Goal: Transaction & Acquisition: Download file/media

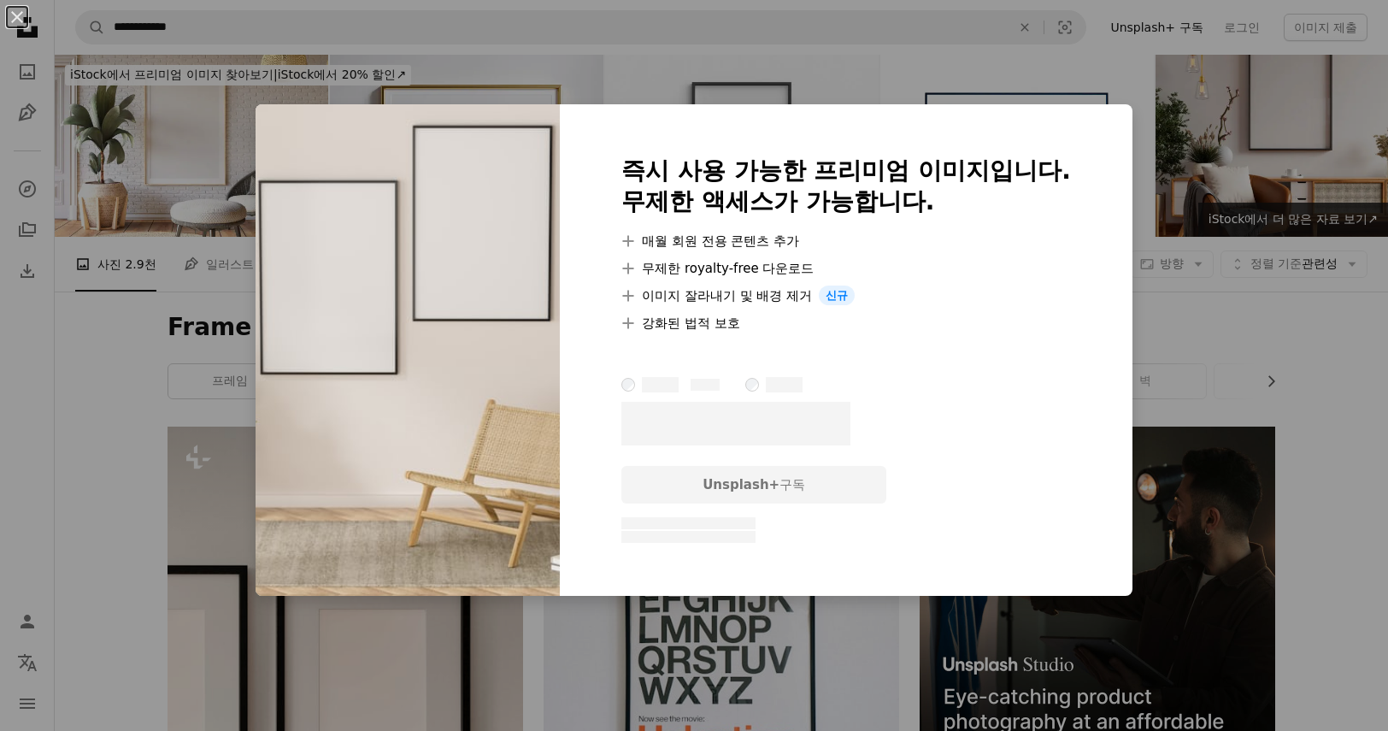
scroll to position [598, 0]
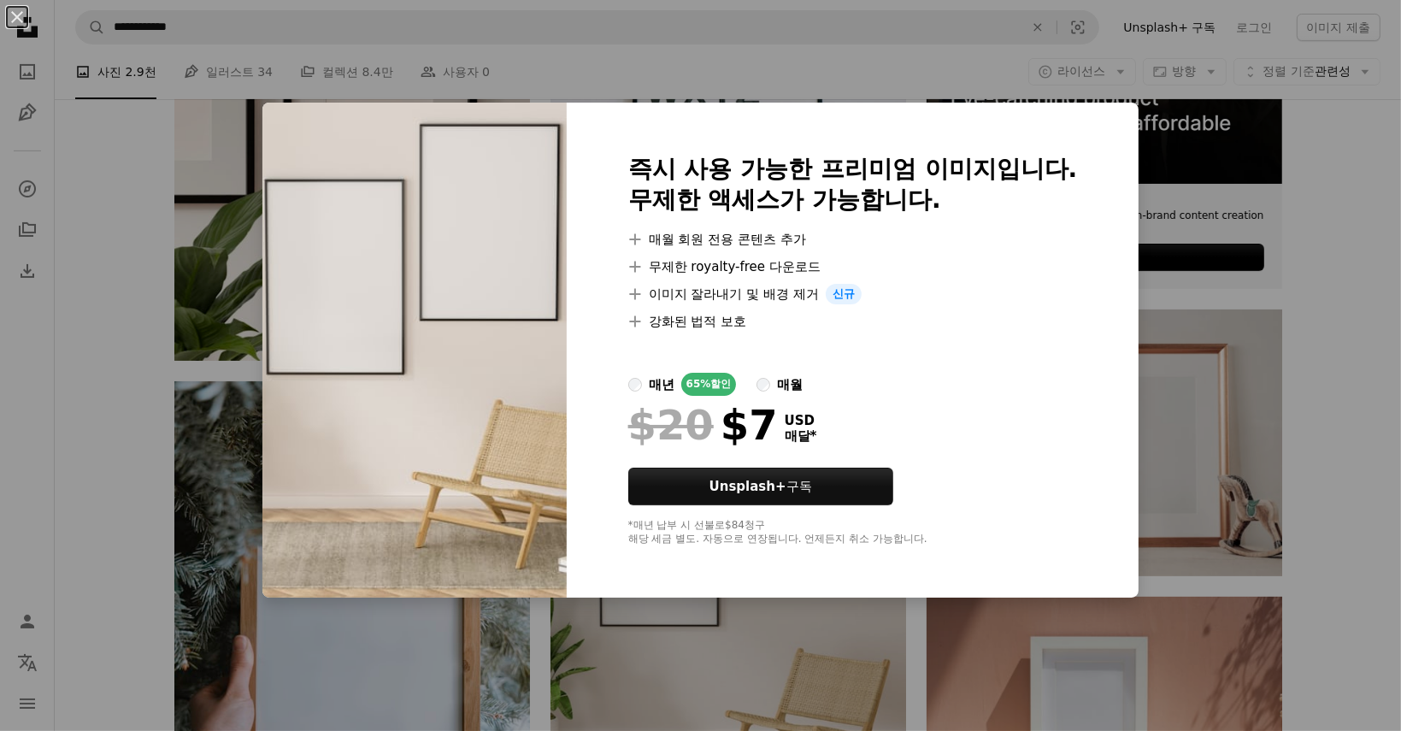
click at [1323, 244] on div "An X shape 즉시 사용 가능한 프리미엄 이미지입니다. 무제한 액세스가 가능합니다. A plus sign 매월 회원 전용 콘텐츠 추가 A…" at bounding box center [700, 365] width 1401 height 731
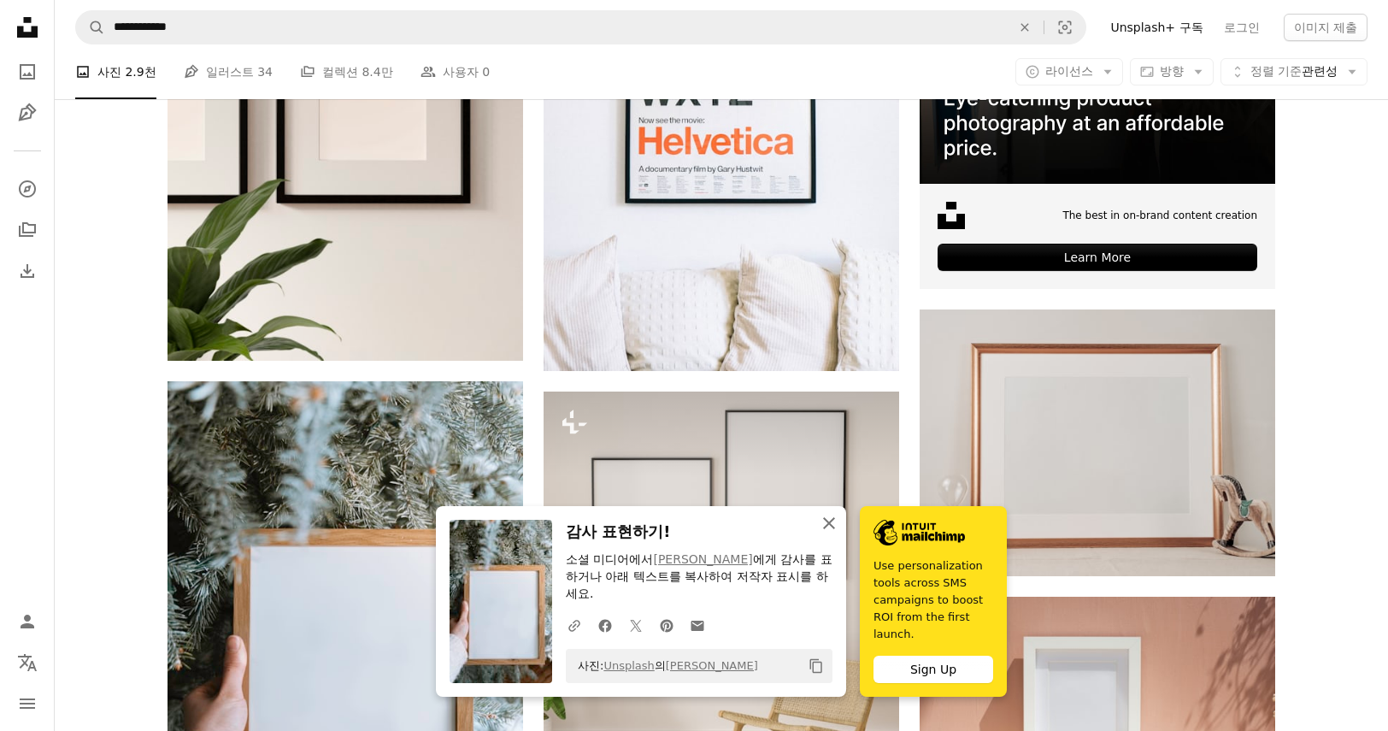
click at [839, 533] on icon "An X shape" at bounding box center [829, 523] width 21 height 21
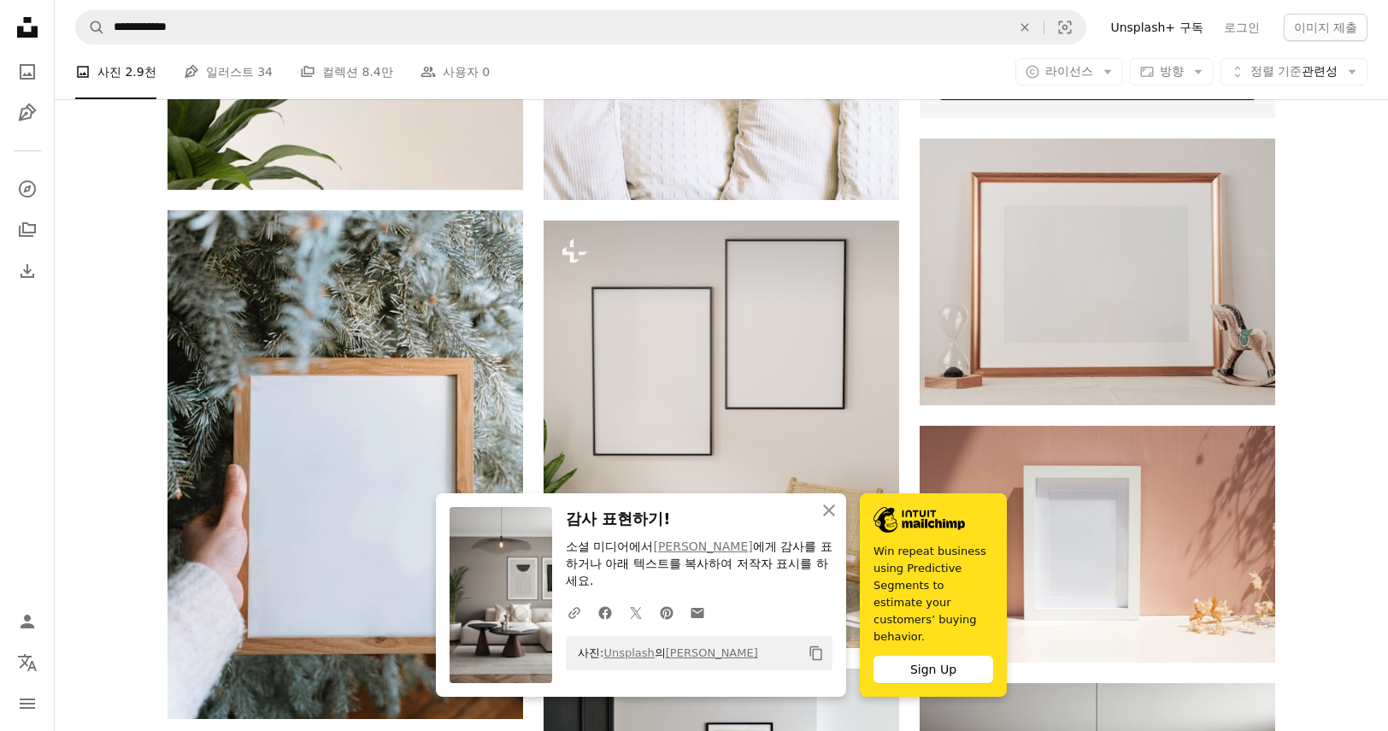
scroll to position [940, 0]
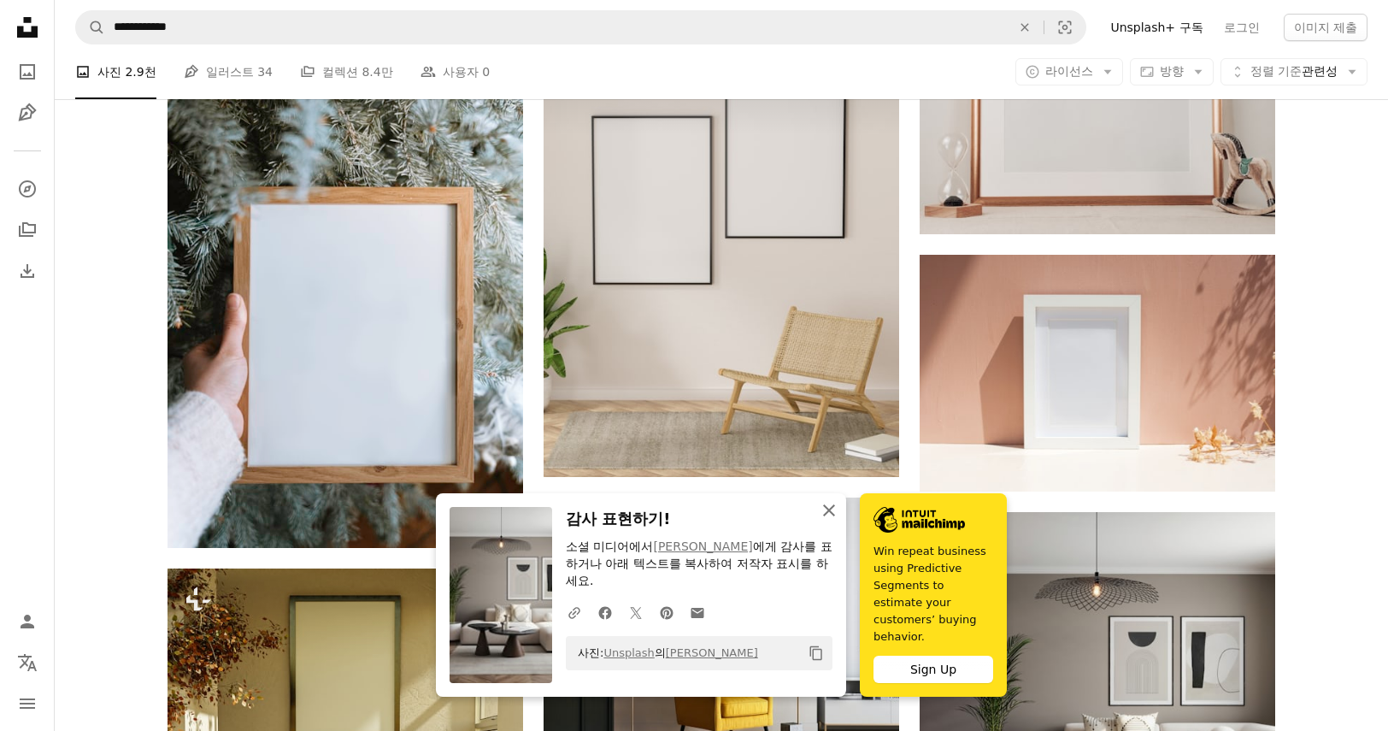
click at [839, 520] on icon "An X shape" at bounding box center [829, 510] width 21 height 21
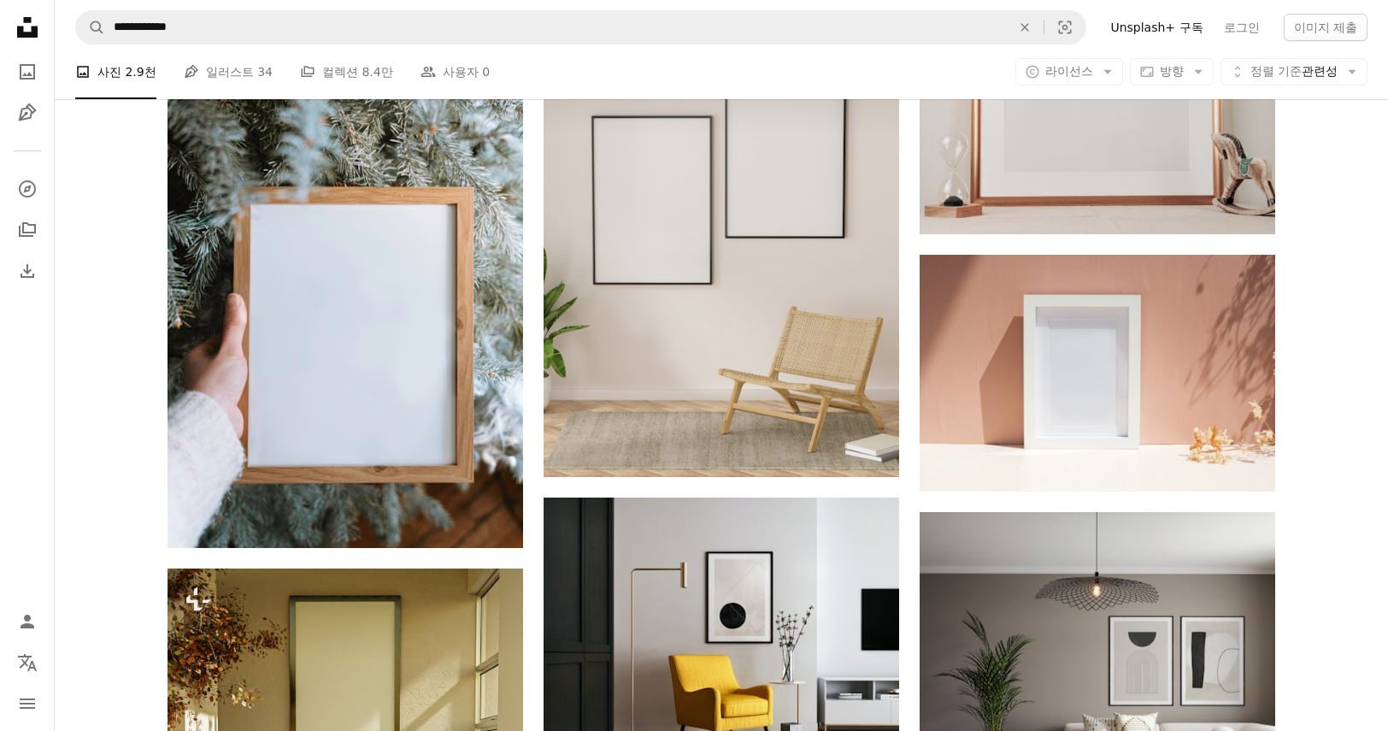
scroll to position [1111, 0]
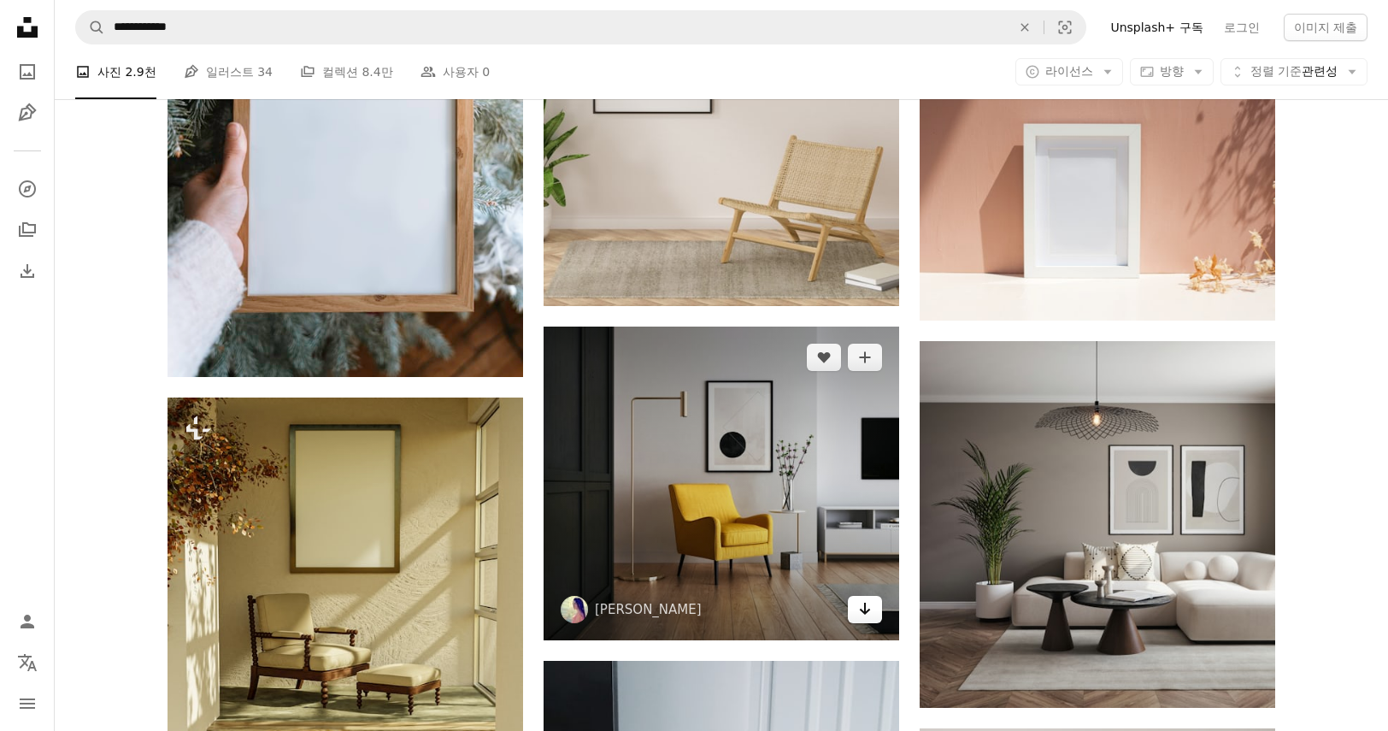
click at [867, 598] on icon "Arrow pointing down" at bounding box center [865, 608] width 14 height 21
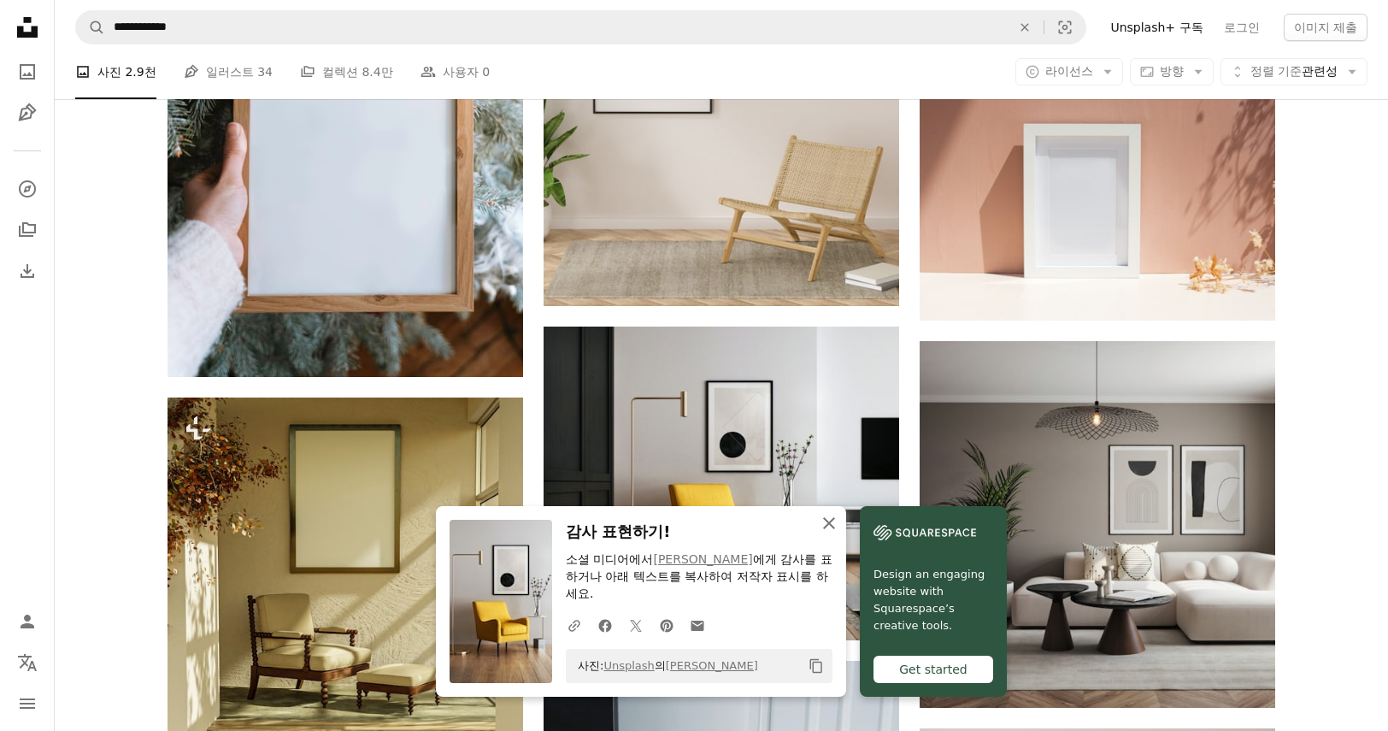
click at [835, 529] on icon "button" at bounding box center [829, 523] width 12 height 12
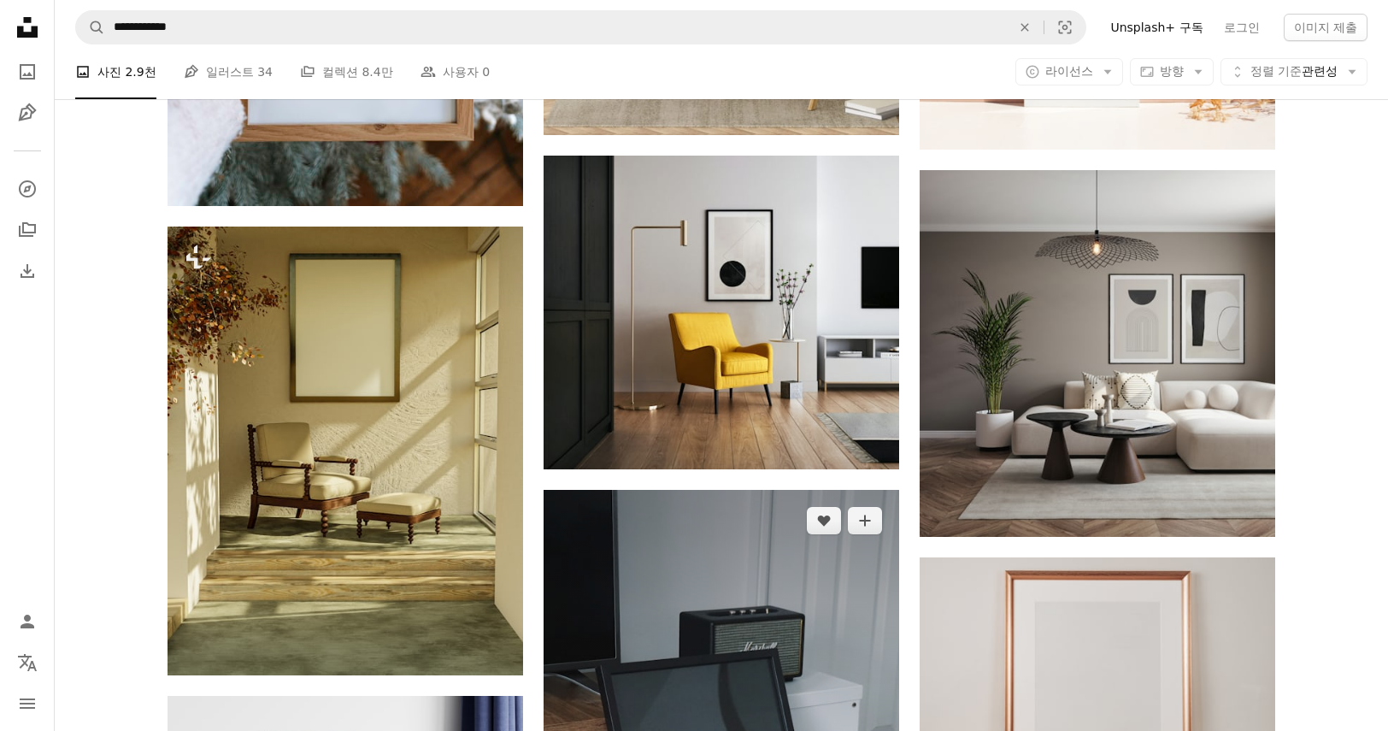
scroll to position [1367, 0]
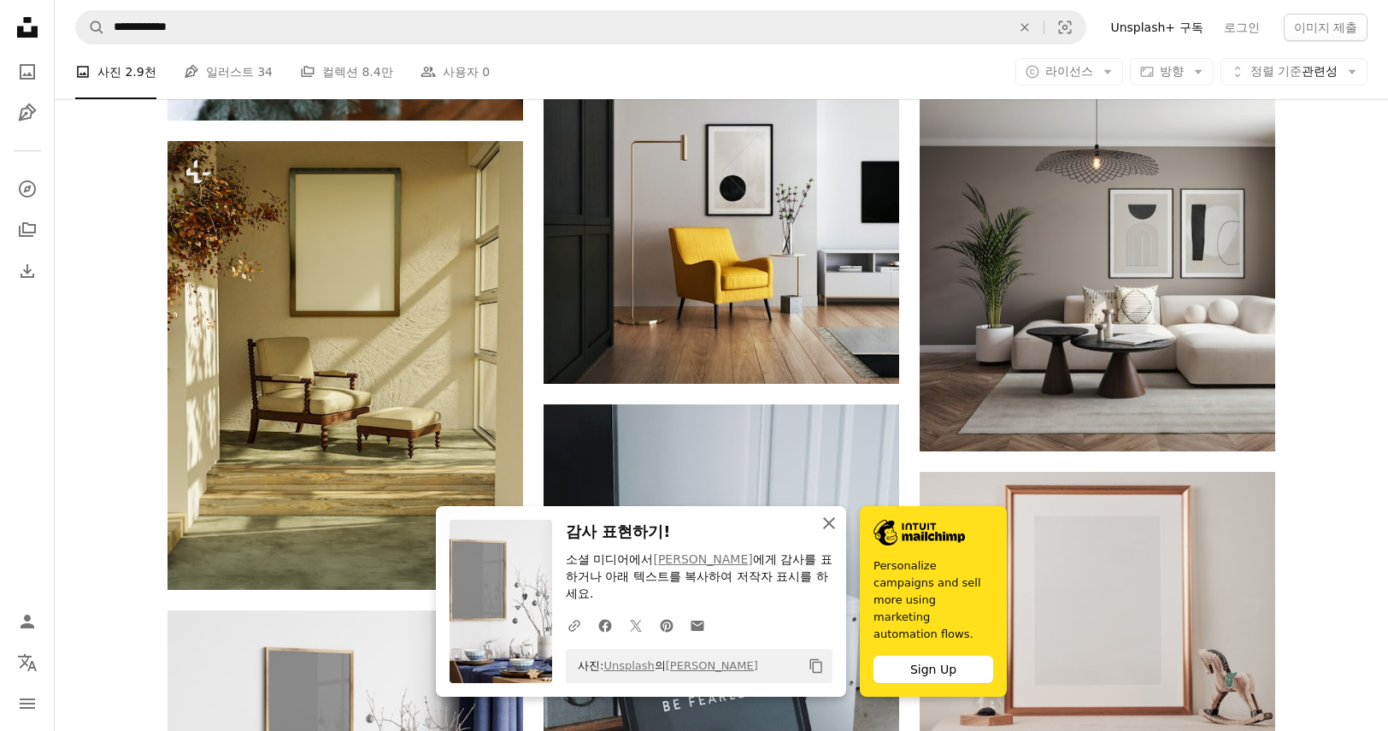
click at [846, 536] on button "An X shape 닫기" at bounding box center [829, 523] width 34 height 34
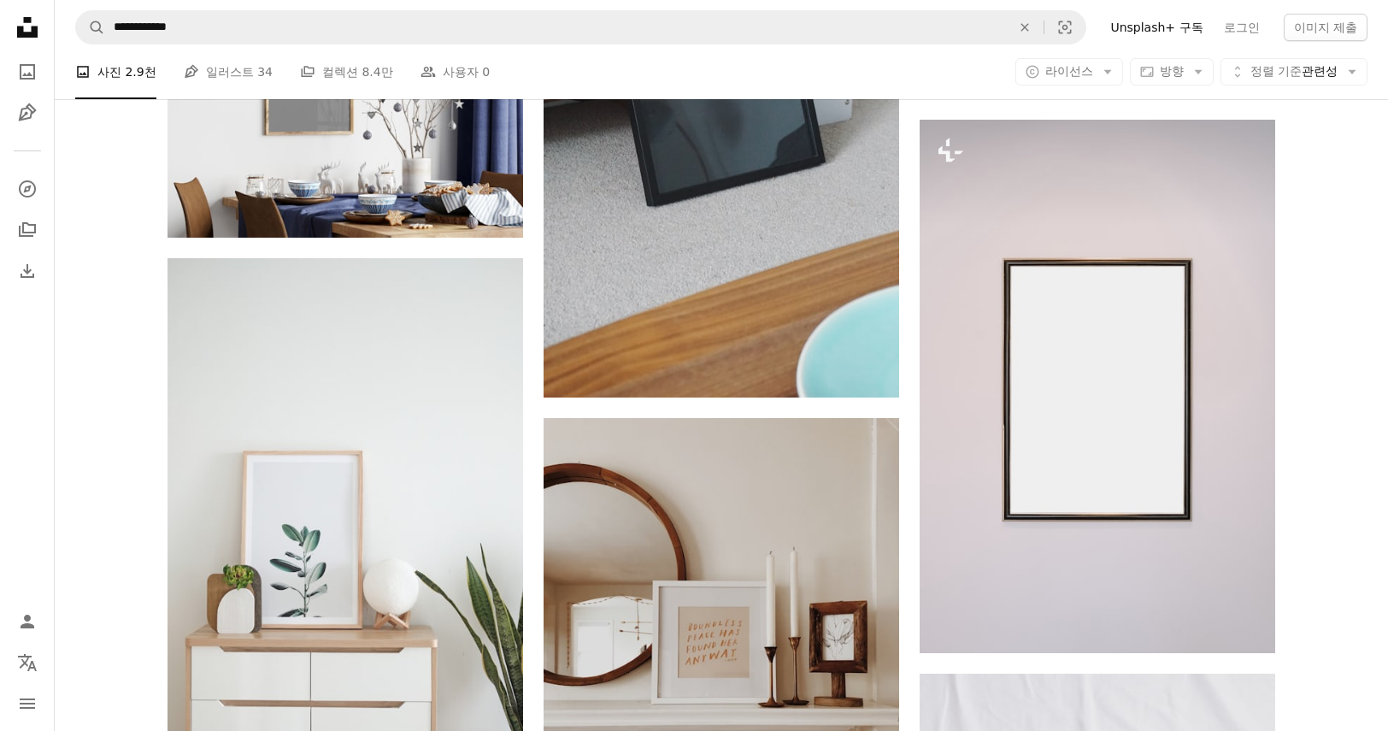
scroll to position [2092, 0]
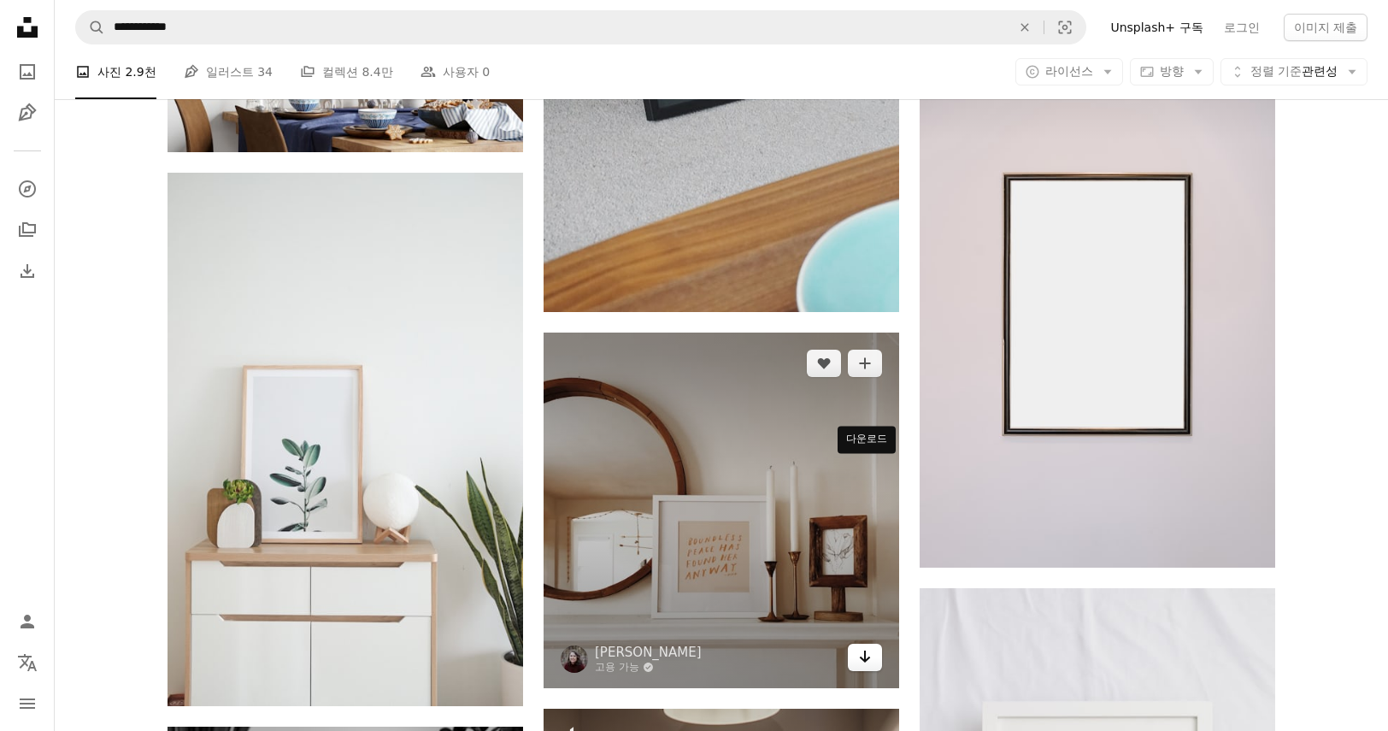
click at [871, 646] on icon "Arrow pointing down" at bounding box center [865, 656] width 14 height 21
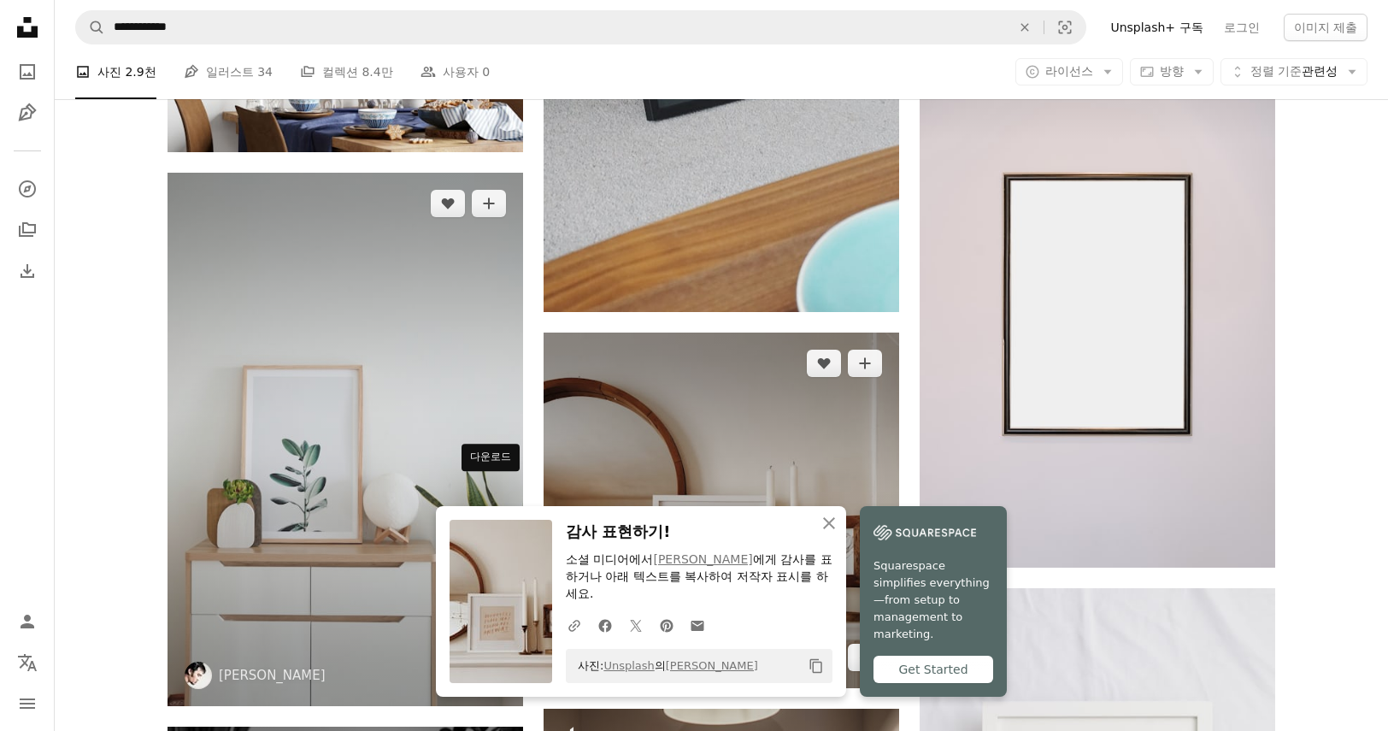
scroll to position [2348, 0]
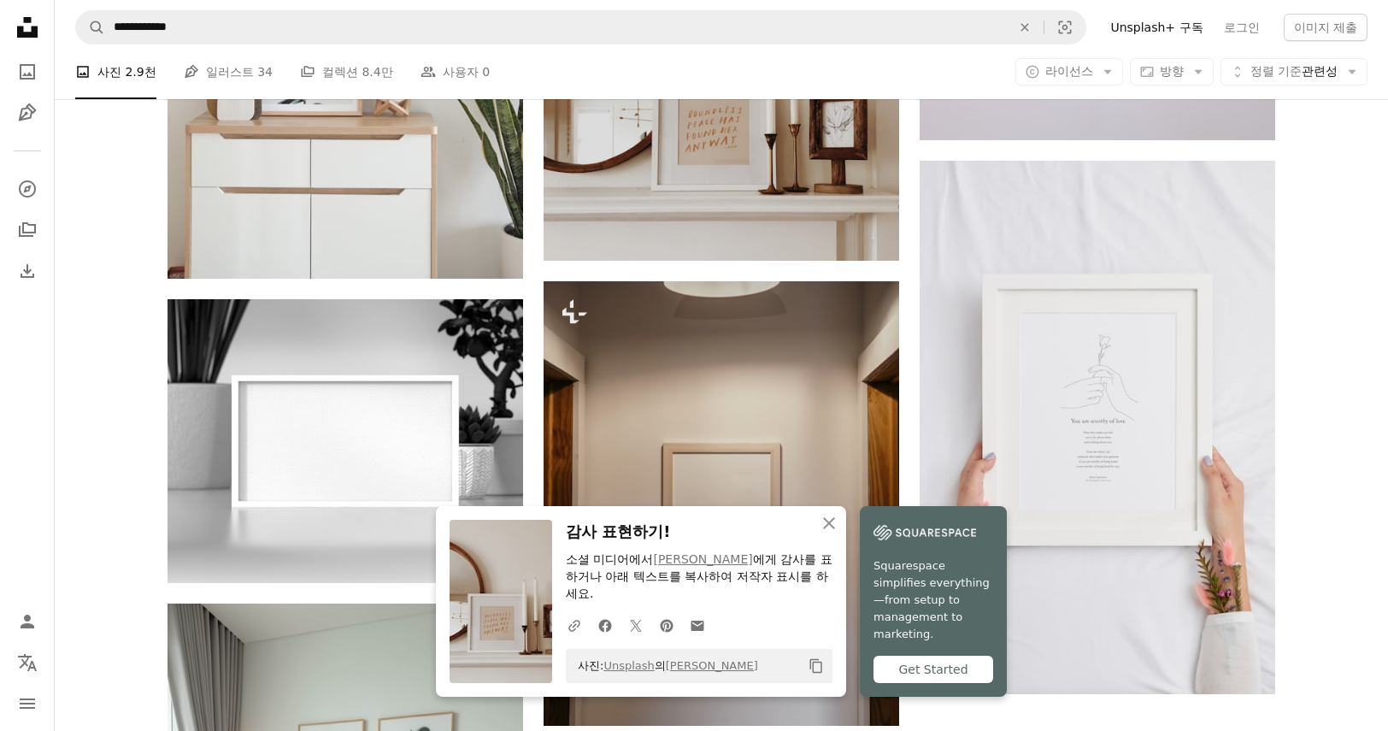
scroll to position [2605, 0]
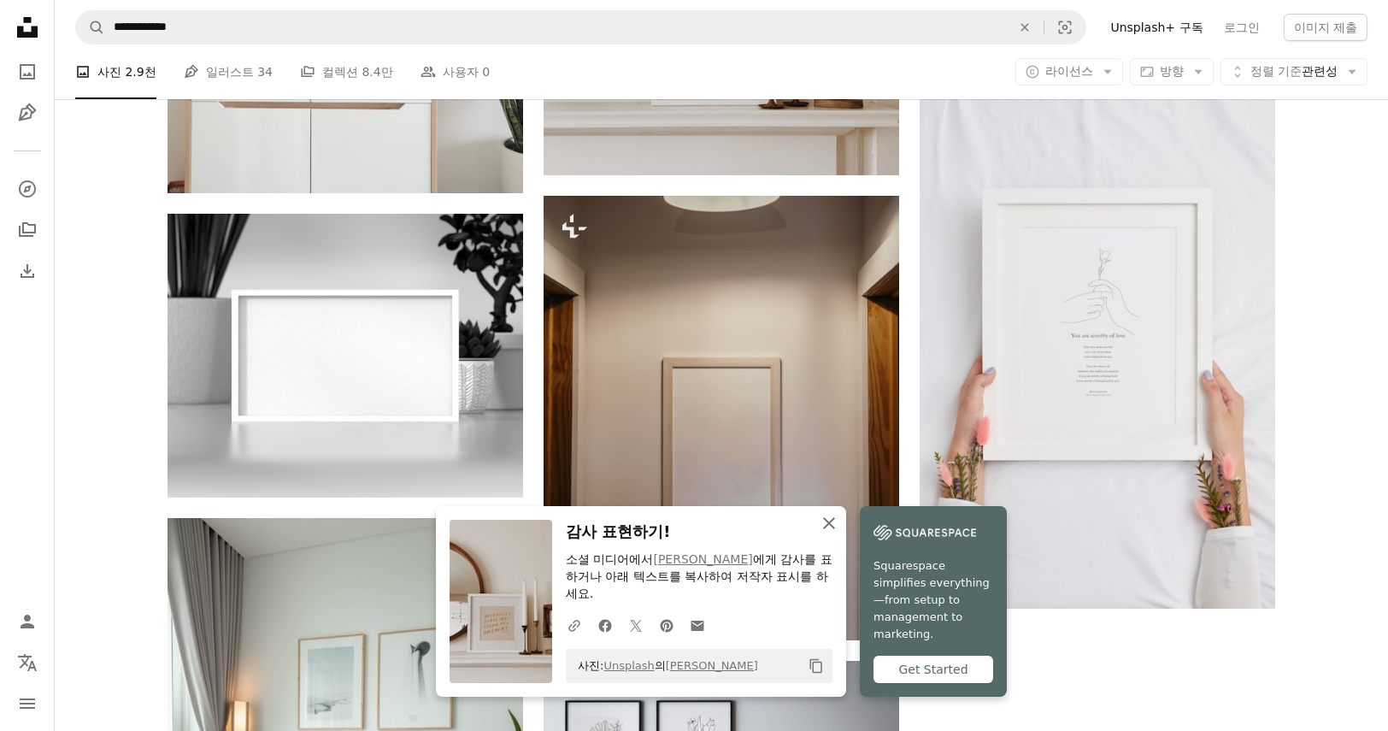
click at [839, 533] on icon "An X shape" at bounding box center [829, 523] width 21 height 21
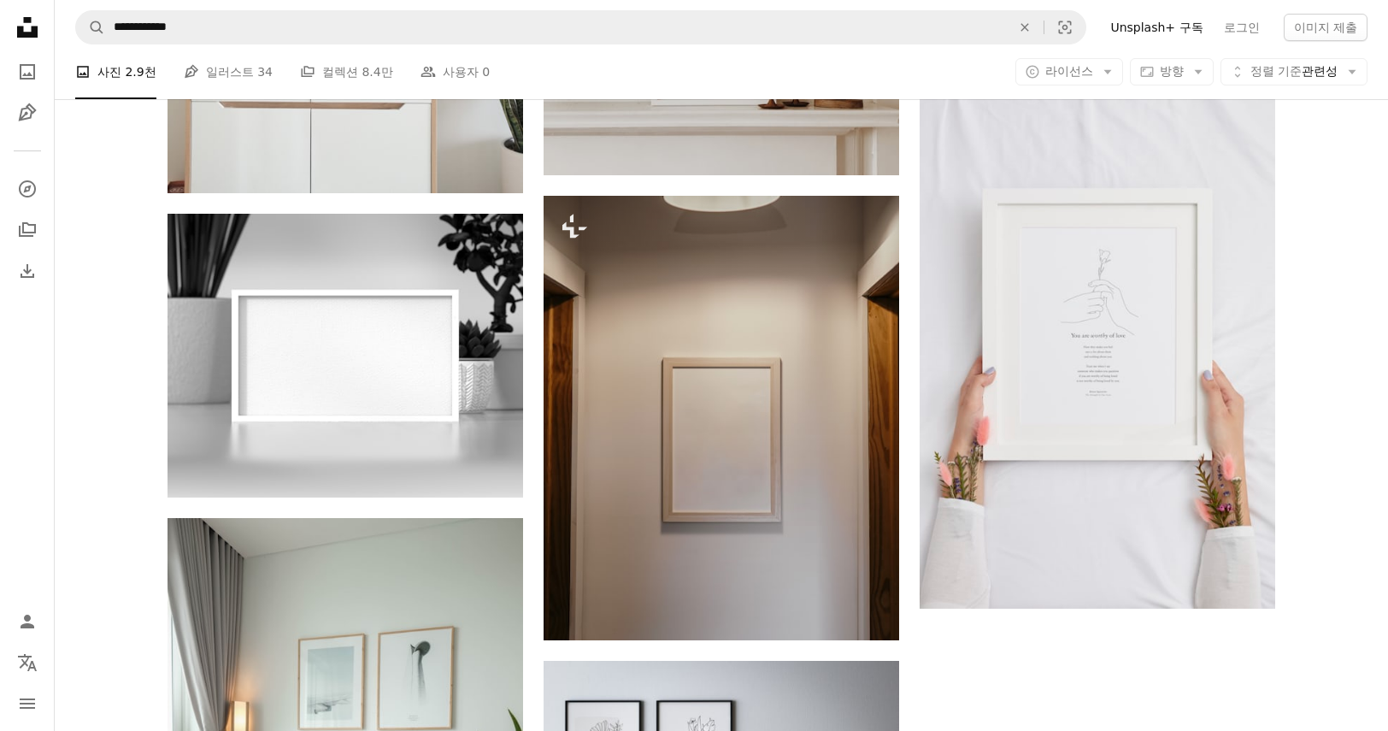
scroll to position [2776, 0]
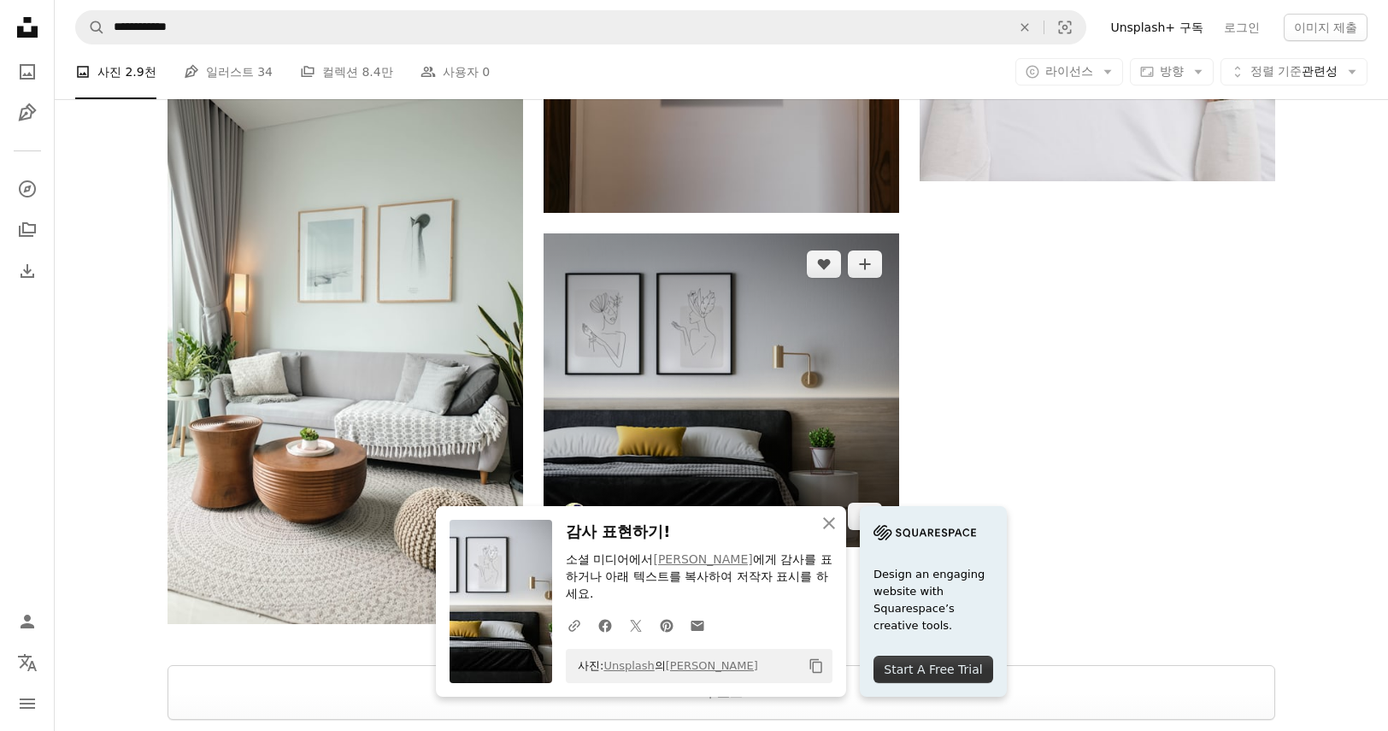
scroll to position [3124, 0]
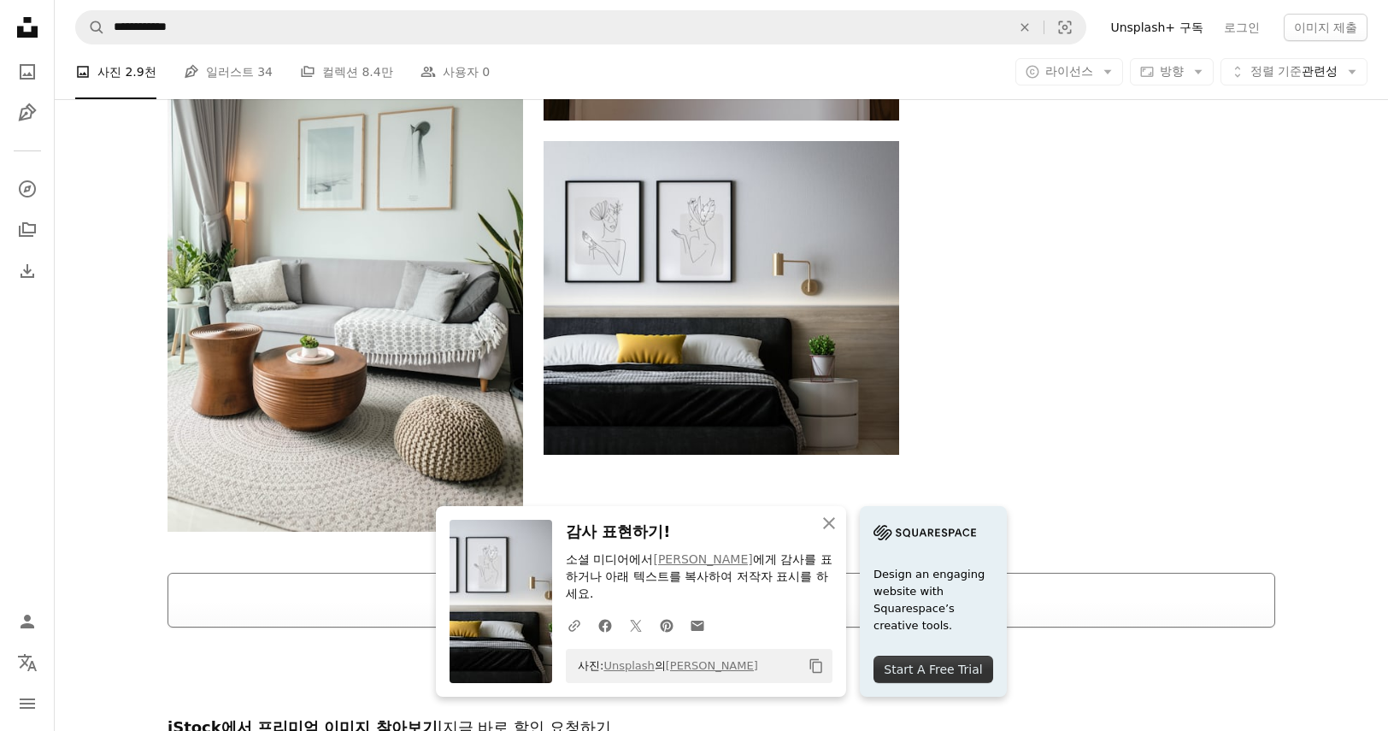
click at [842, 573] on button "더 로드" at bounding box center [721, 600] width 1108 height 55
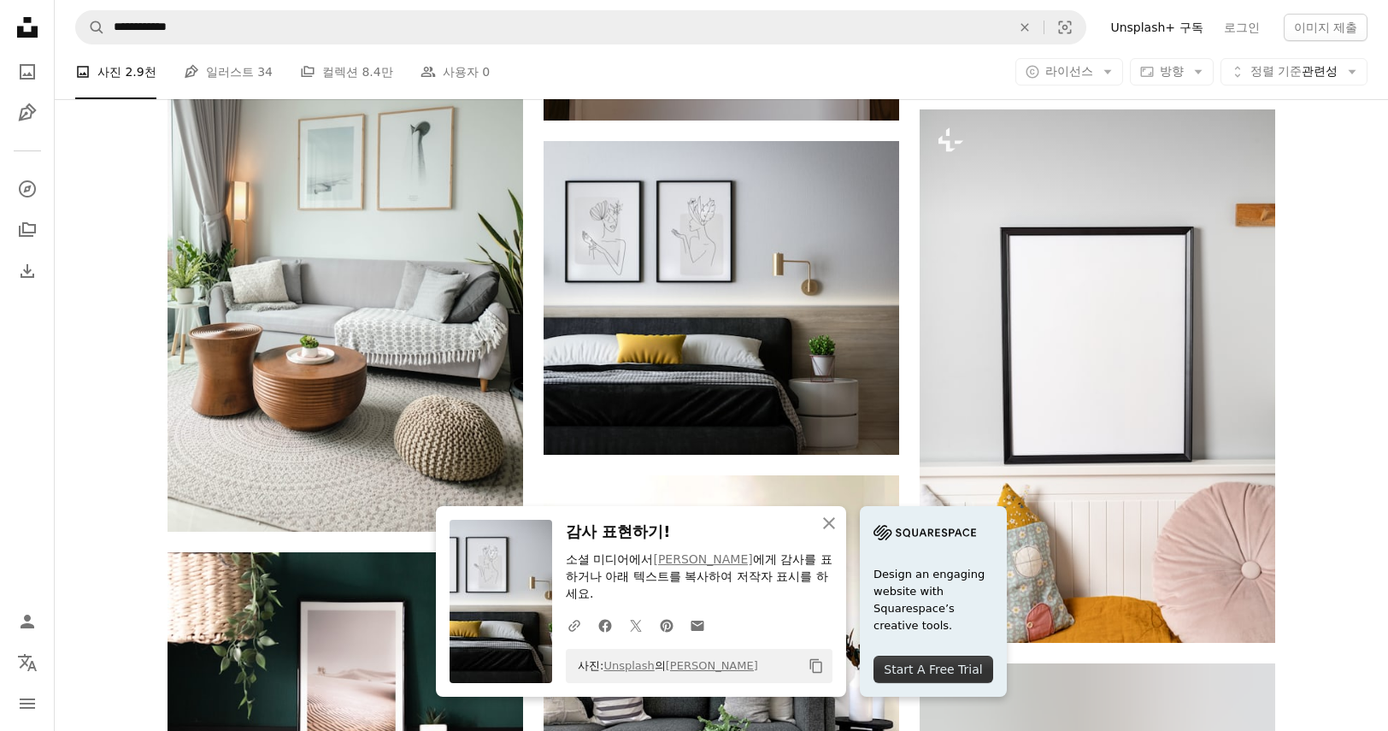
scroll to position [3210, 0]
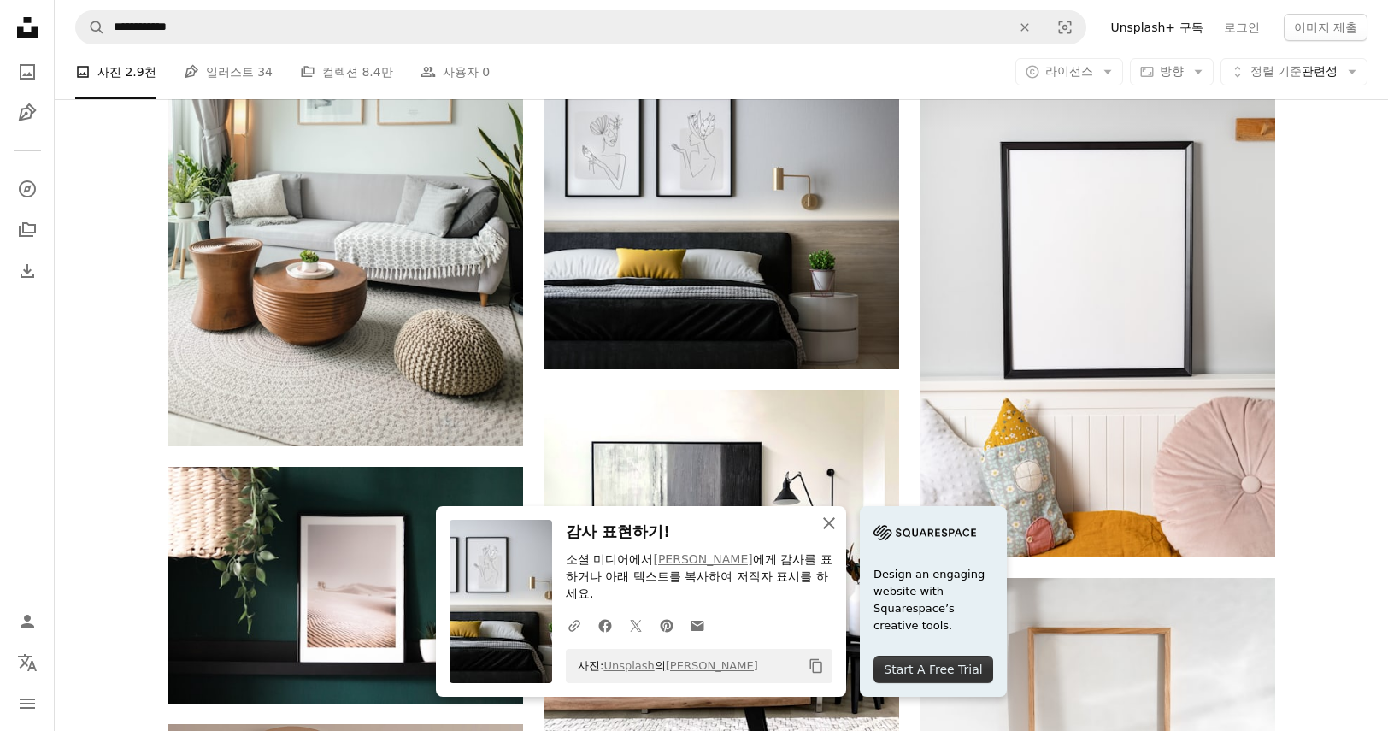
click at [839, 533] on icon "An X shape" at bounding box center [829, 523] width 21 height 21
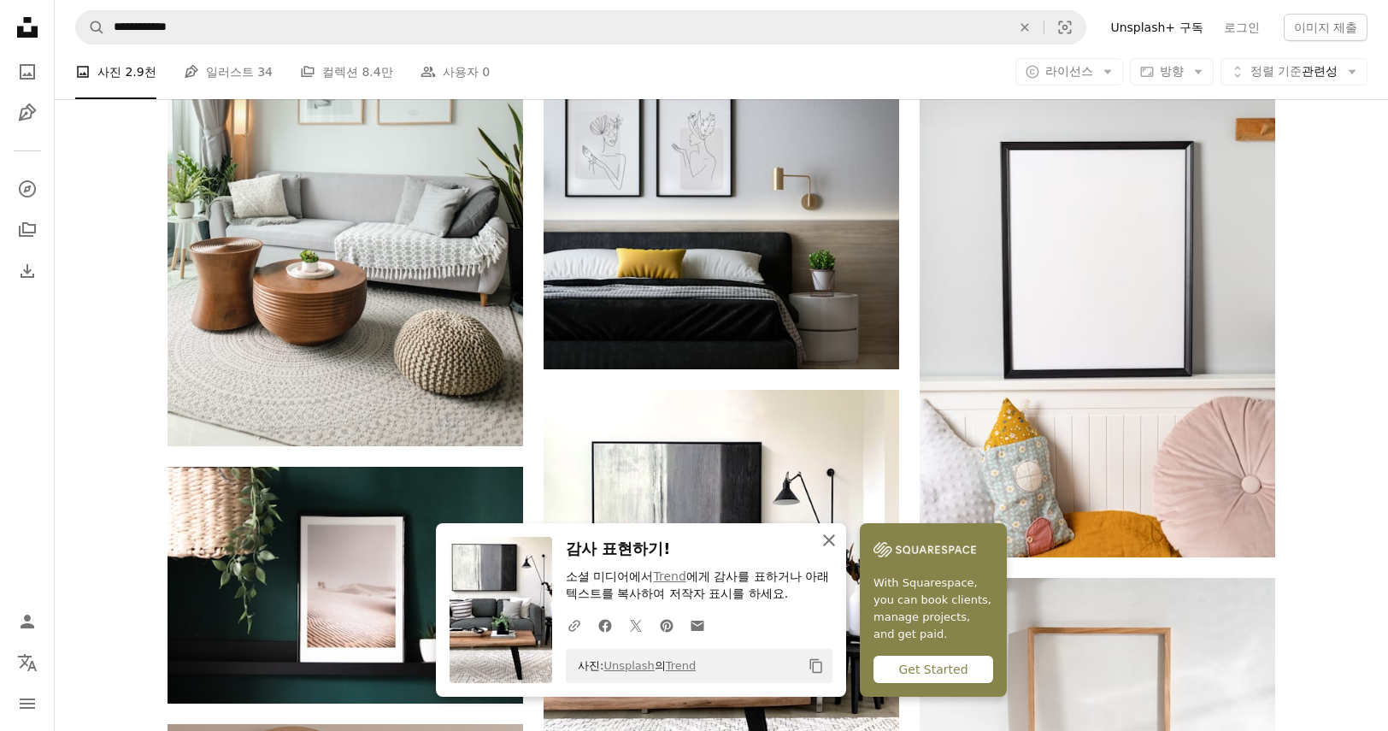
click at [839, 547] on icon "An X shape" at bounding box center [829, 540] width 21 height 21
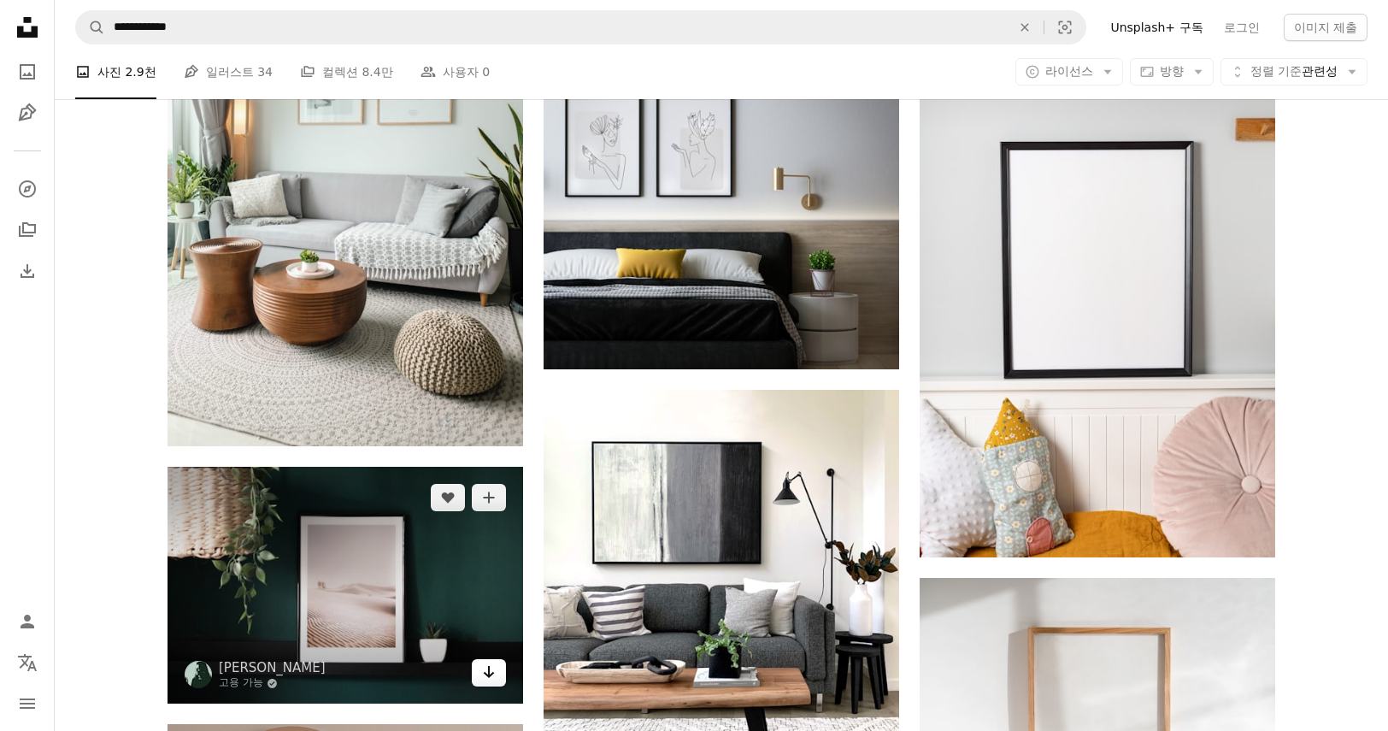
click at [485, 661] on icon "Arrow pointing down" at bounding box center [489, 671] width 14 height 21
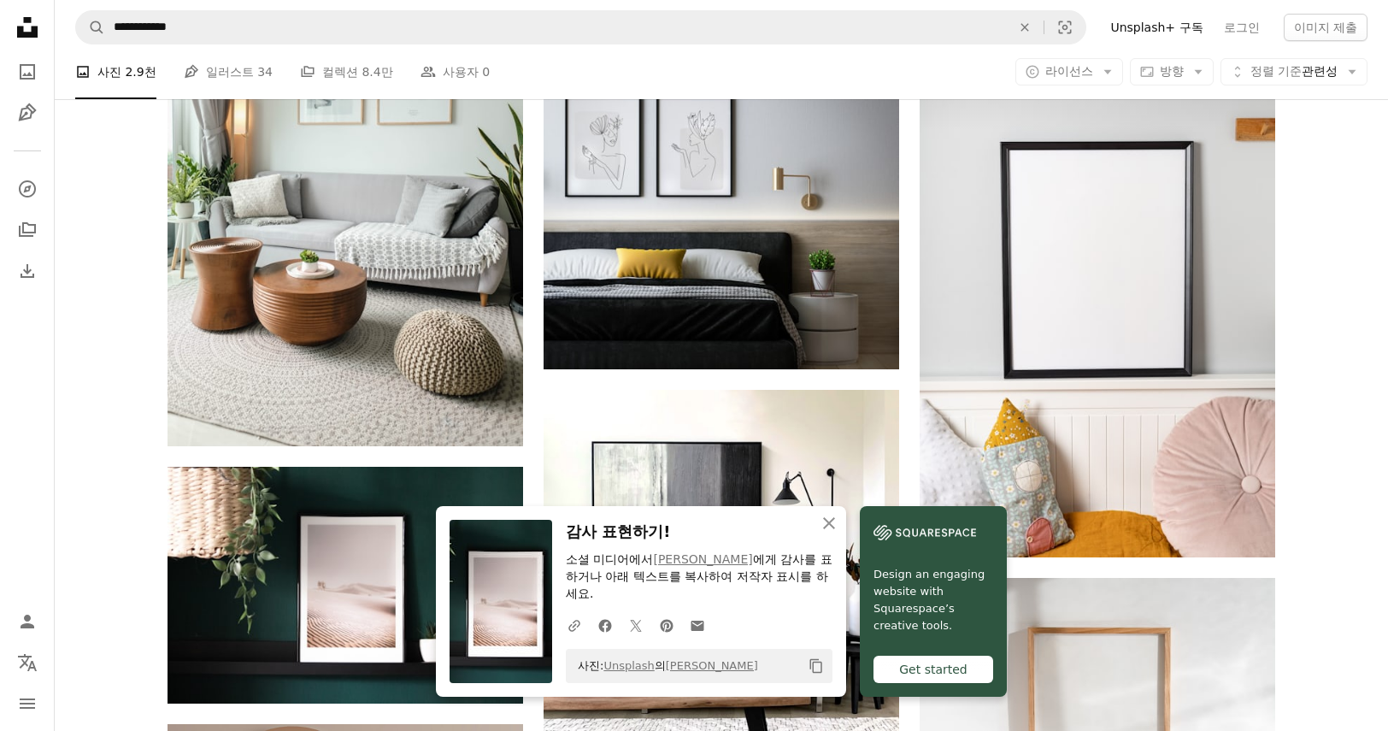
click at [1292, 491] on div "Plus sign for Unsplash+ A heart A plus sign [PERSON_NAME] Unsplash+ 용 A lock 다운…" at bounding box center [721, 389] width 1149 height 6344
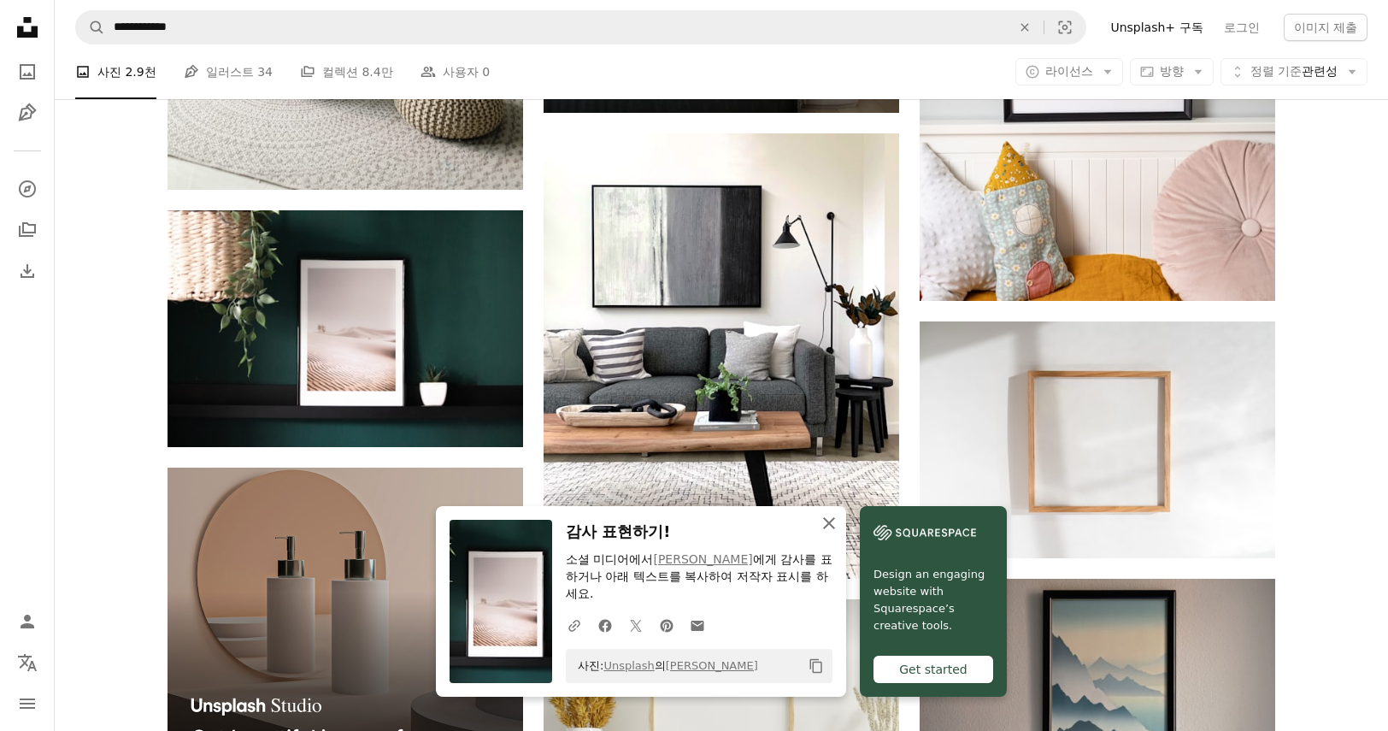
click at [839, 533] on icon "An X shape" at bounding box center [829, 523] width 21 height 21
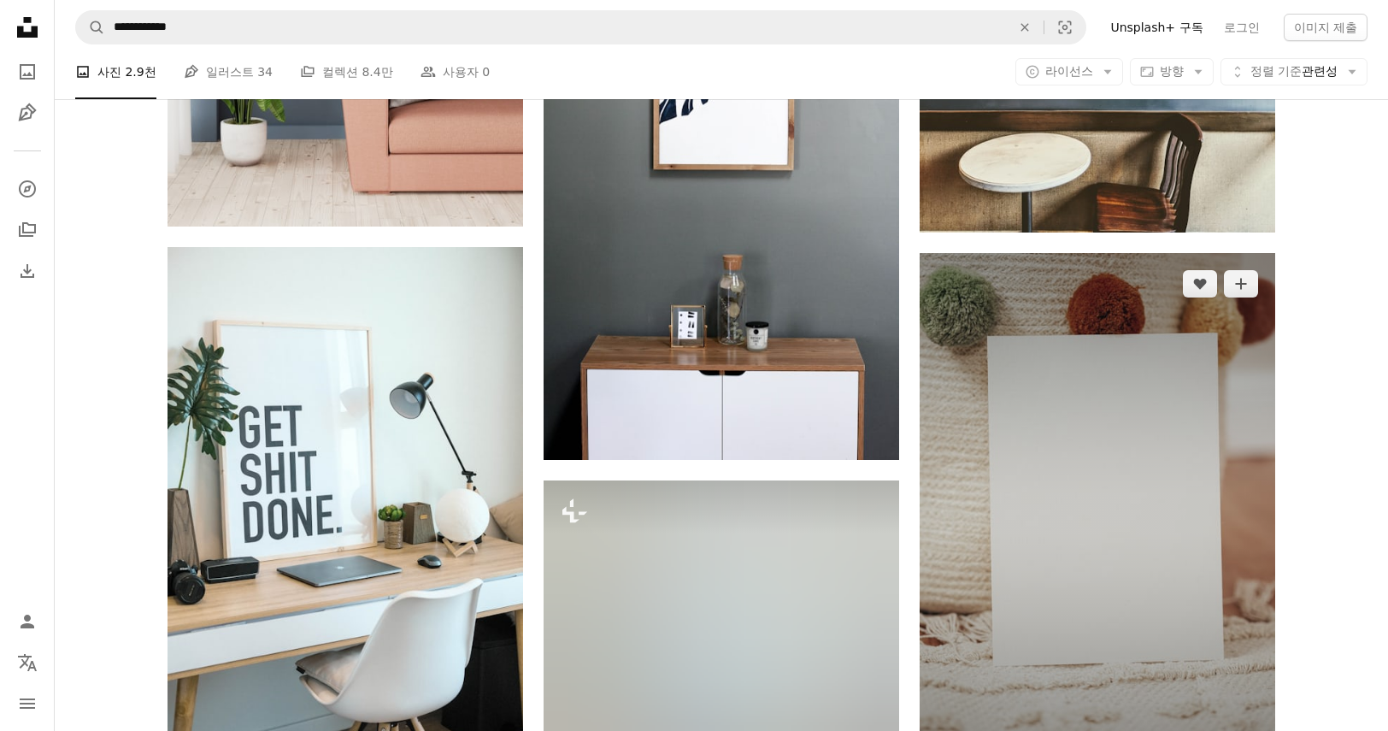
scroll to position [4748, 0]
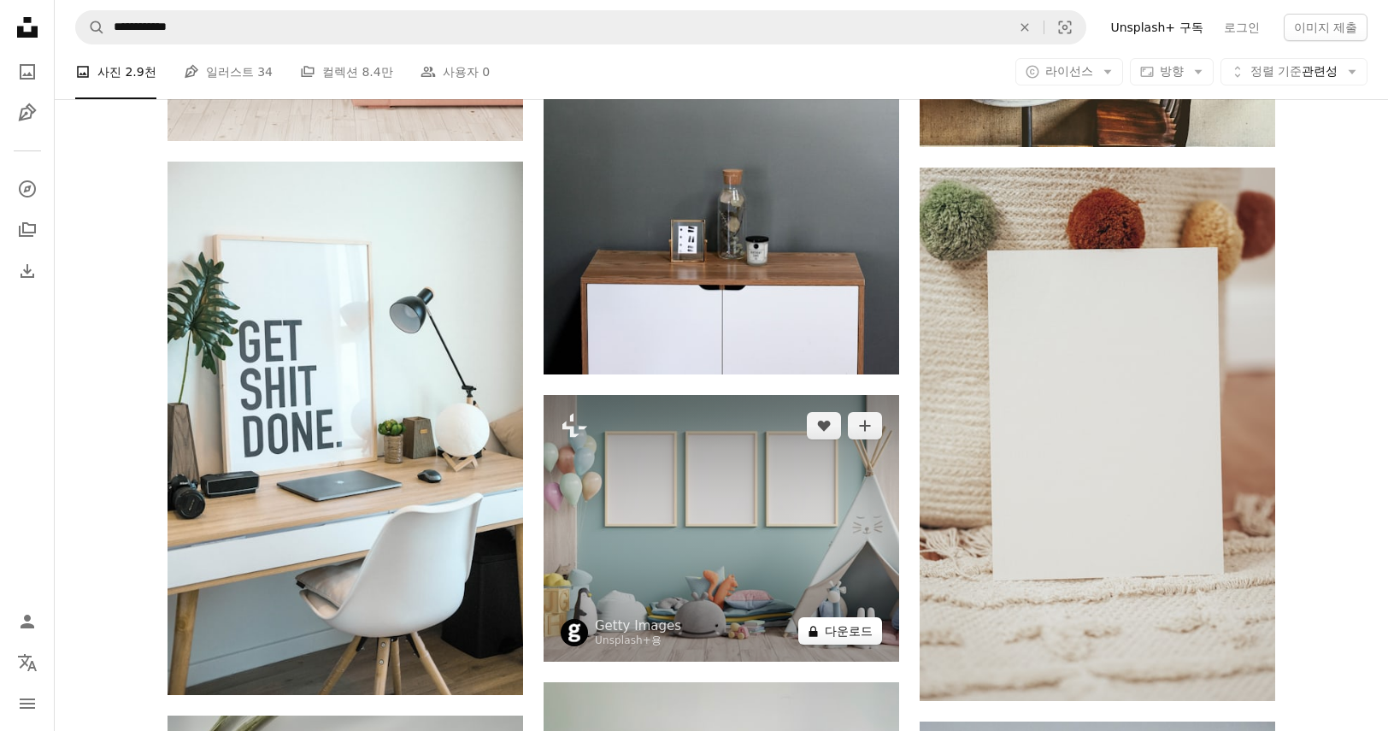
click at [861, 617] on button "A lock 다운로드" at bounding box center [840, 630] width 84 height 27
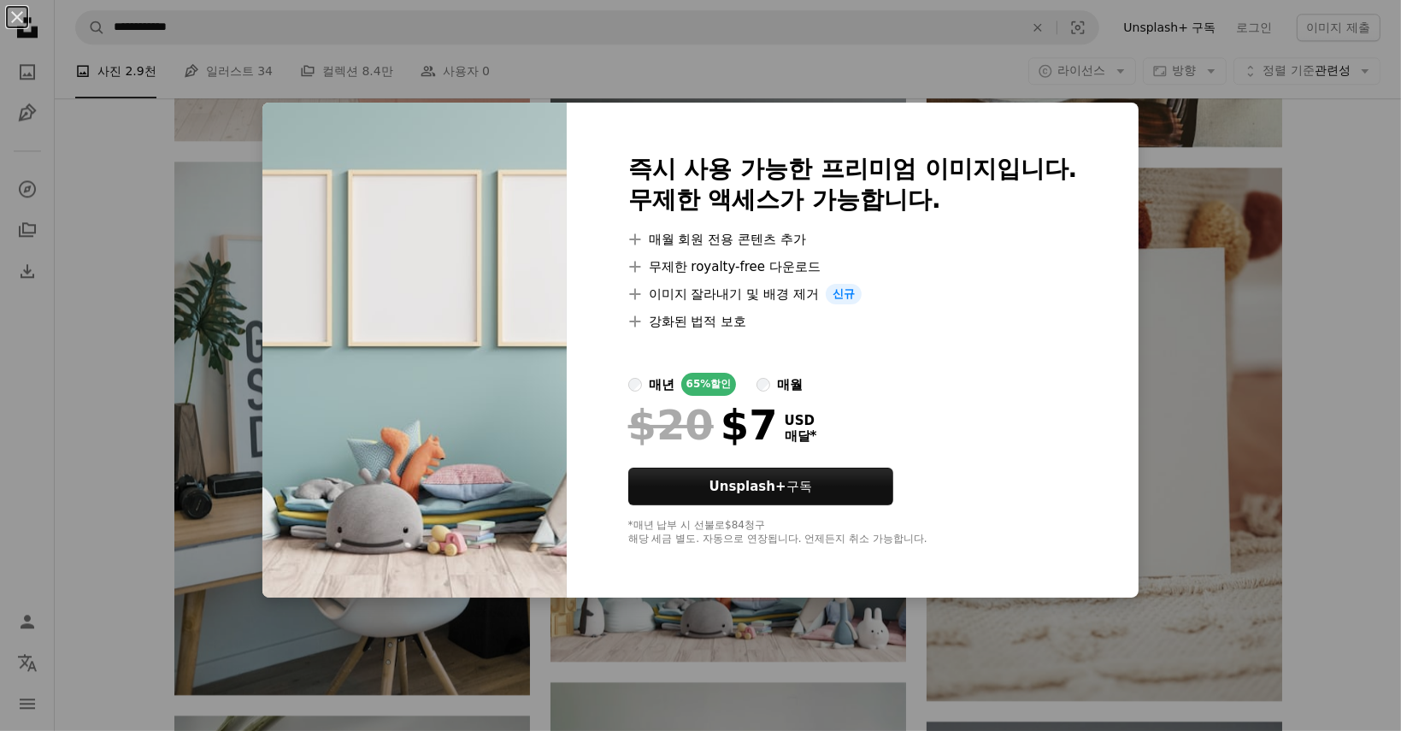
click at [1267, 300] on div "An X shape 즉시 사용 가능한 프리미엄 이미지입니다. 무제한 액세스가 가능합니다. A plus sign 매월 회원 전용 콘텐츠 추가 A…" at bounding box center [700, 365] width 1401 height 731
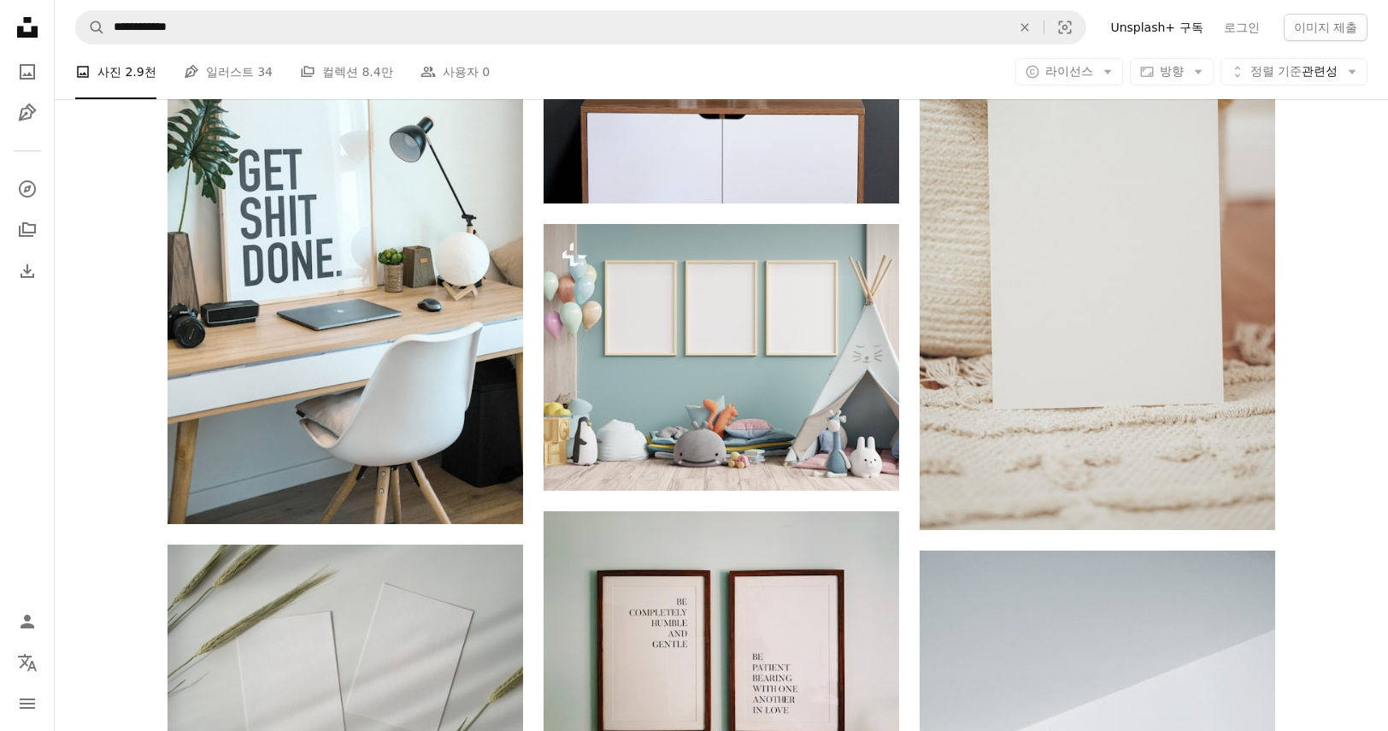
scroll to position [5090, 0]
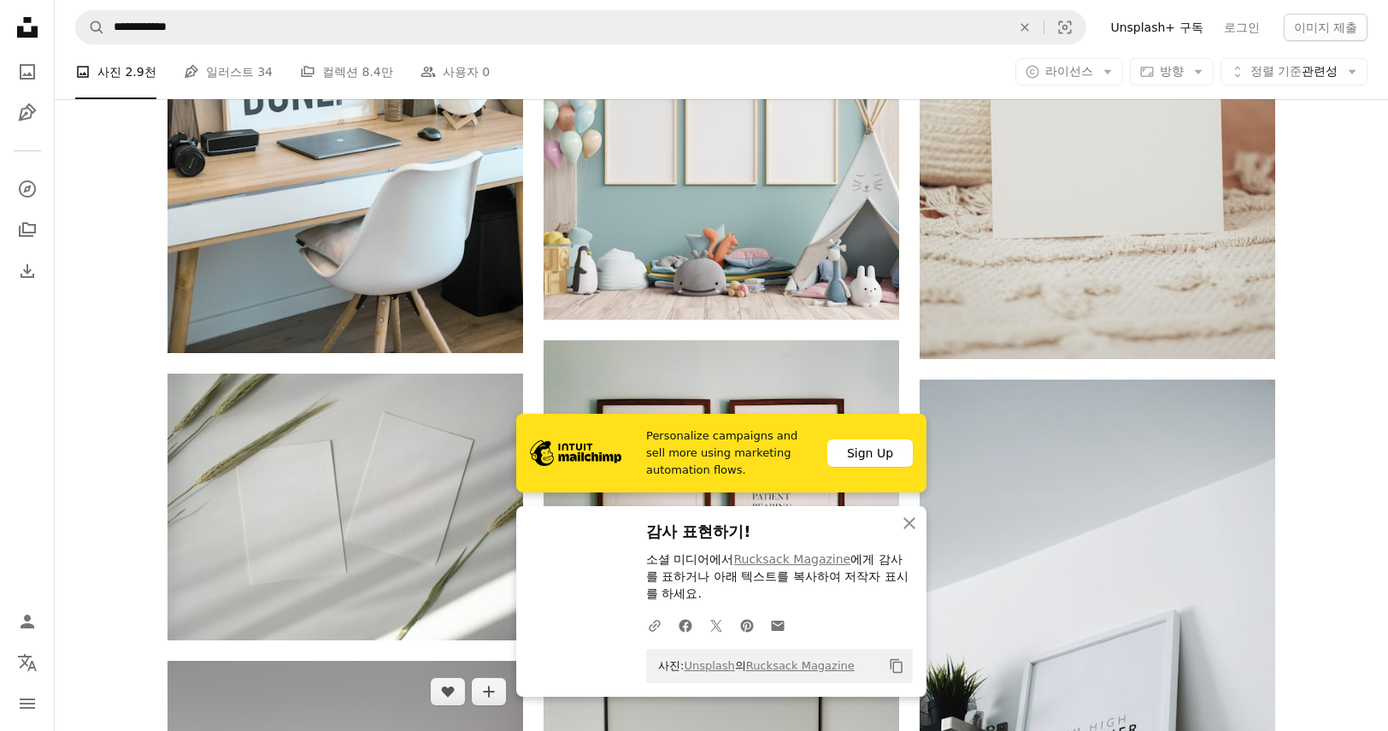
scroll to position [5346, 0]
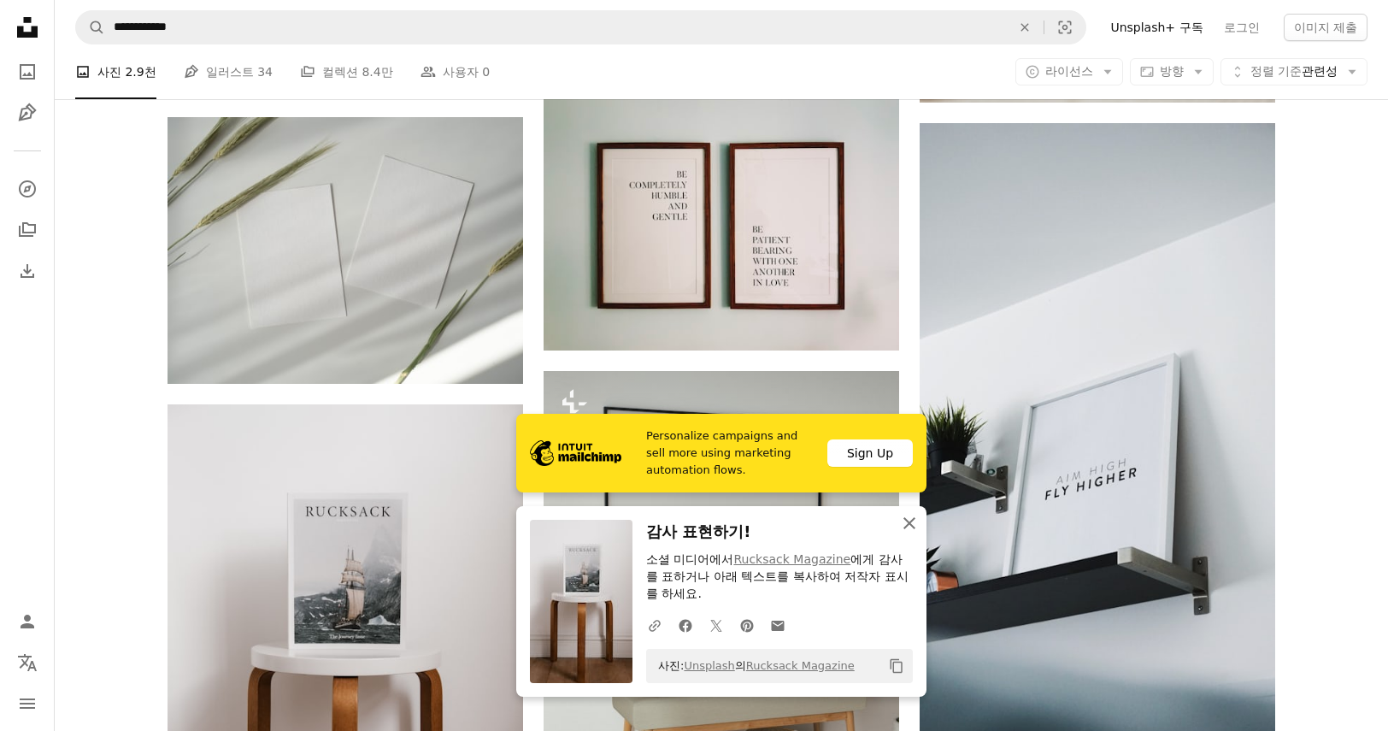
click at [914, 529] on icon "button" at bounding box center [909, 523] width 12 height 12
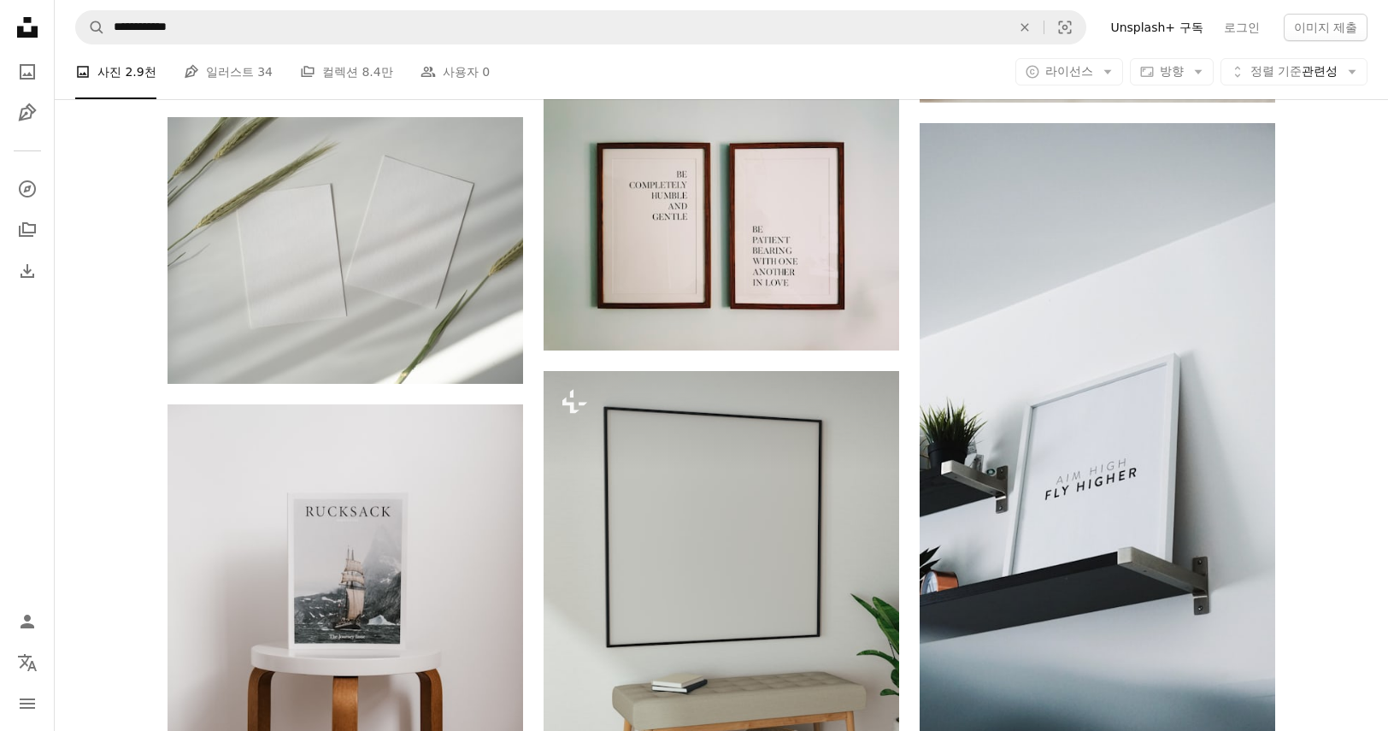
scroll to position [5175, 0]
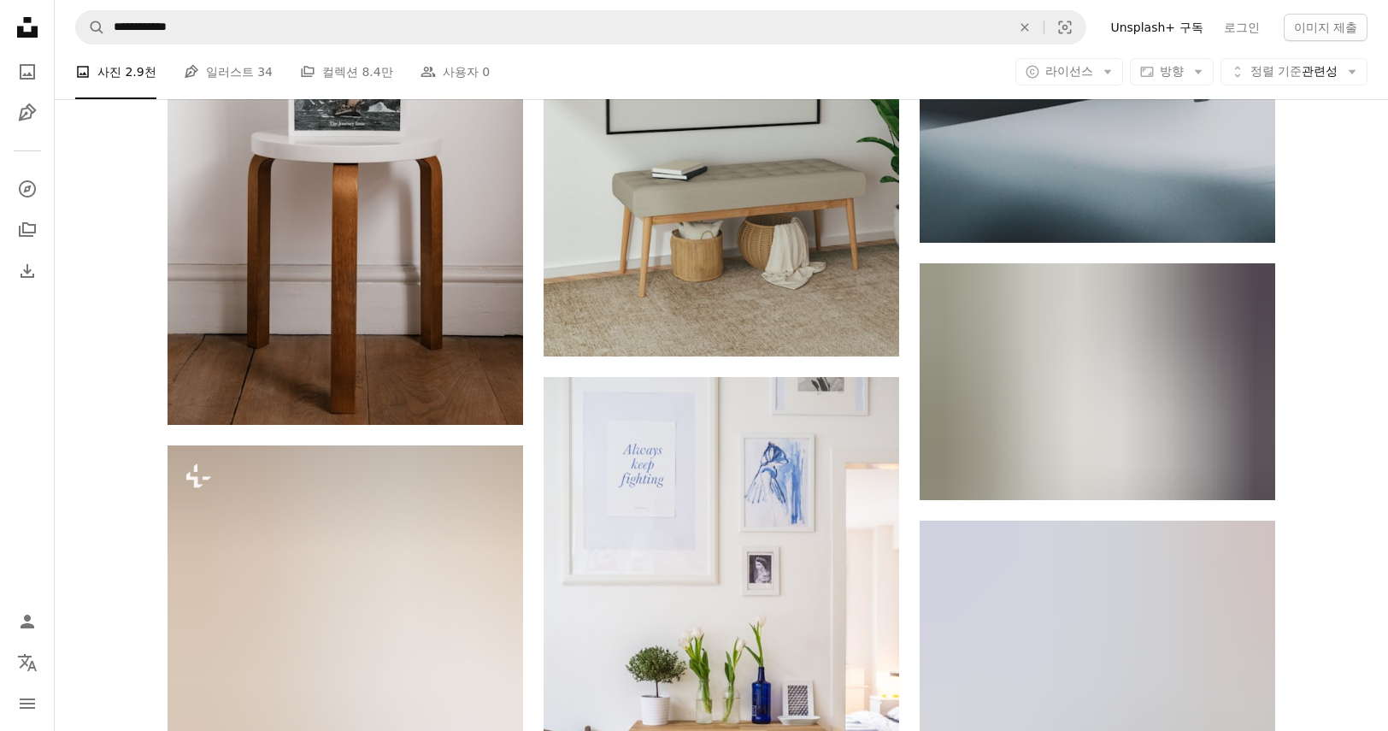
scroll to position [6030, 0]
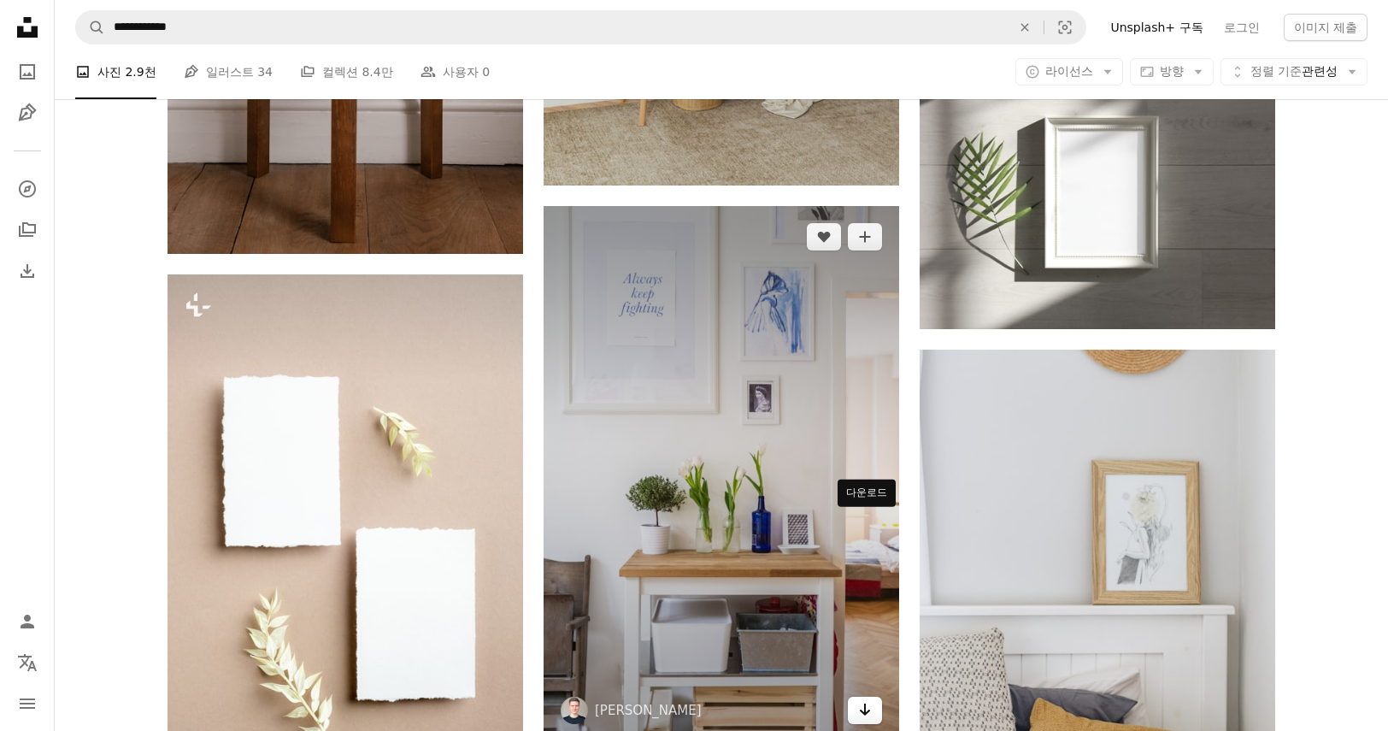
click at [862, 699] on icon "Arrow pointing down" at bounding box center [865, 709] width 14 height 21
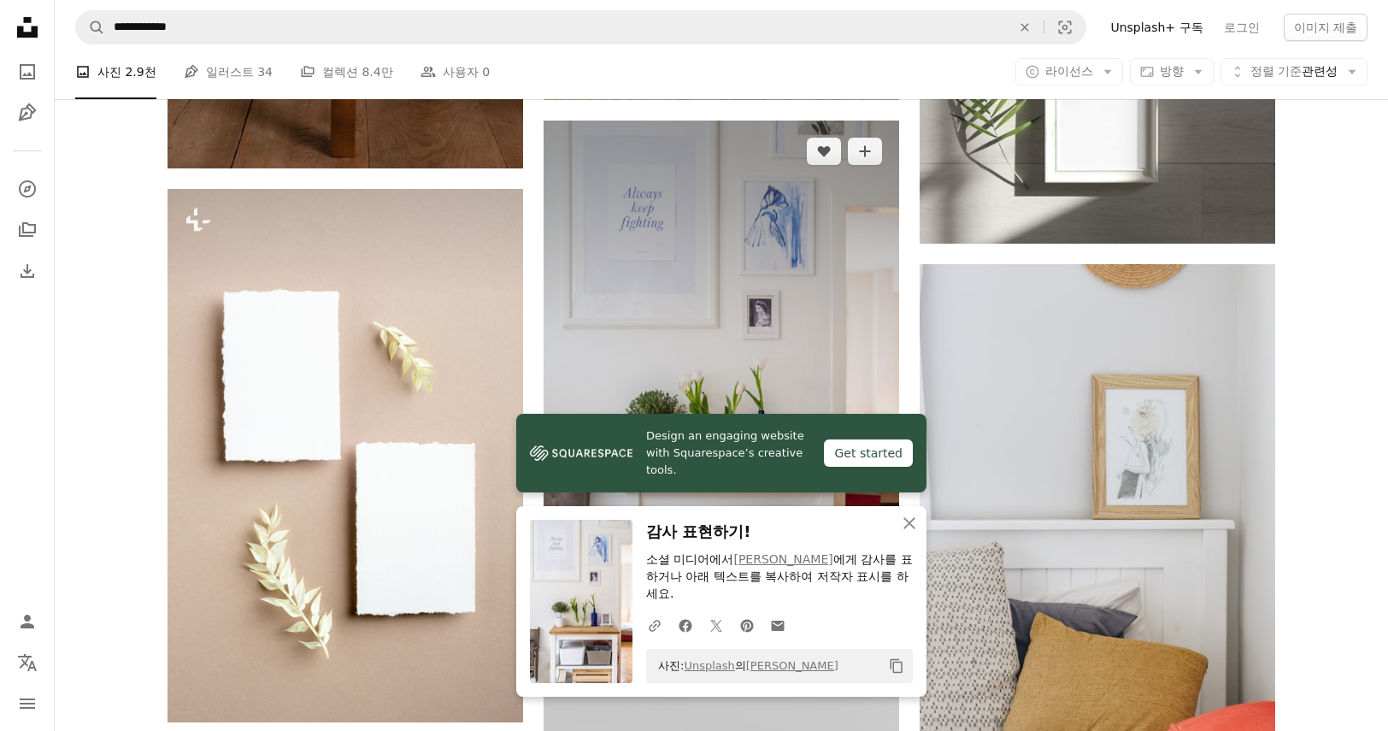
scroll to position [6201, 0]
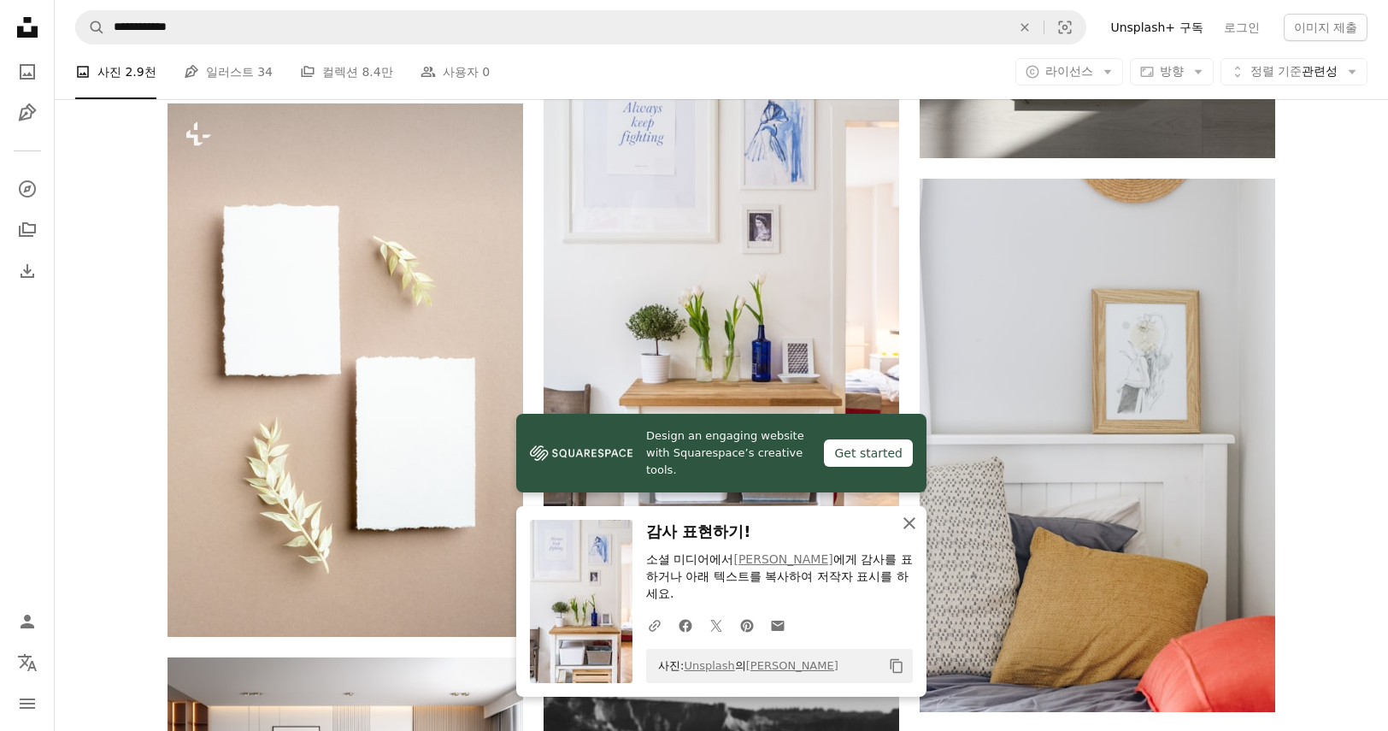
click at [900, 533] on icon "An X shape" at bounding box center [909, 523] width 21 height 21
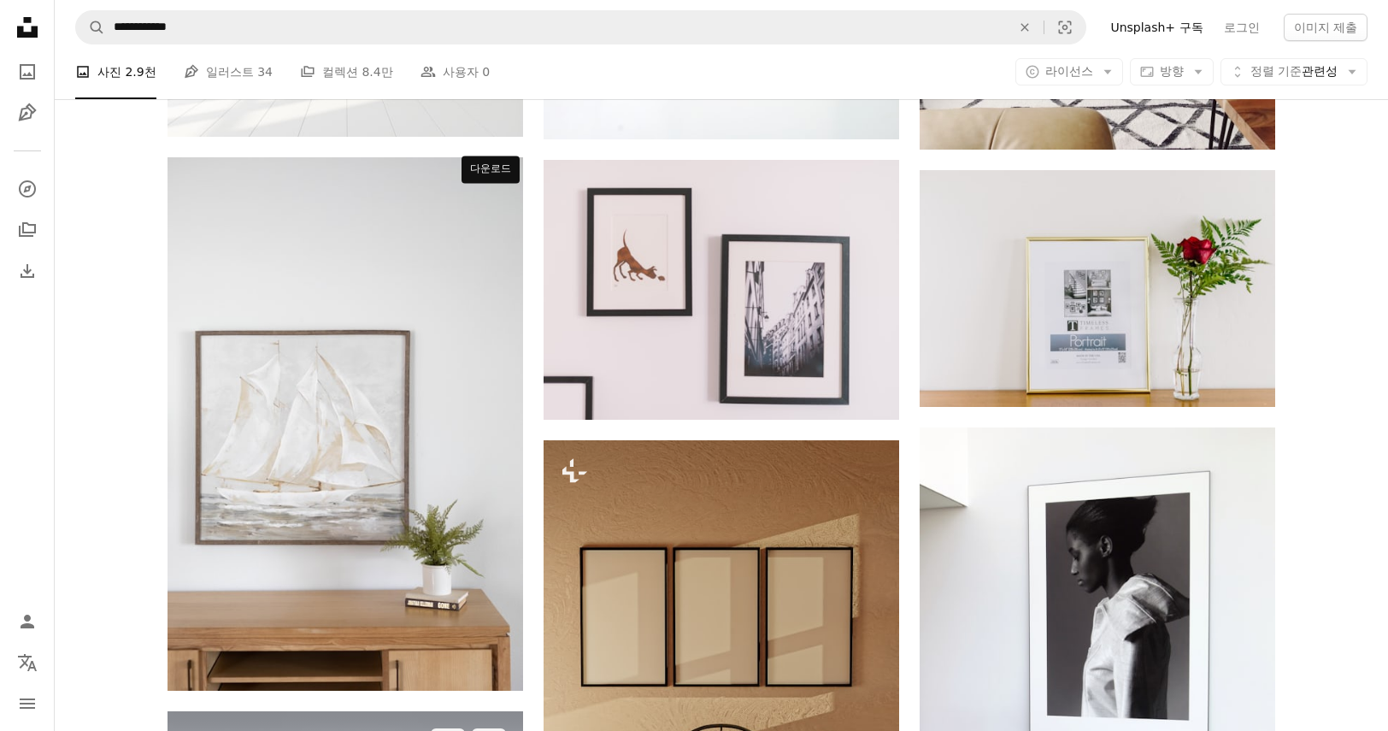
scroll to position [7482, 0]
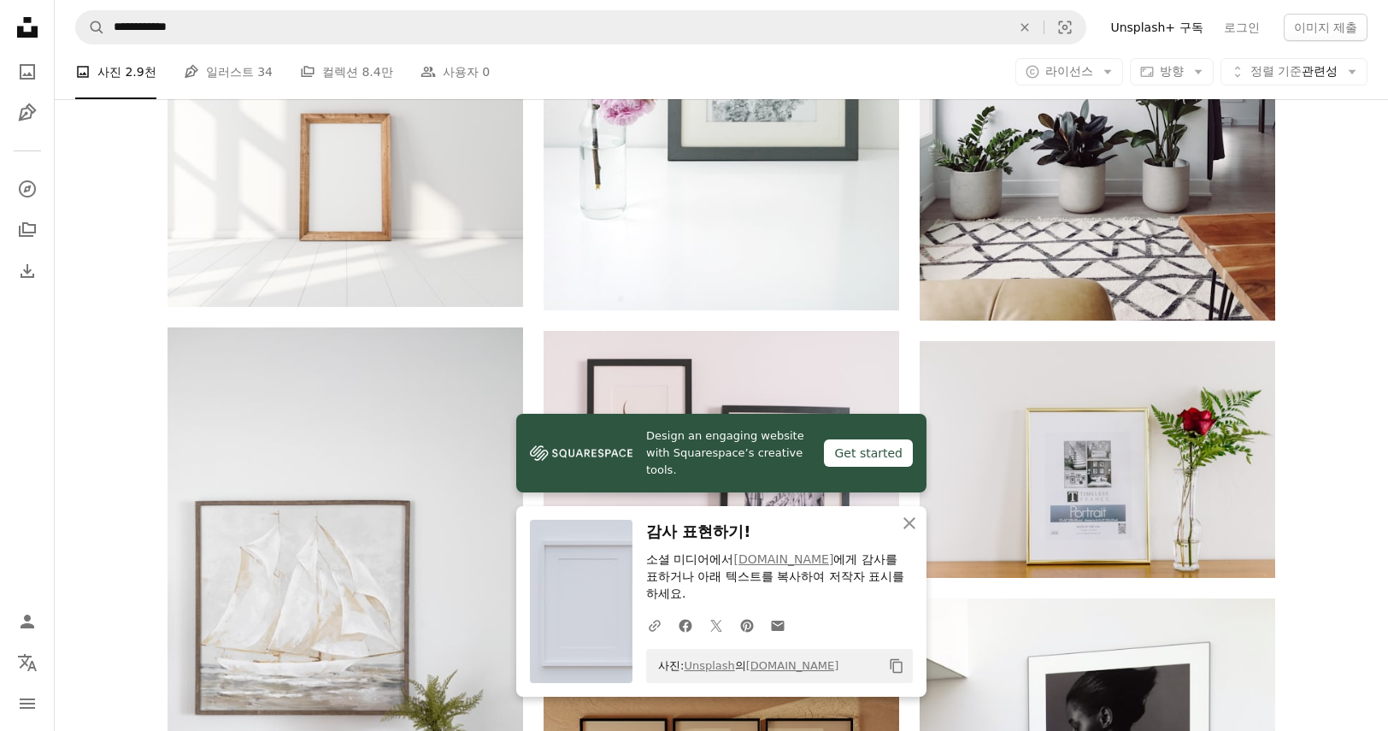
scroll to position [7653, 0]
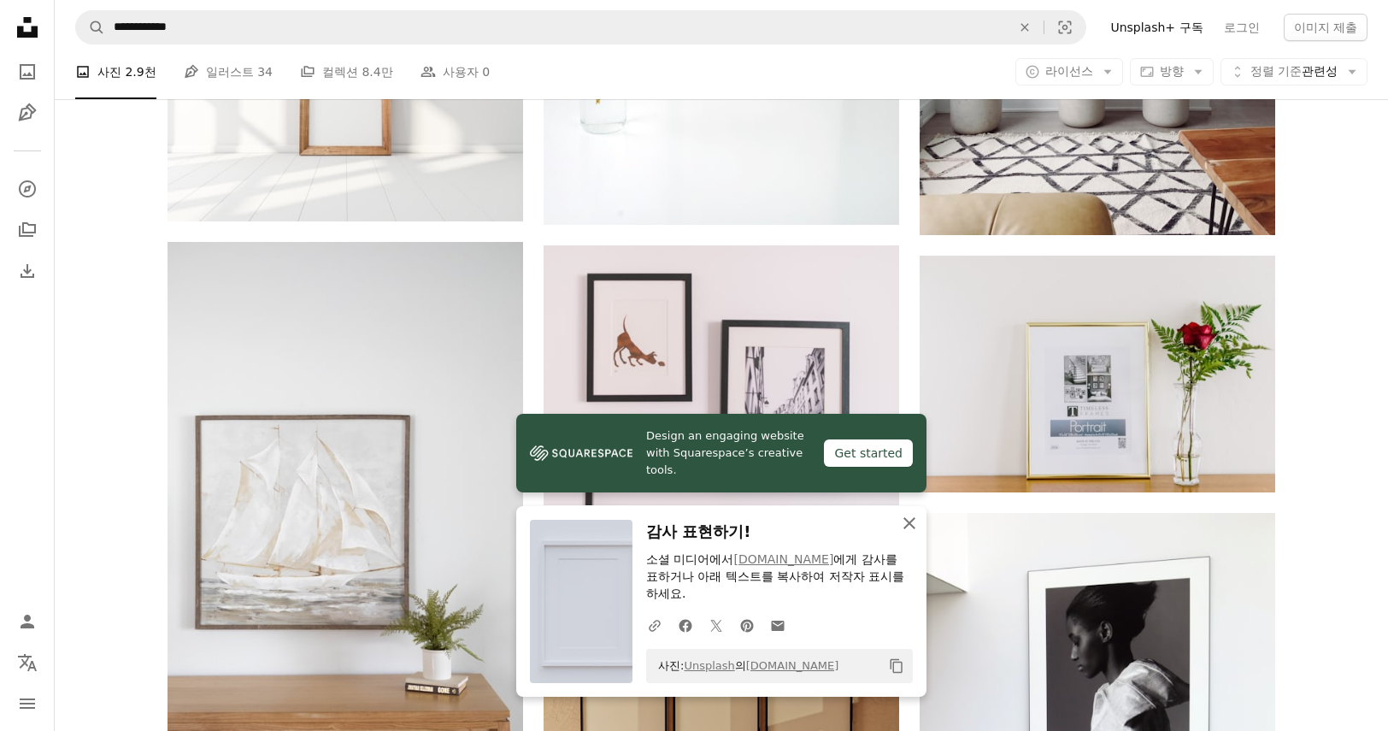
click at [906, 533] on icon "An X shape" at bounding box center [909, 523] width 21 height 21
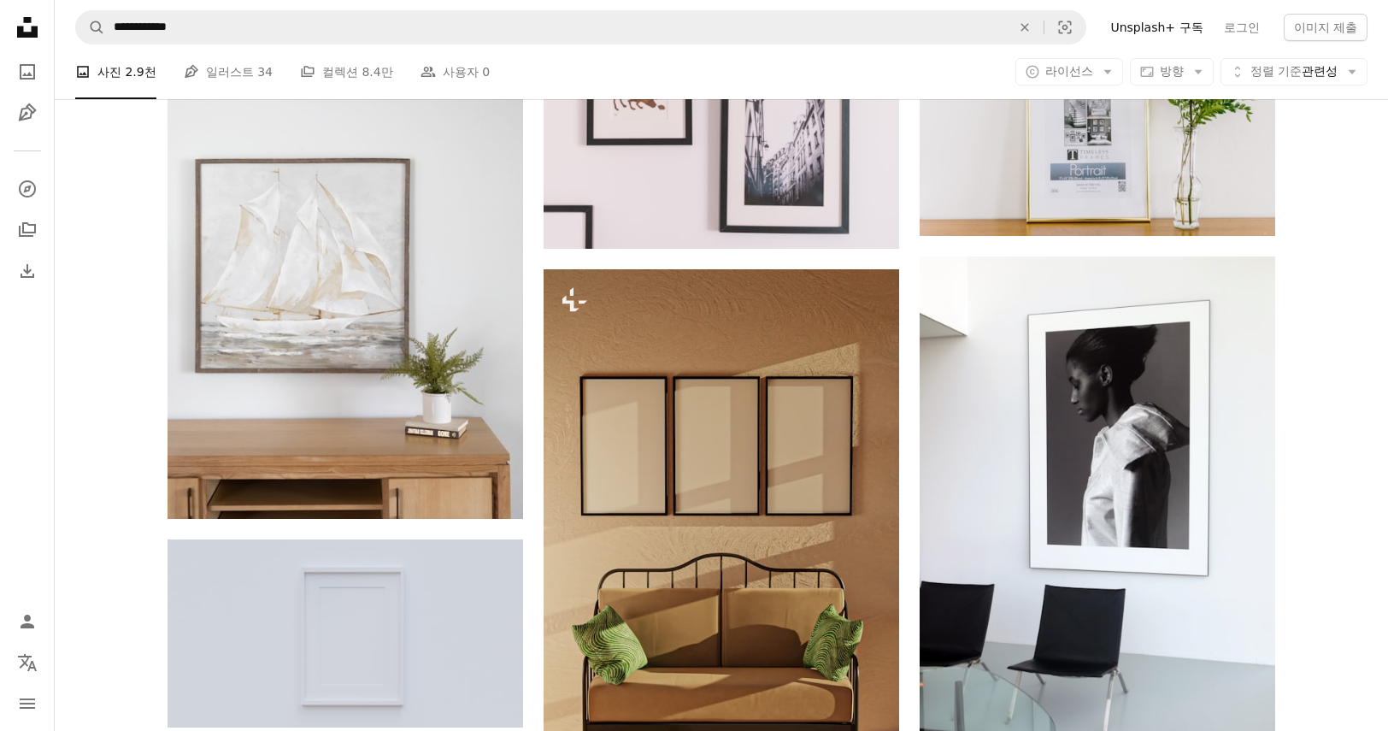
scroll to position [7824, 0]
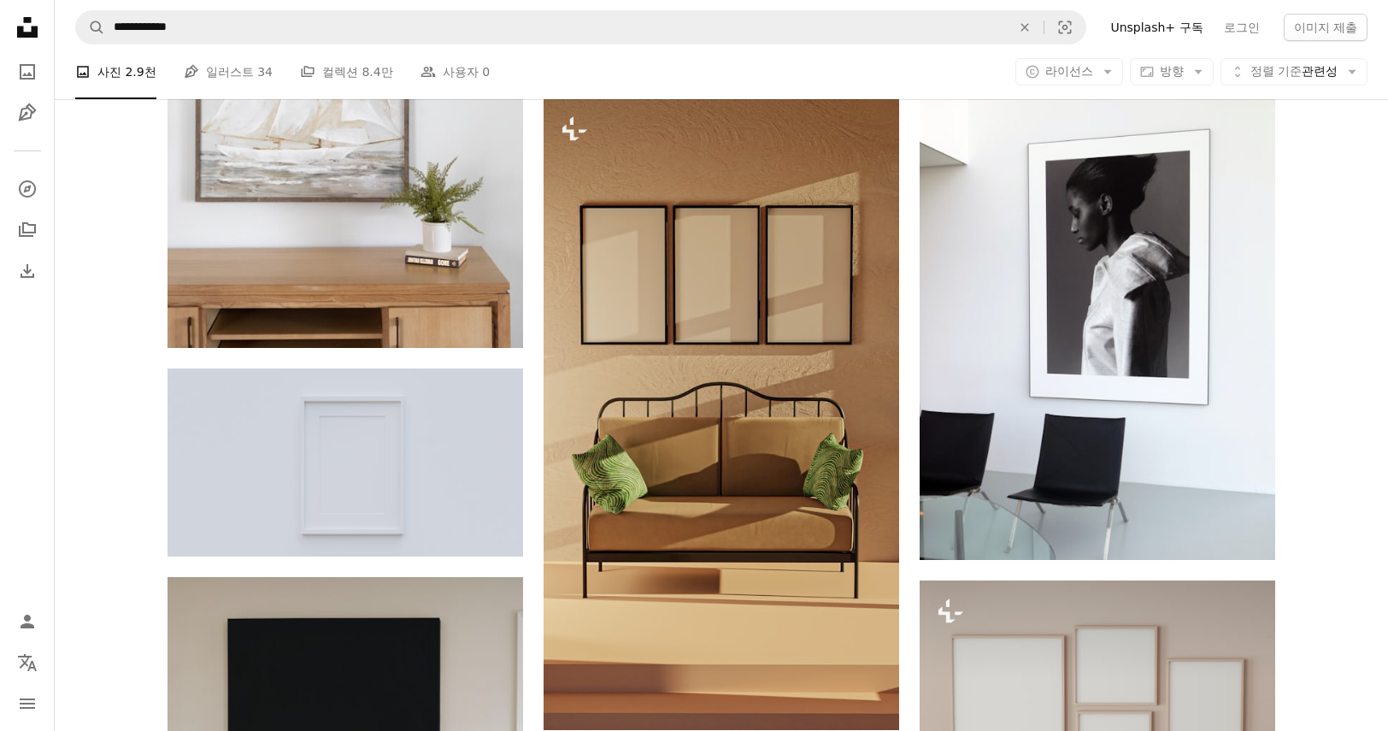
scroll to position [8337, 0]
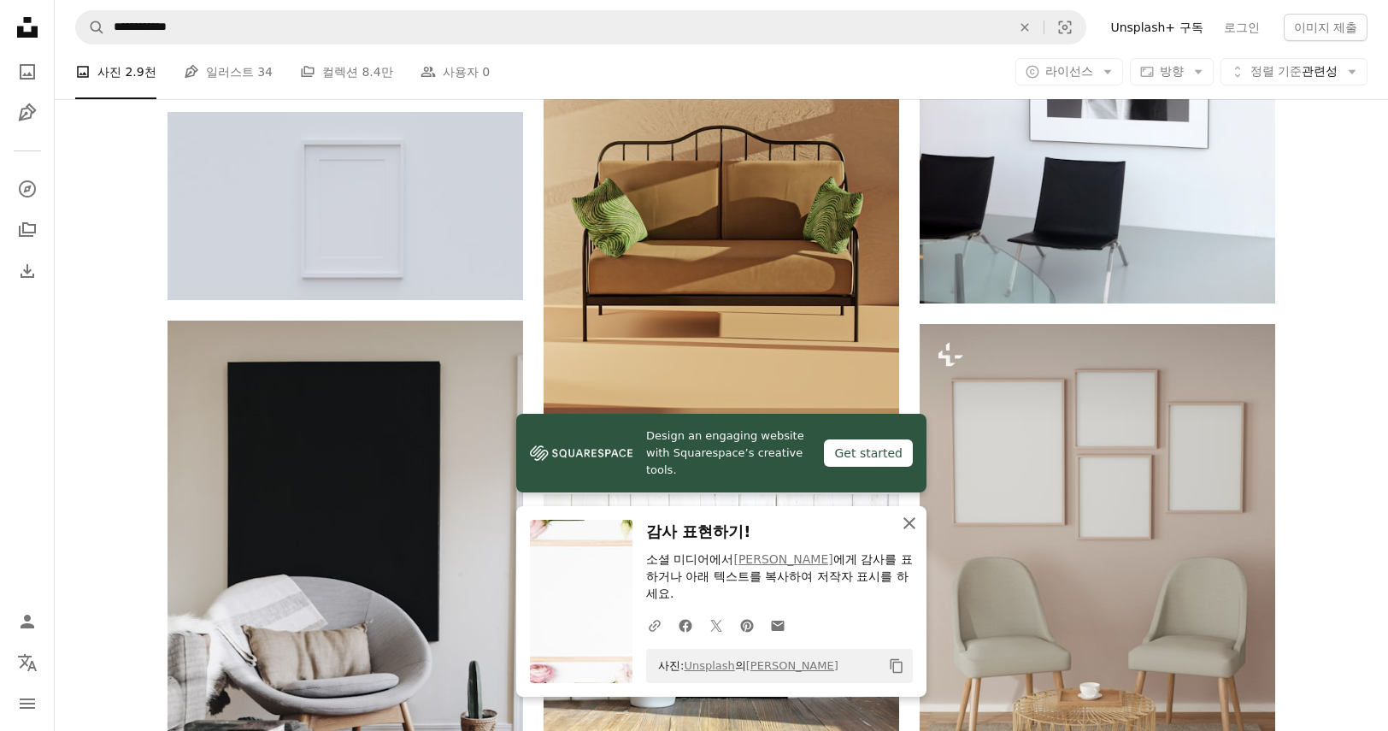
click at [919, 540] on button "An X shape 닫기" at bounding box center [909, 523] width 34 height 34
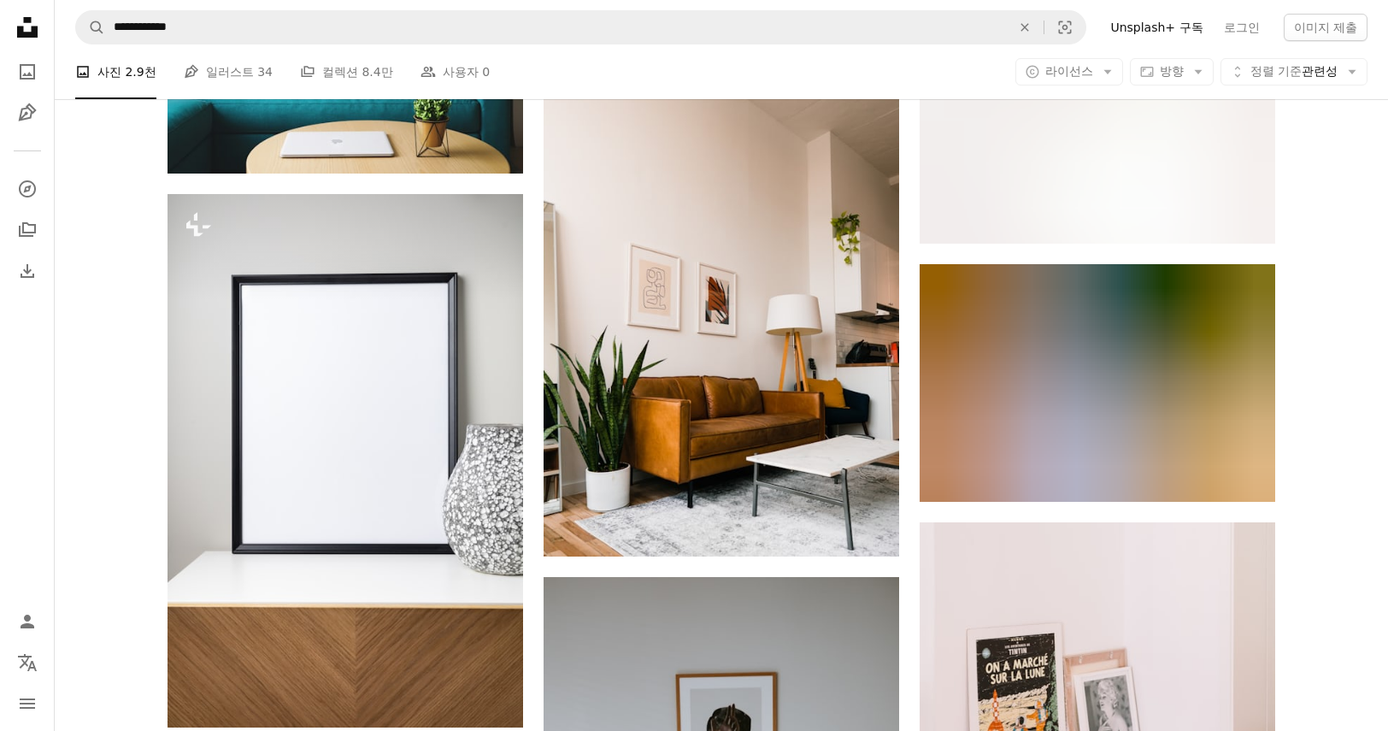
scroll to position [9362, 0]
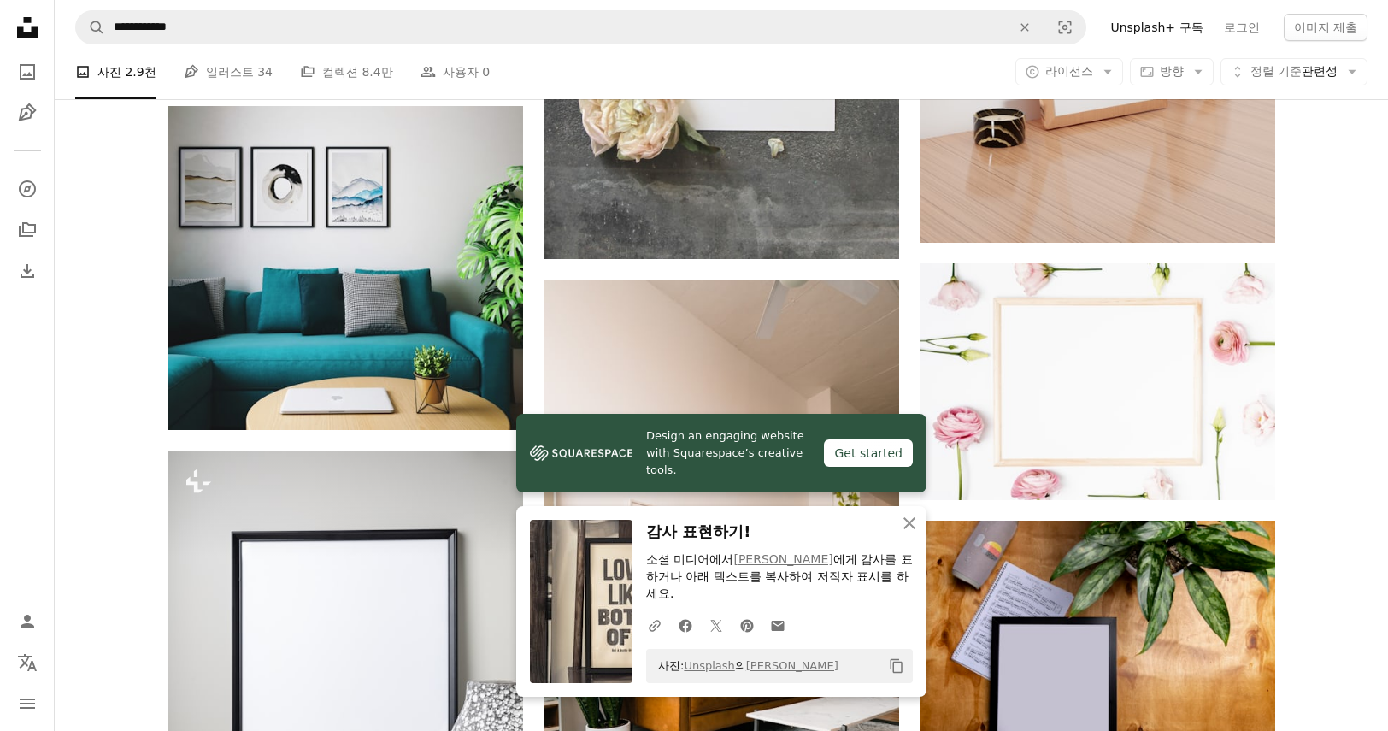
scroll to position [9619, 0]
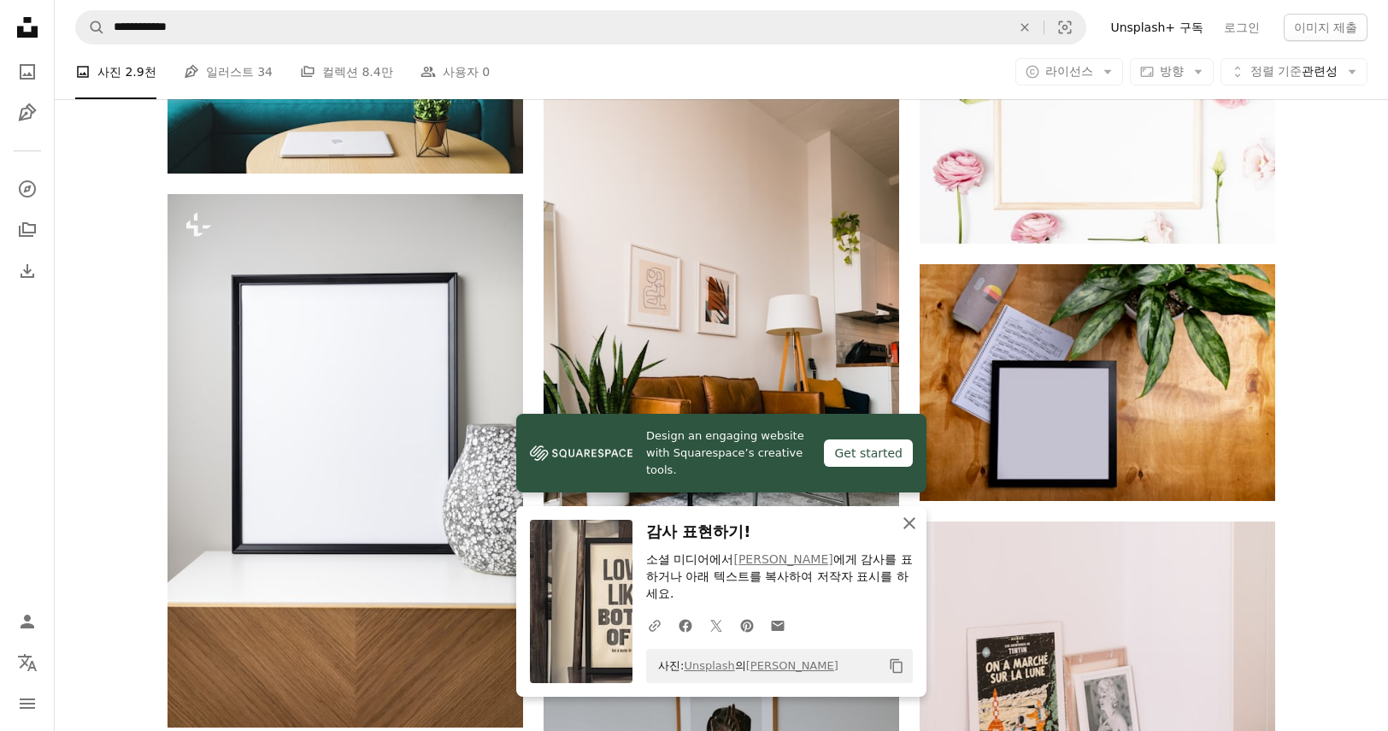
click at [905, 529] on icon "button" at bounding box center [909, 523] width 12 height 12
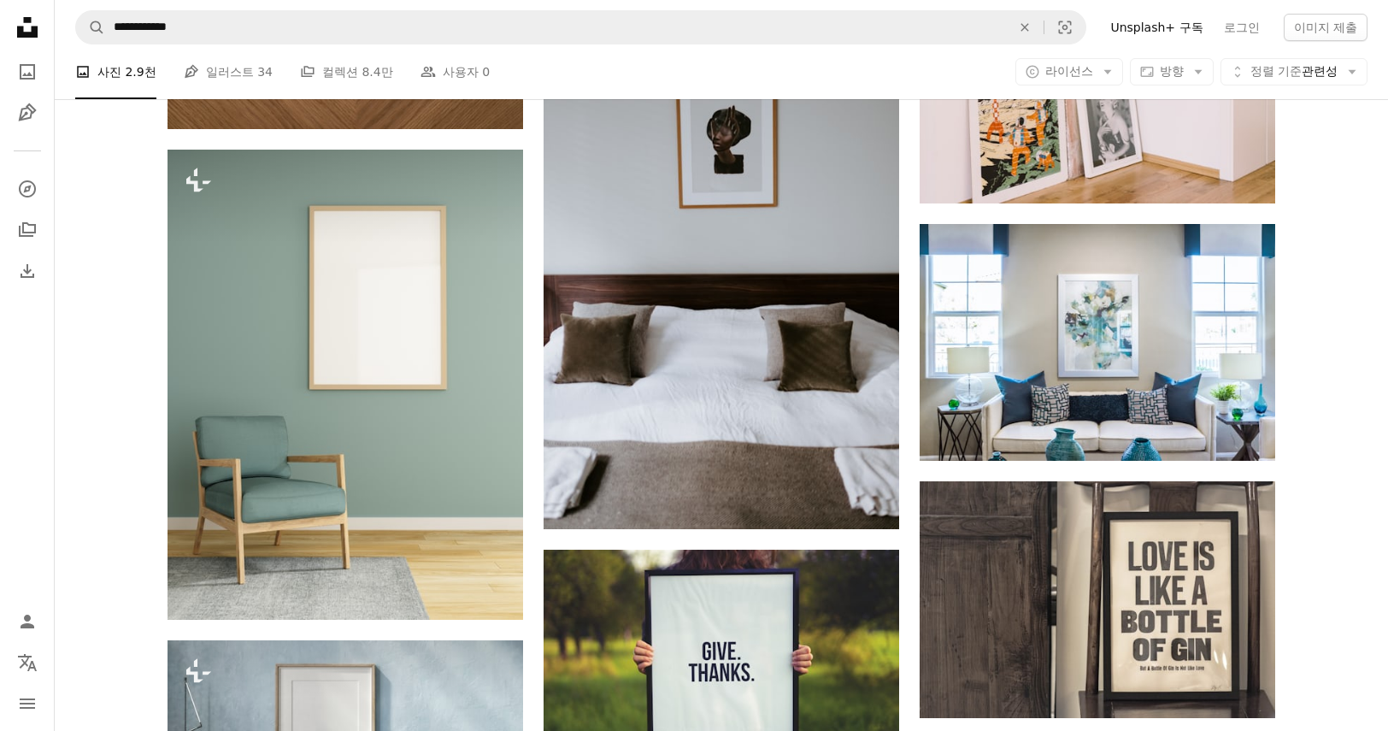
scroll to position [10644, 0]
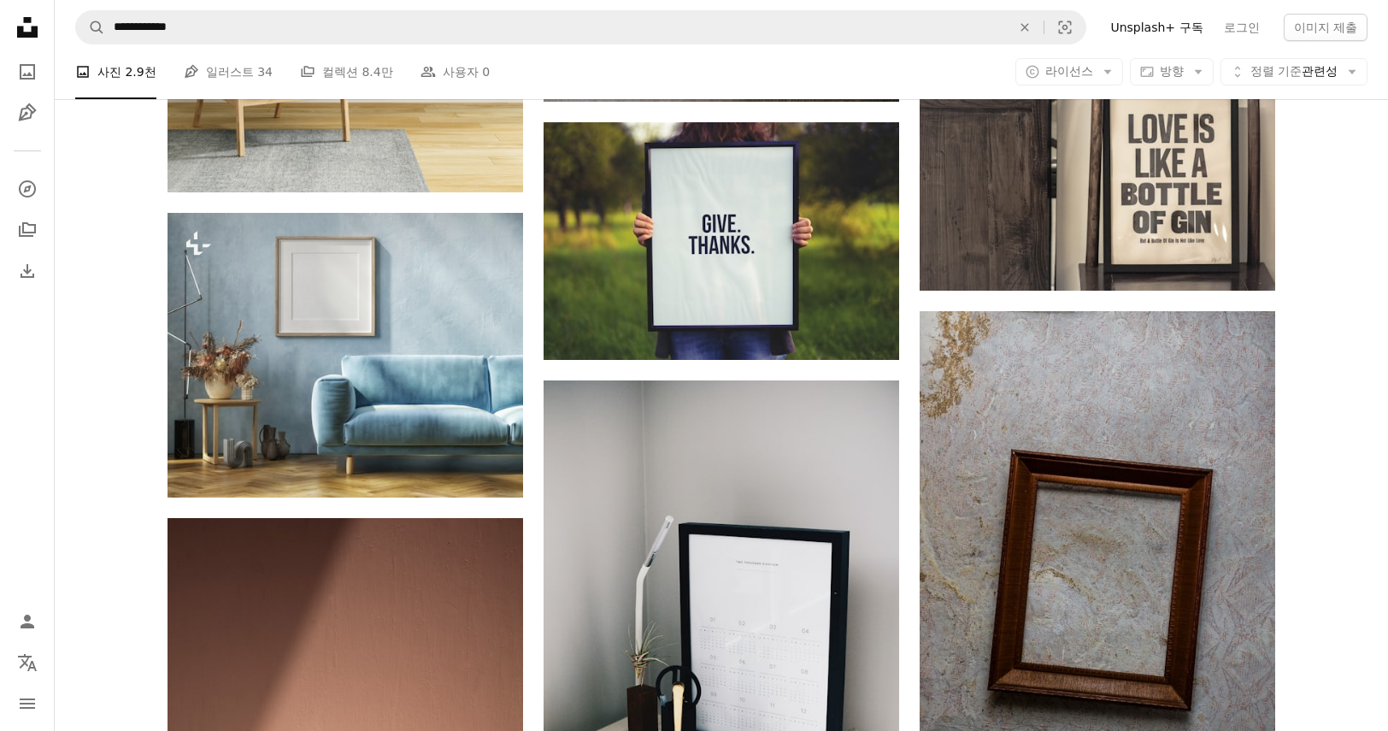
drag, startPoint x: 1319, startPoint y: 539, endPoint x: 1277, endPoint y: 536, distance: 42.9
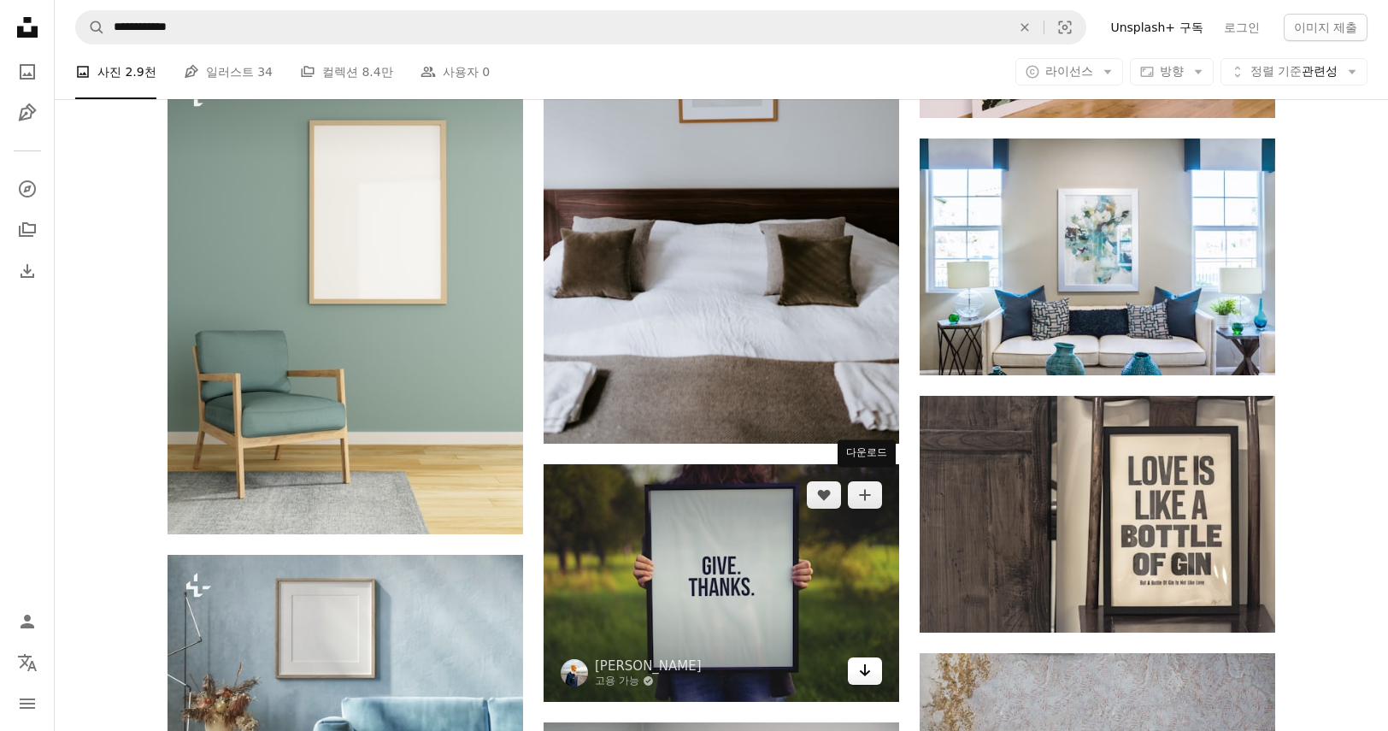
click at [875, 657] on link "Arrow pointing down" at bounding box center [865, 670] width 34 height 27
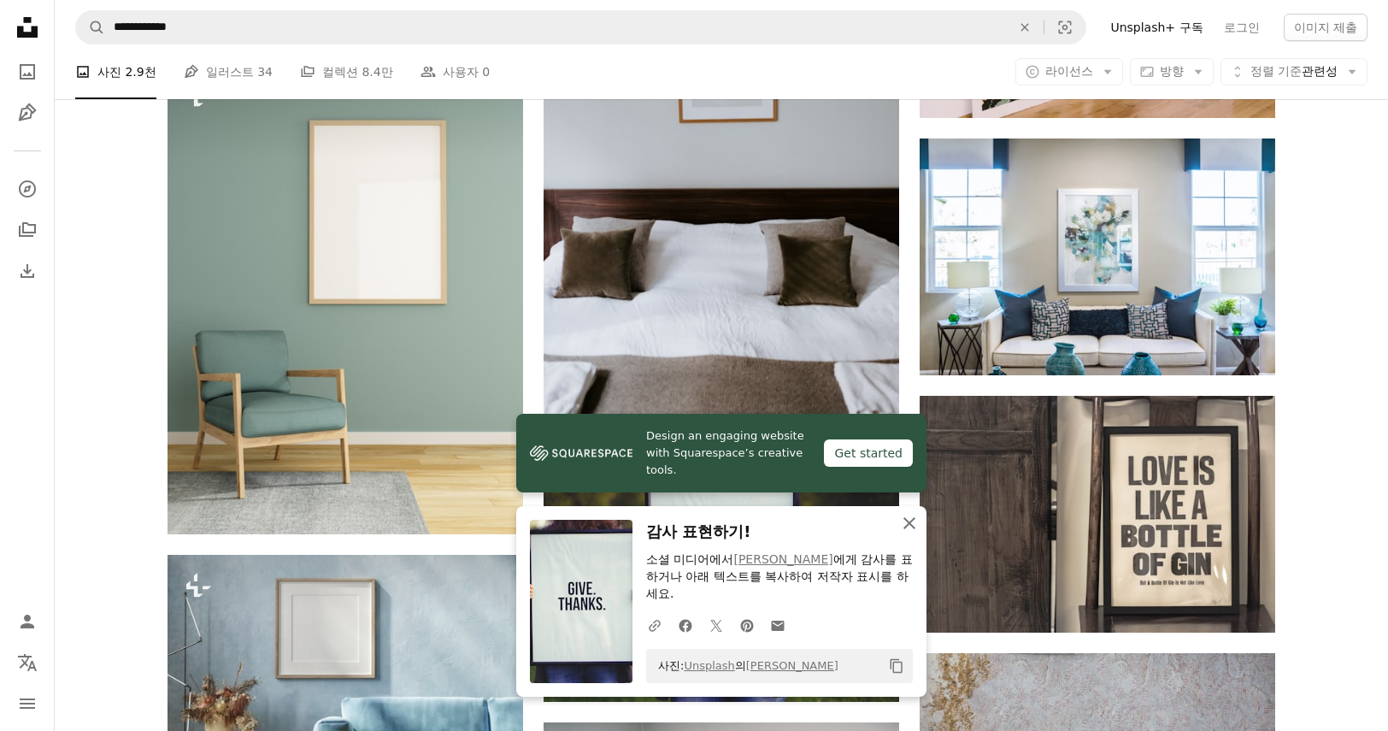
click at [902, 533] on icon "An X shape" at bounding box center [909, 523] width 21 height 21
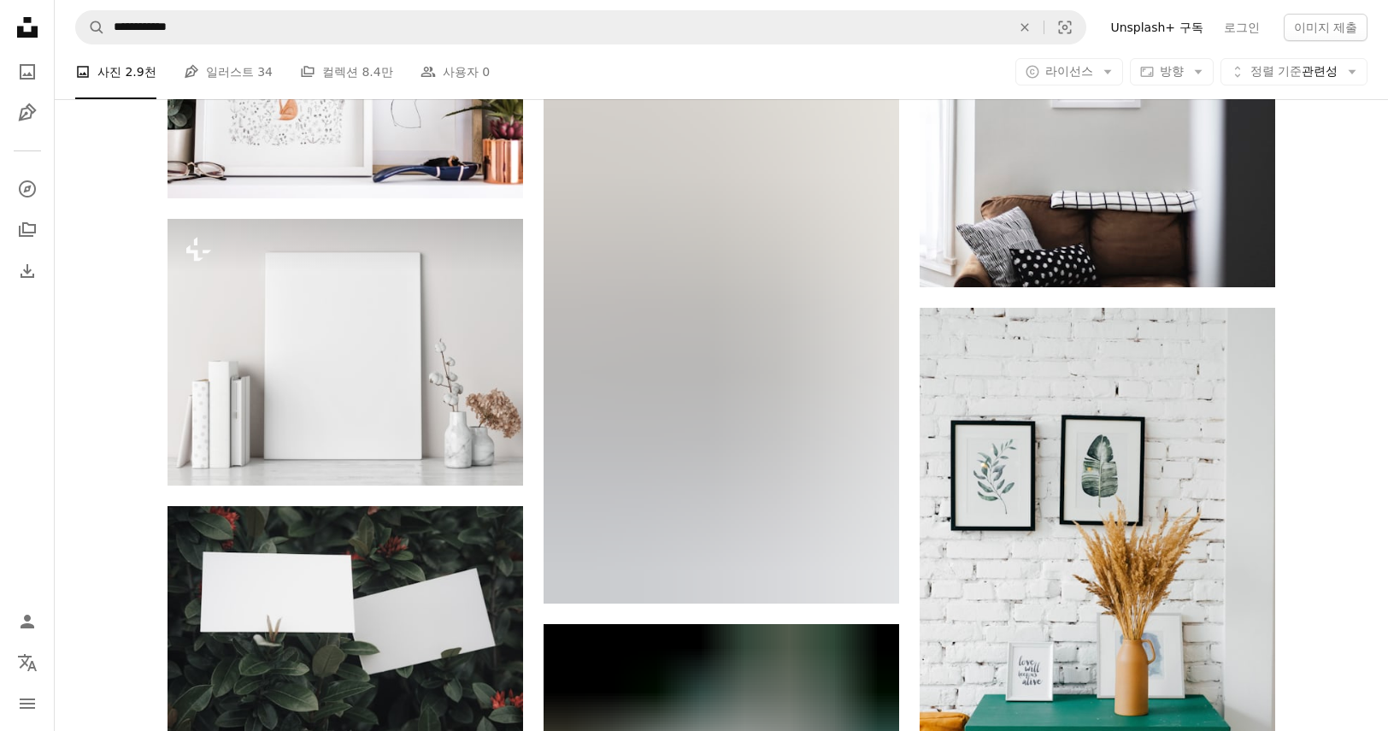
scroll to position [11926, 0]
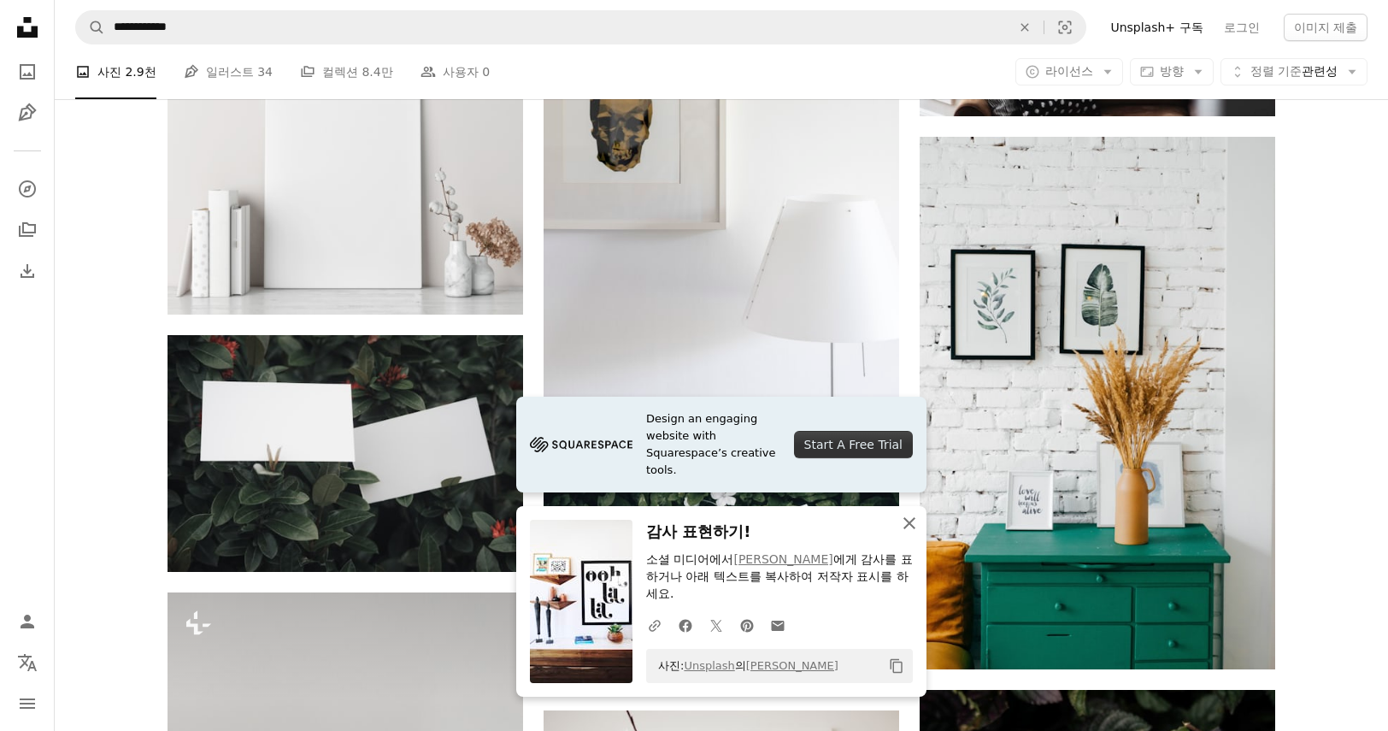
click at [917, 533] on icon "An X shape" at bounding box center [909, 523] width 21 height 21
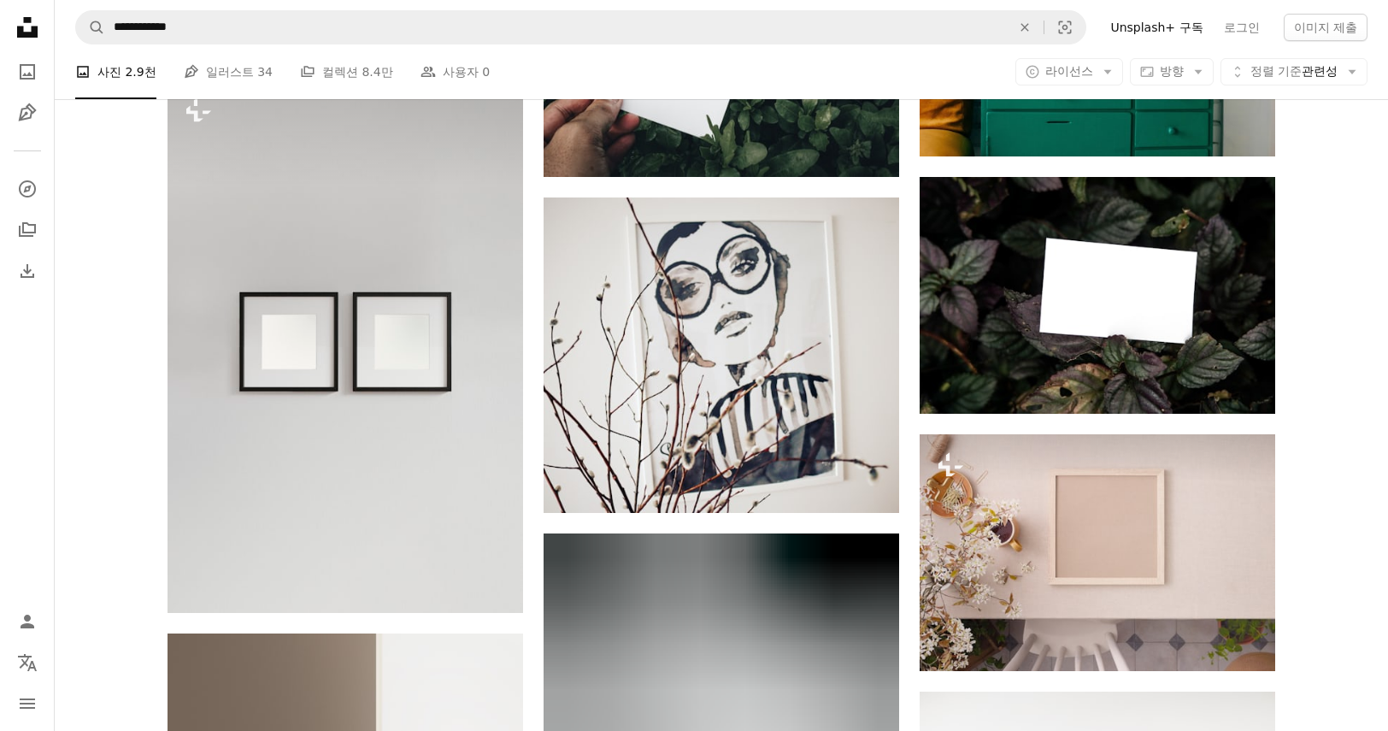
scroll to position [12610, 0]
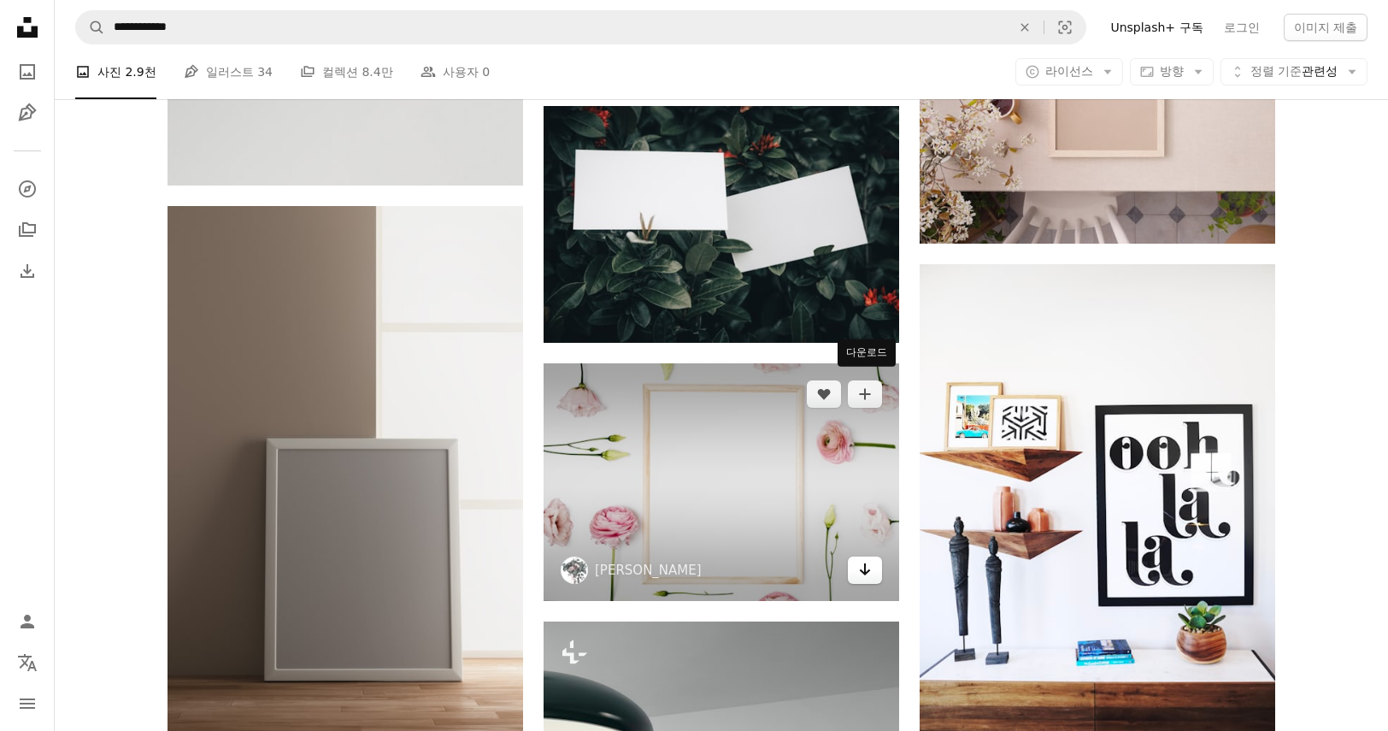
click at [861, 559] on icon "Arrow pointing down" at bounding box center [865, 569] width 14 height 21
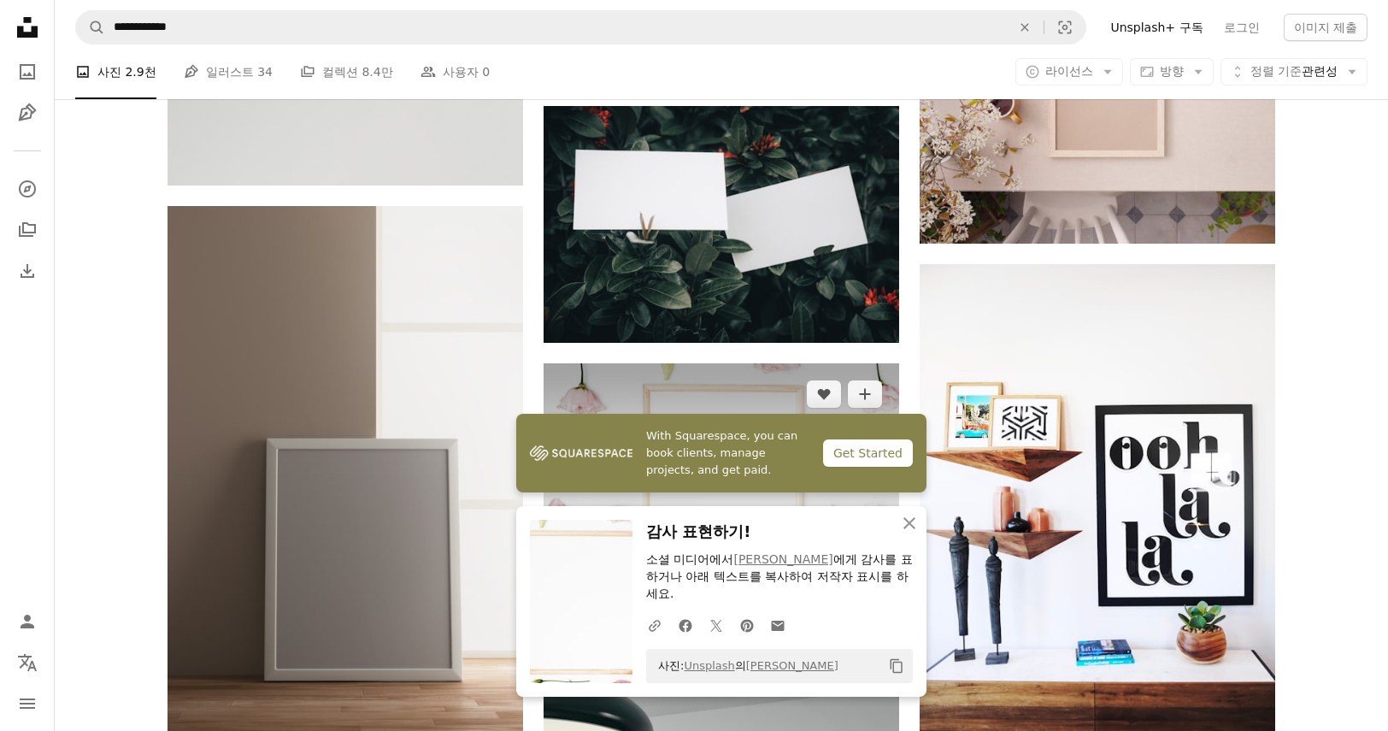
scroll to position [12952, 0]
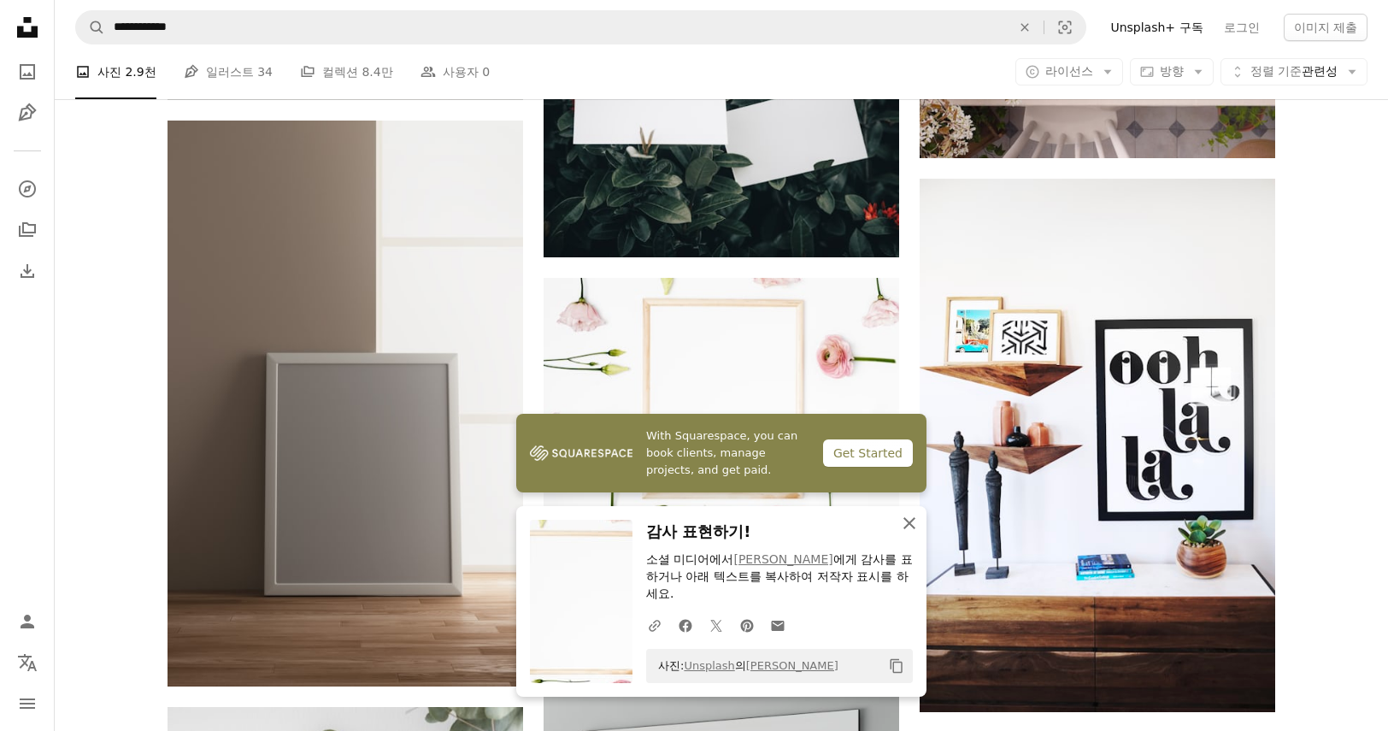
click at [907, 529] on icon "button" at bounding box center [909, 523] width 12 height 12
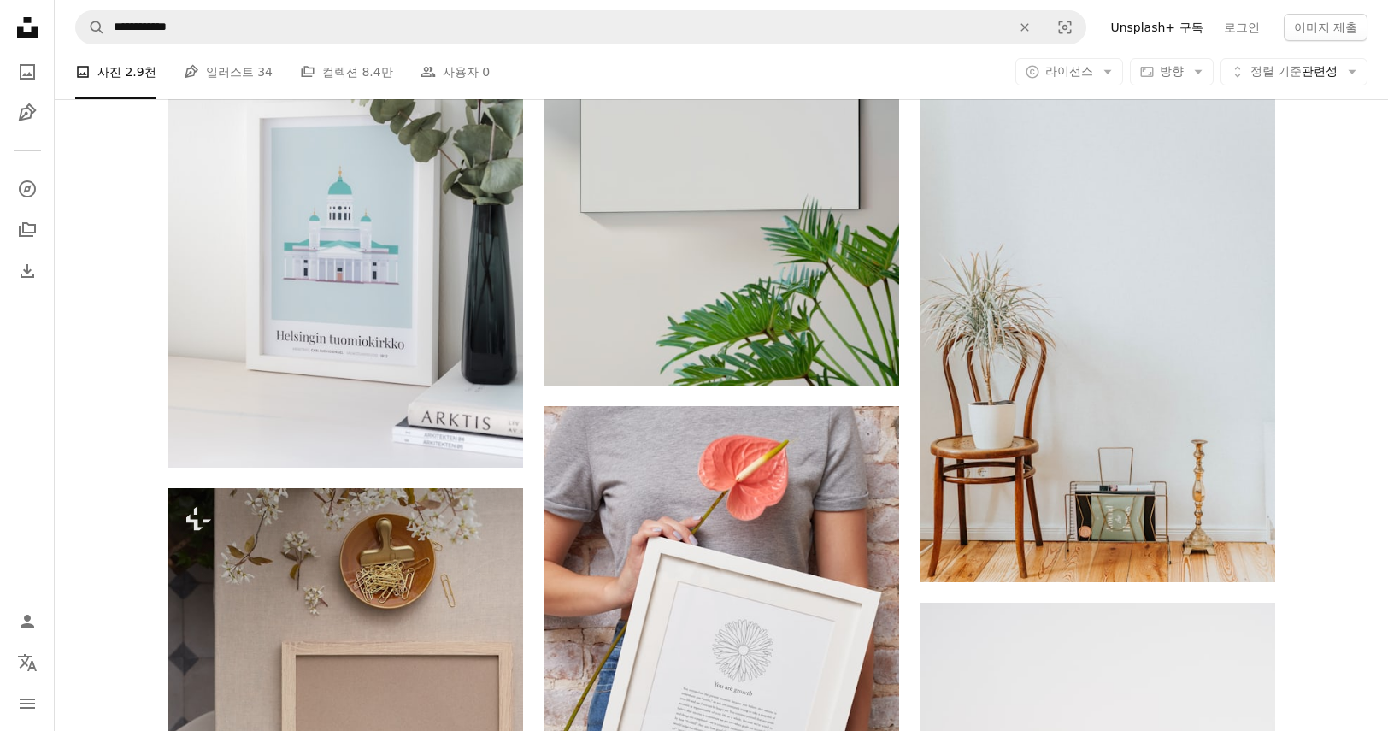
scroll to position [13806, 0]
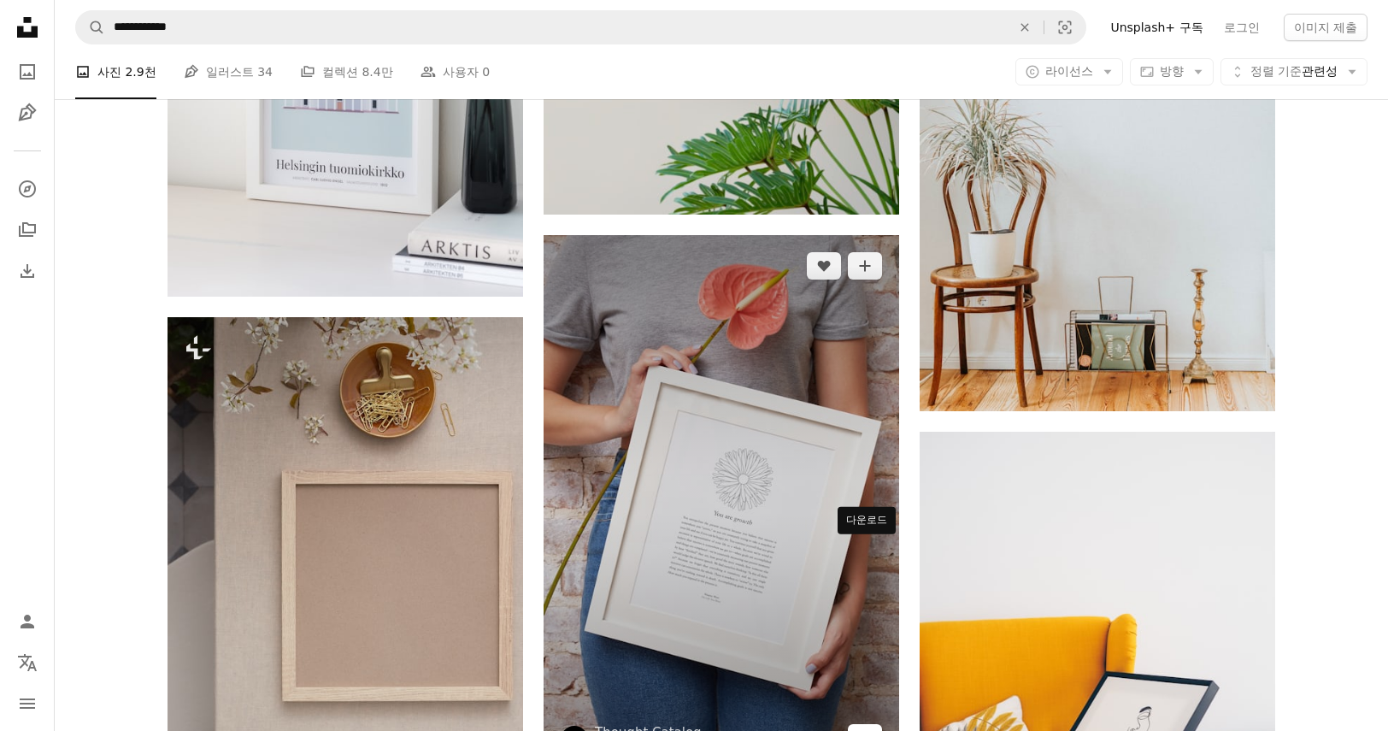
click at [864, 730] on icon "다운로드" at bounding box center [865, 737] width 11 height 12
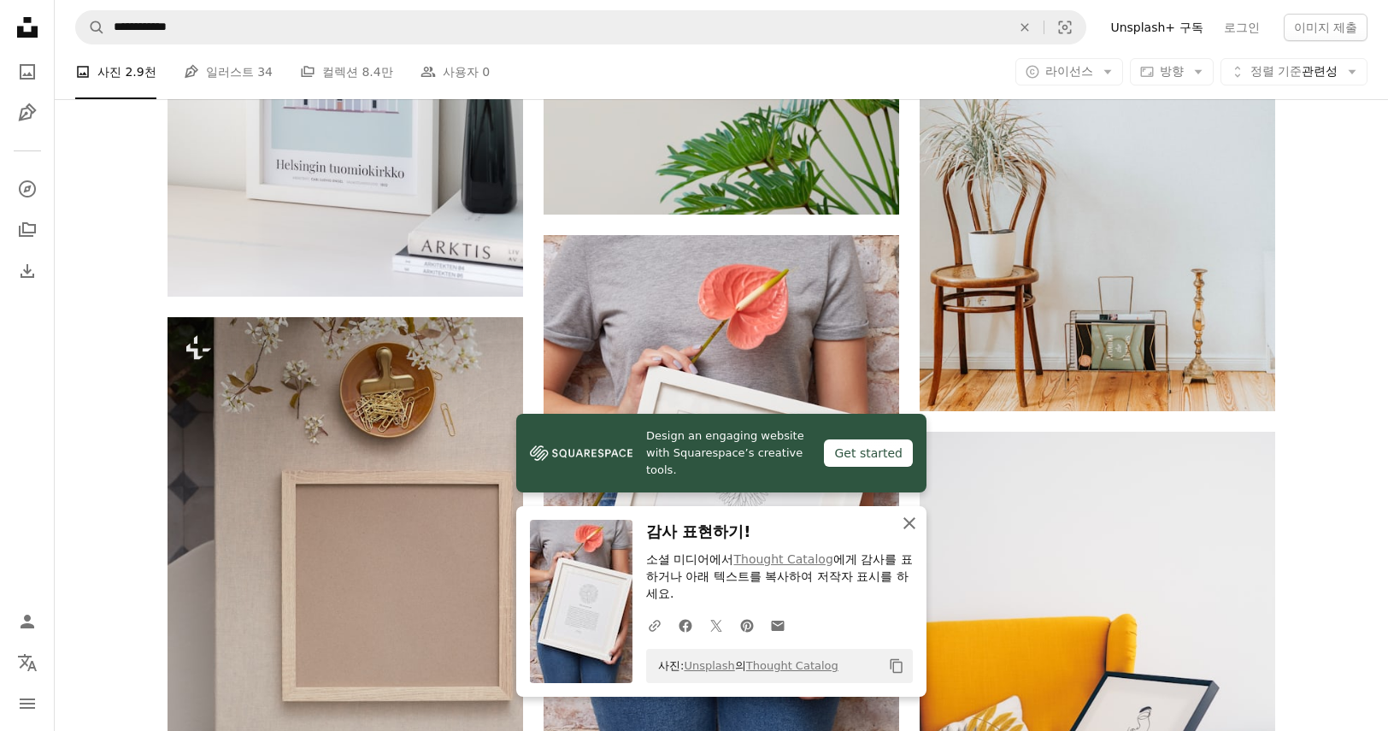
click at [901, 533] on icon "An X shape" at bounding box center [909, 523] width 21 height 21
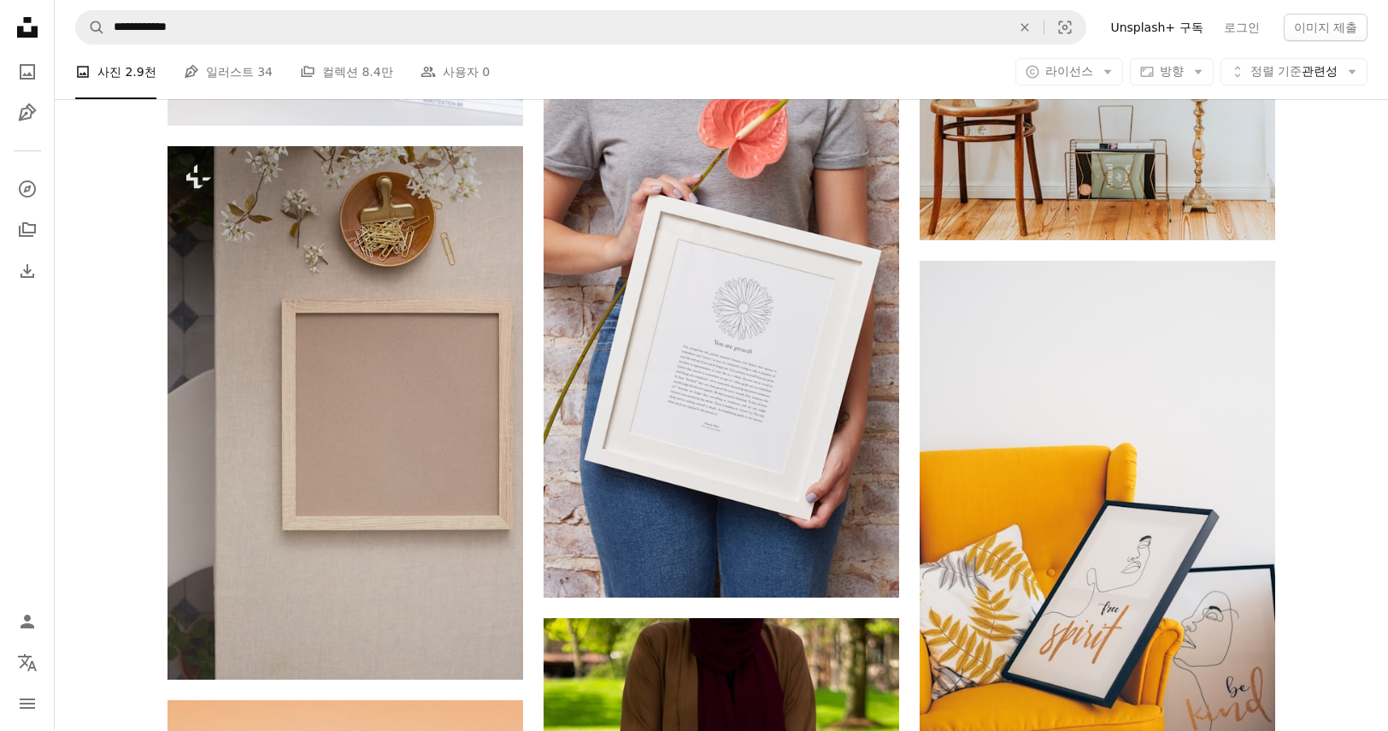
scroll to position [14063, 0]
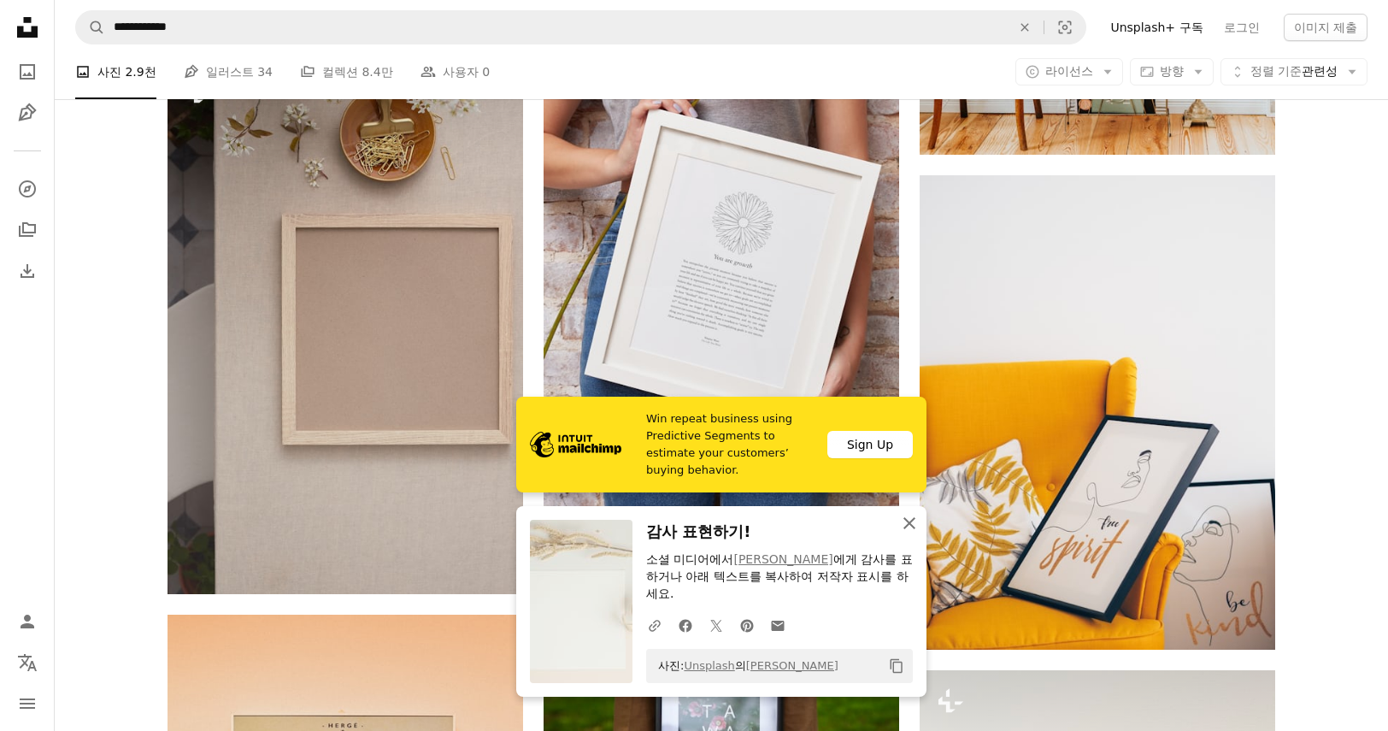
click at [909, 529] on icon "button" at bounding box center [909, 523] width 12 height 12
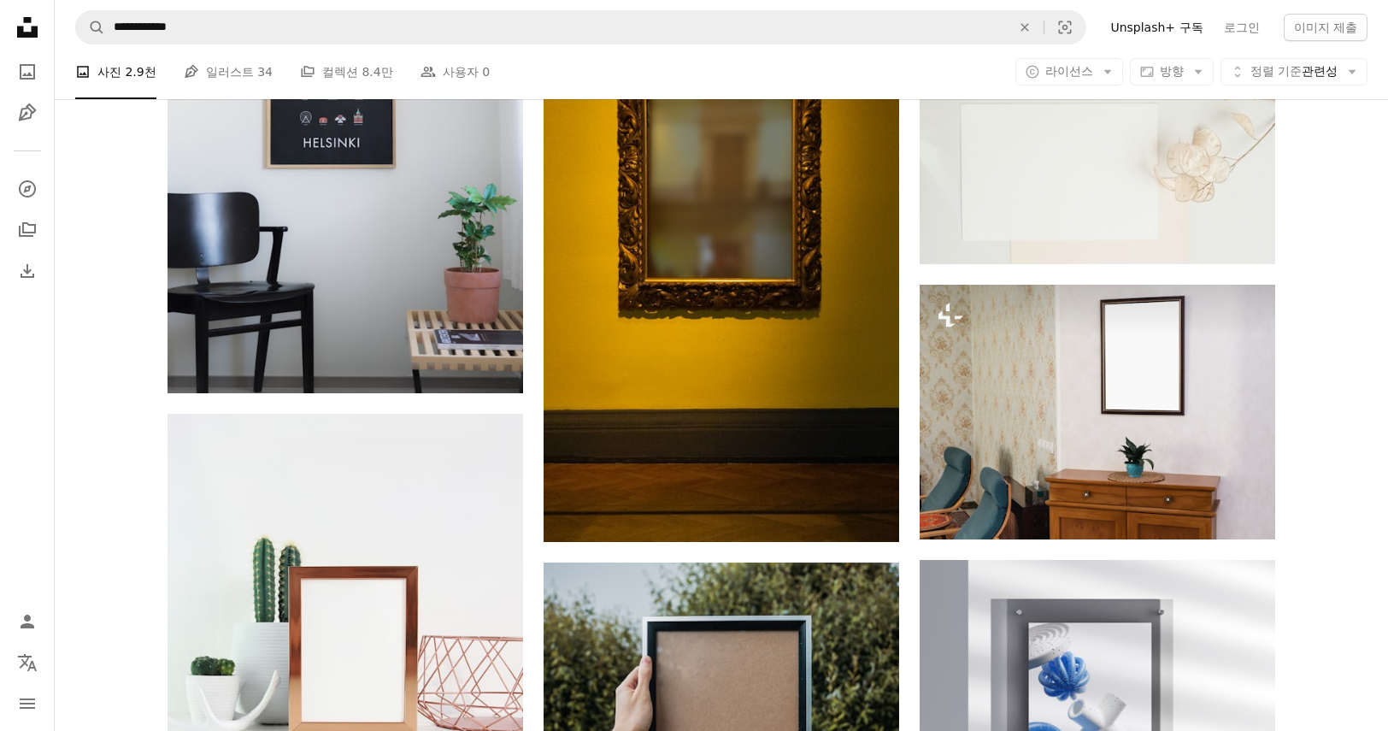
scroll to position [15430, 0]
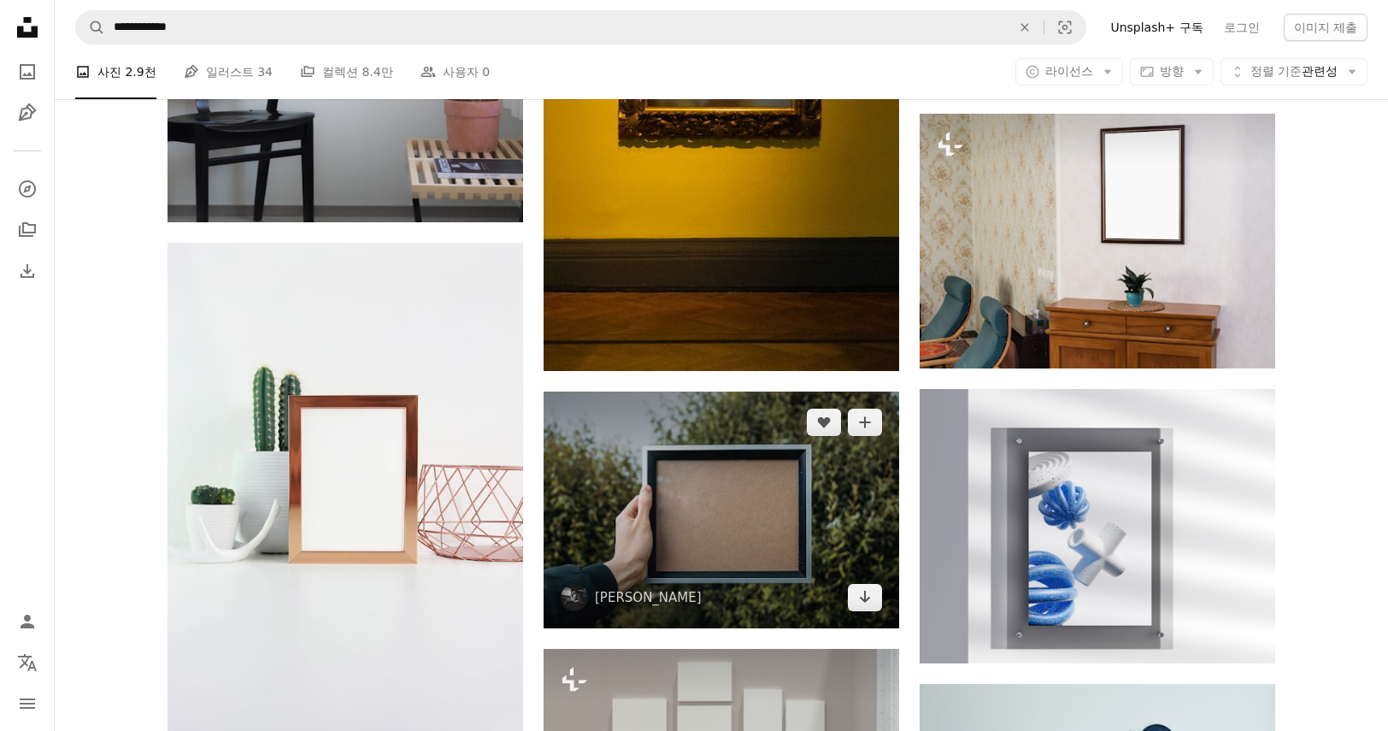
click at [872, 430] on img at bounding box center [720, 509] width 355 height 237
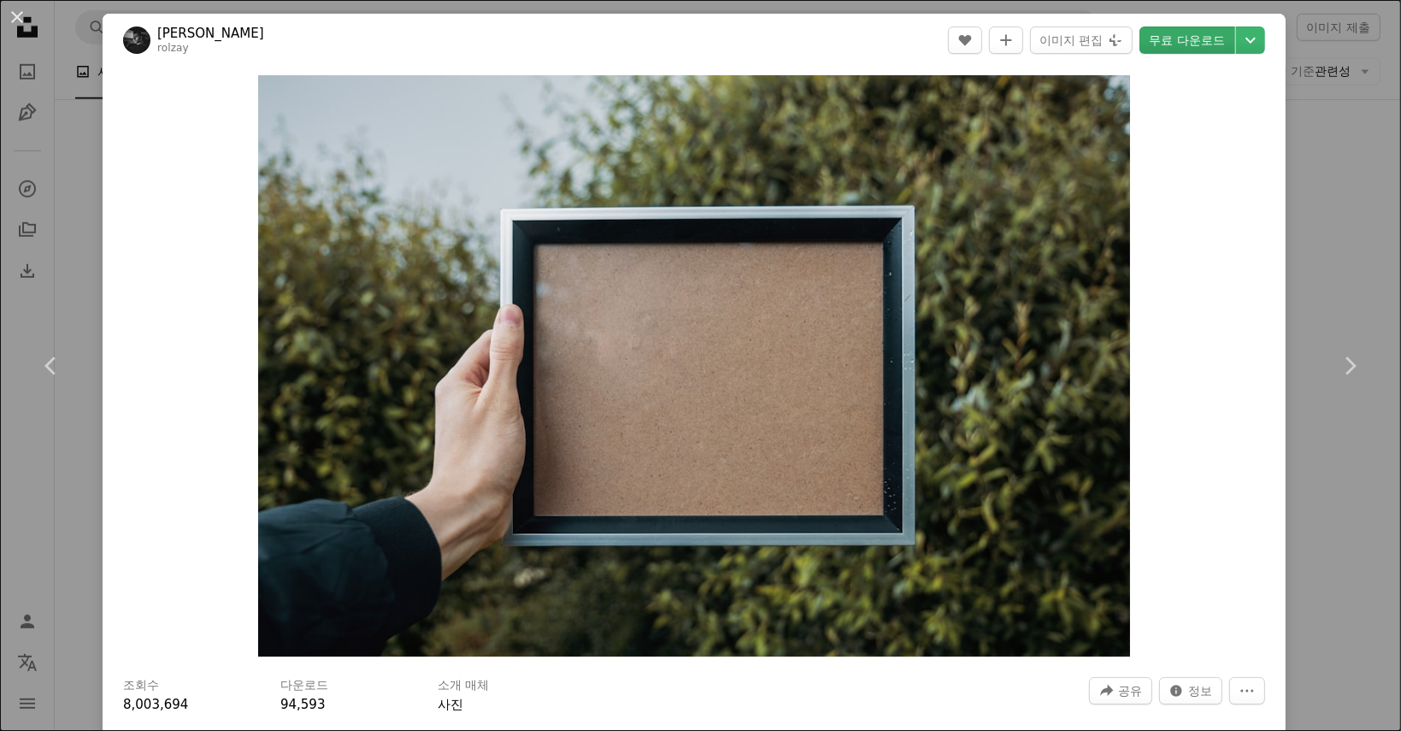
click at [1184, 48] on link "무료 다운로드" at bounding box center [1187, 39] width 96 height 27
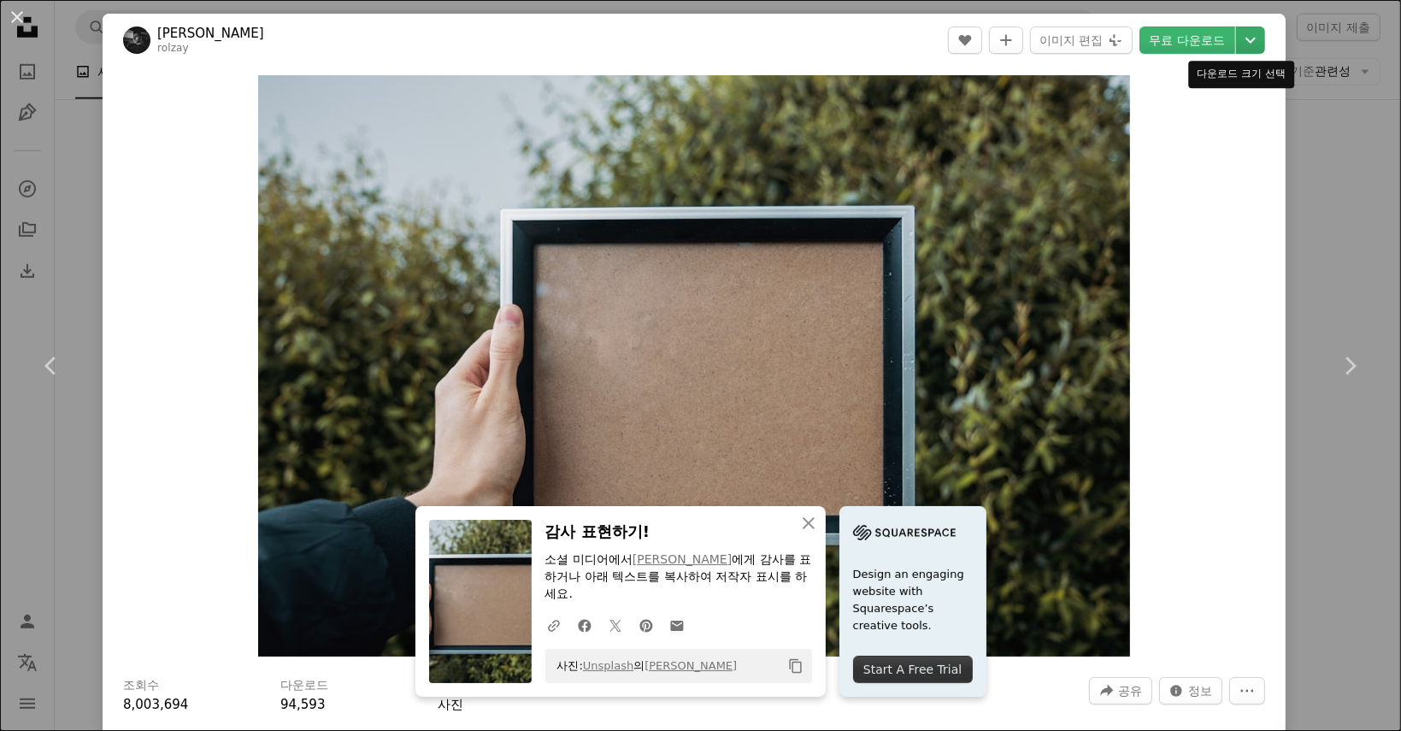
click at [1237, 39] on icon "Chevron down" at bounding box center [1250, 40] width 27 height 21
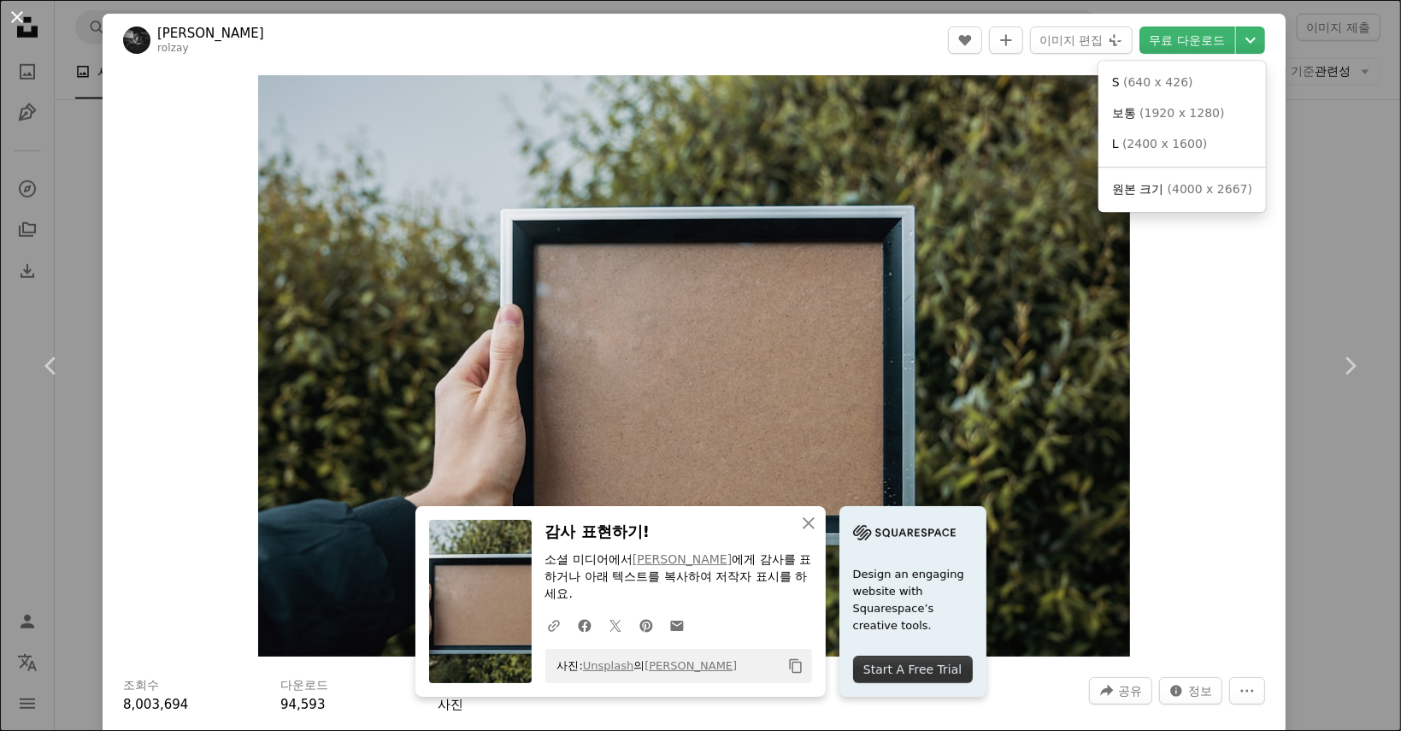
click at [23, 19] on dialog "An X shape Chevron left Chevron right [PERSON_NAME] rolzay A heart A plus sign …" at bounding box center [700, 365] width 1401 height 731
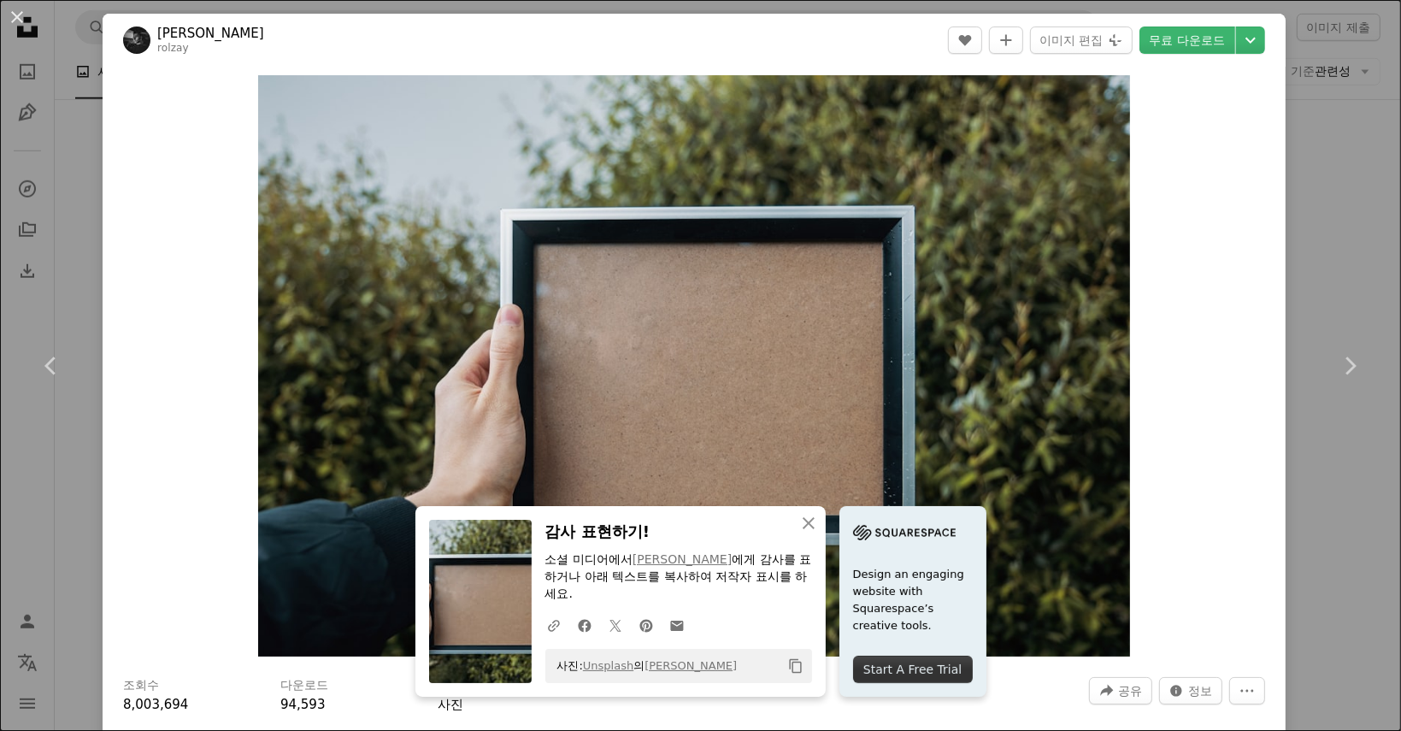
drag, startPoint x: 17, startPoint y: 17, endPoint x: 237, endPoint y: 203, distance: 288.0
click at [17, 16] on button "An X shape" at bounding box center [17, 17] width 21 height 21
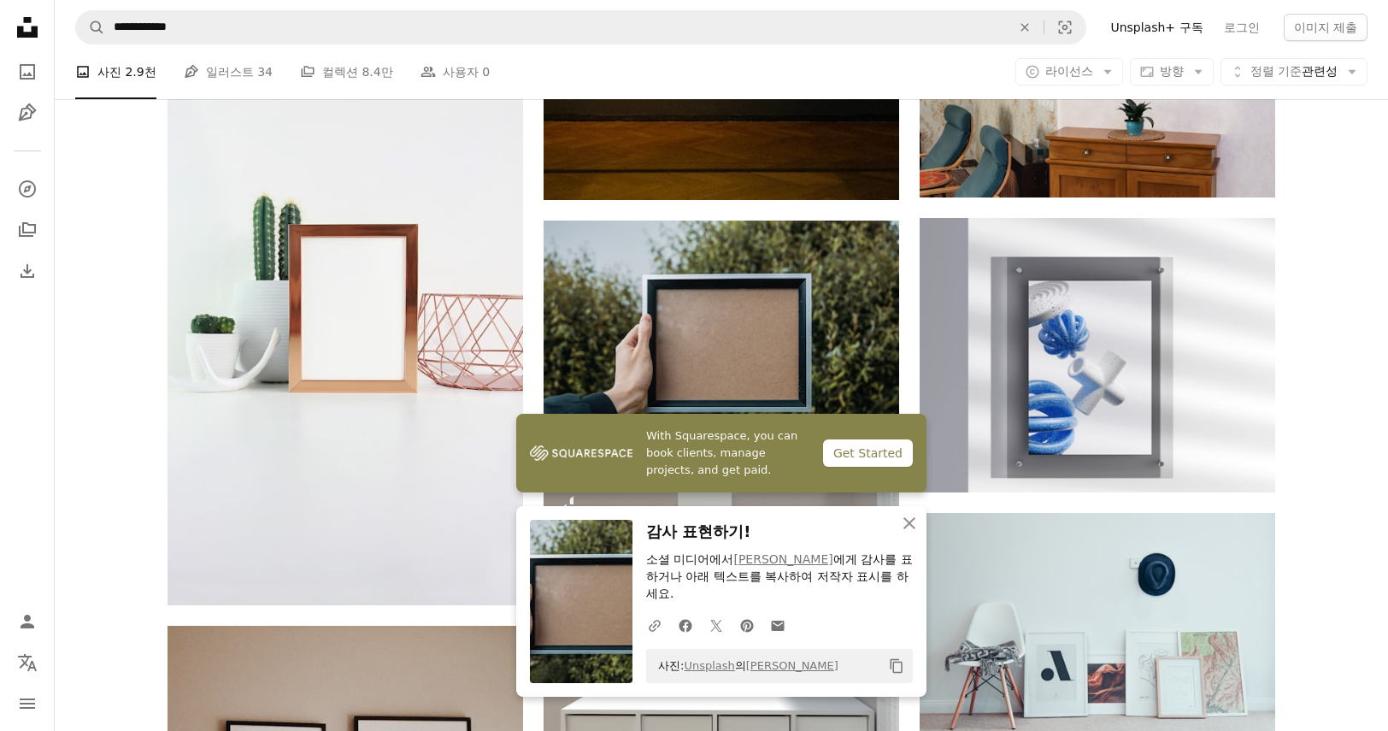
scroll to position [15686, 0]
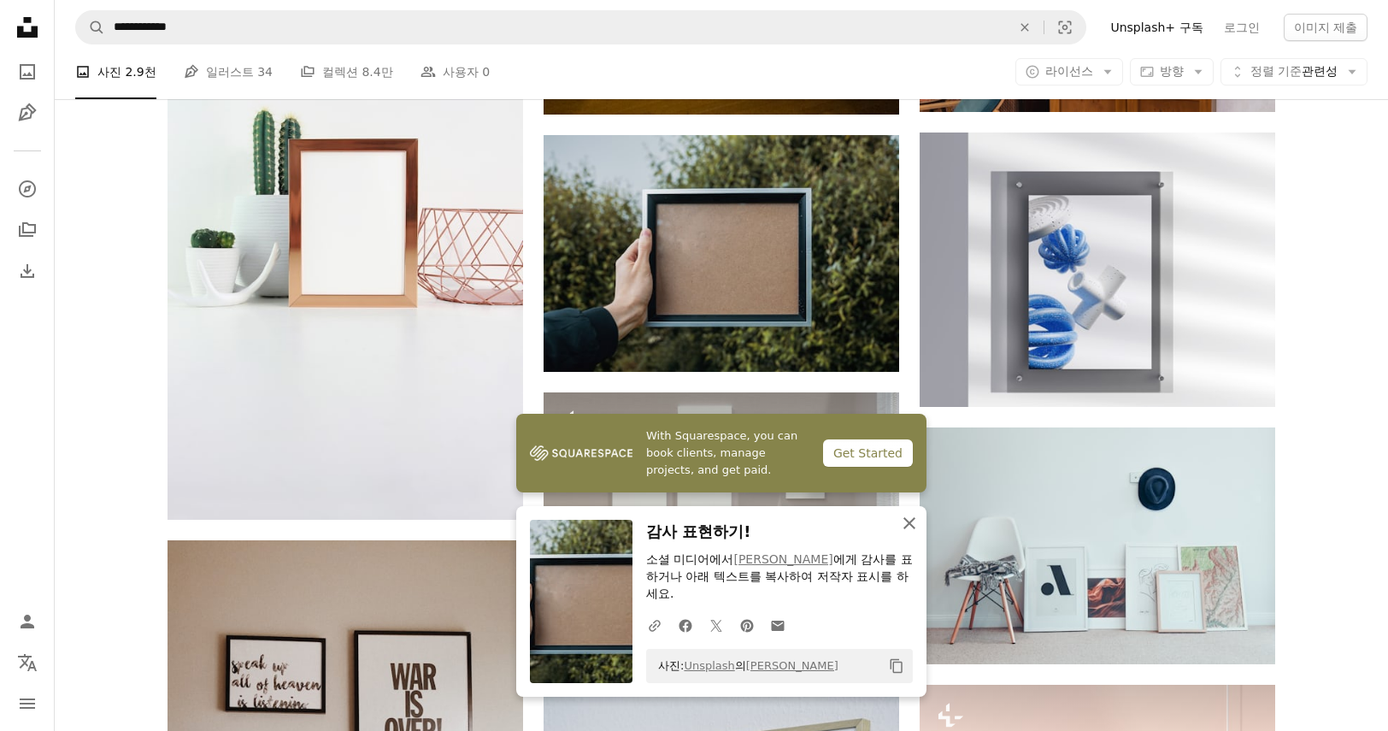
click at [906, 533] on icon "An X shape" at bounding box center [909, 523] width 21 height 21
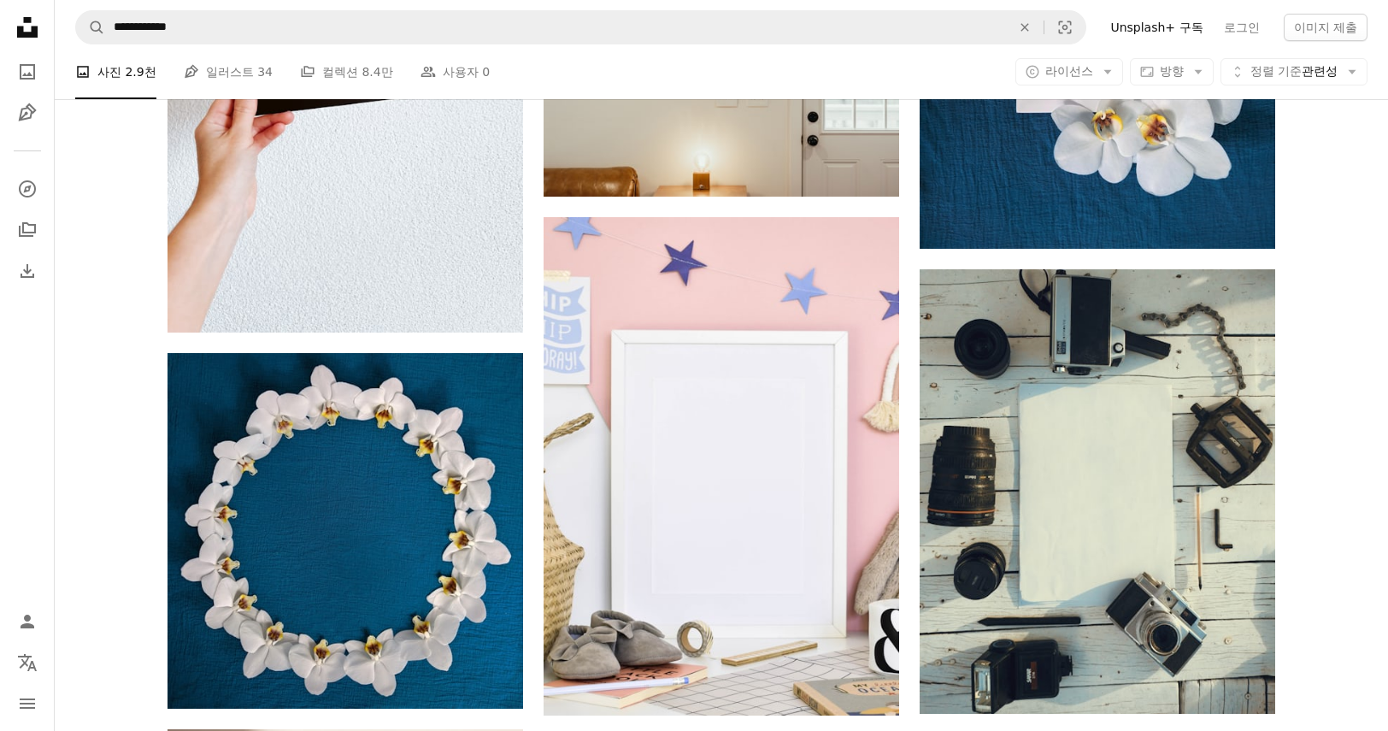
scroll to position [21583, 0]
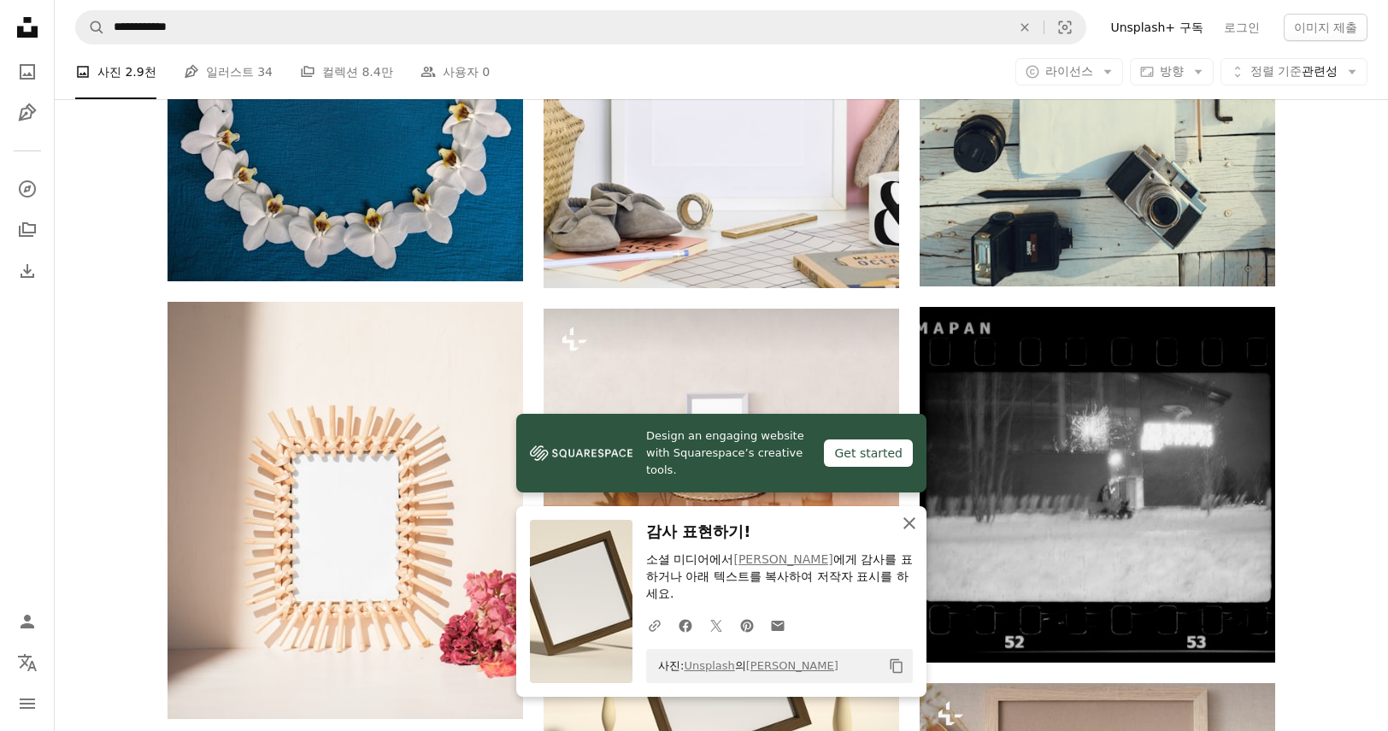
click at [906, 529] on icon "button" at bounding box center [909, 523] width 12 height 12
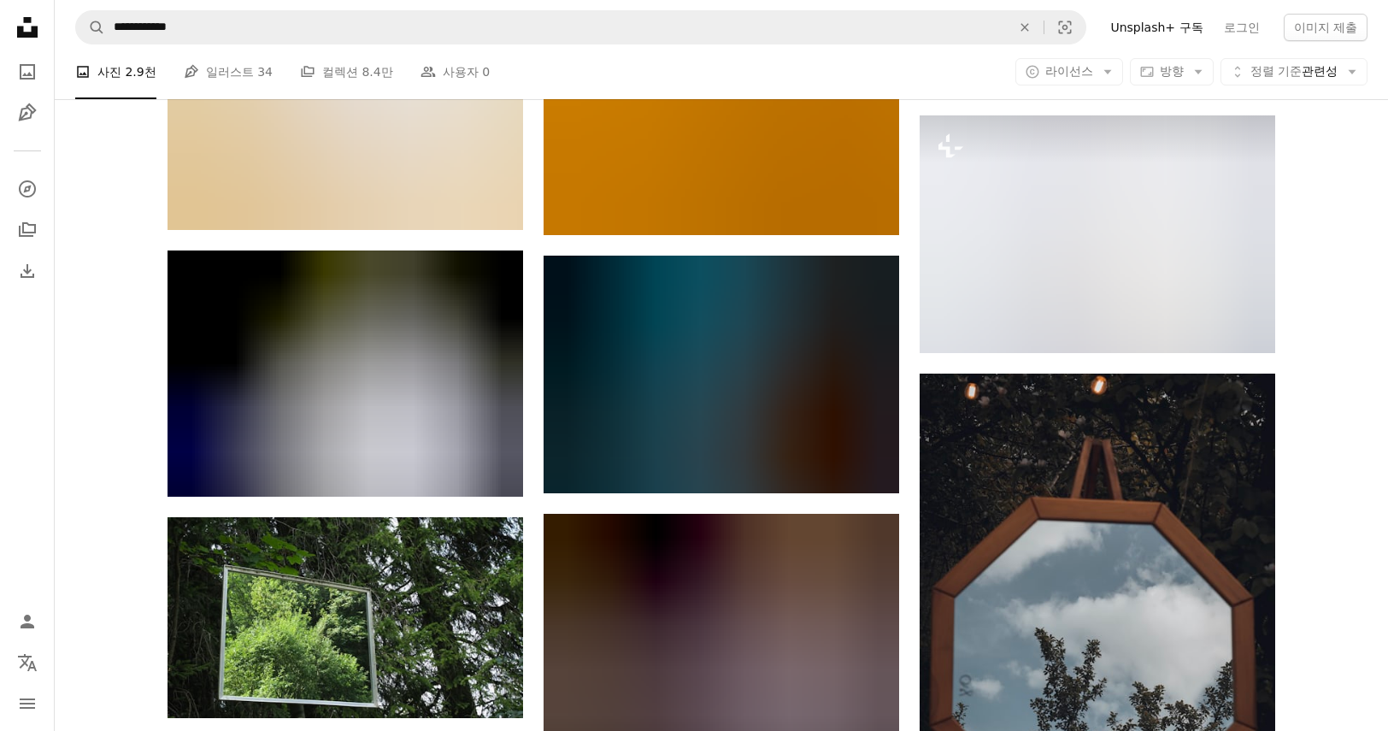
scroll to position [50381, 0]
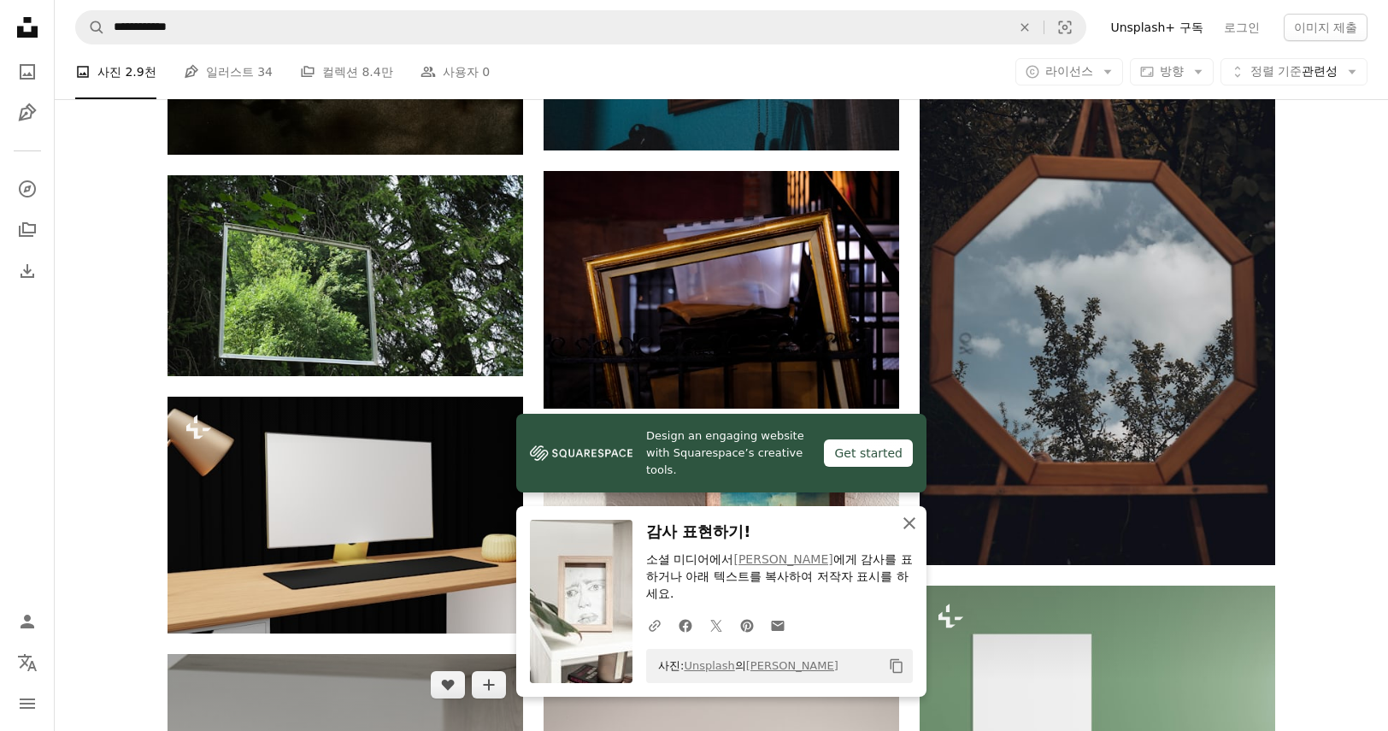
scroll to position [50723, 0]
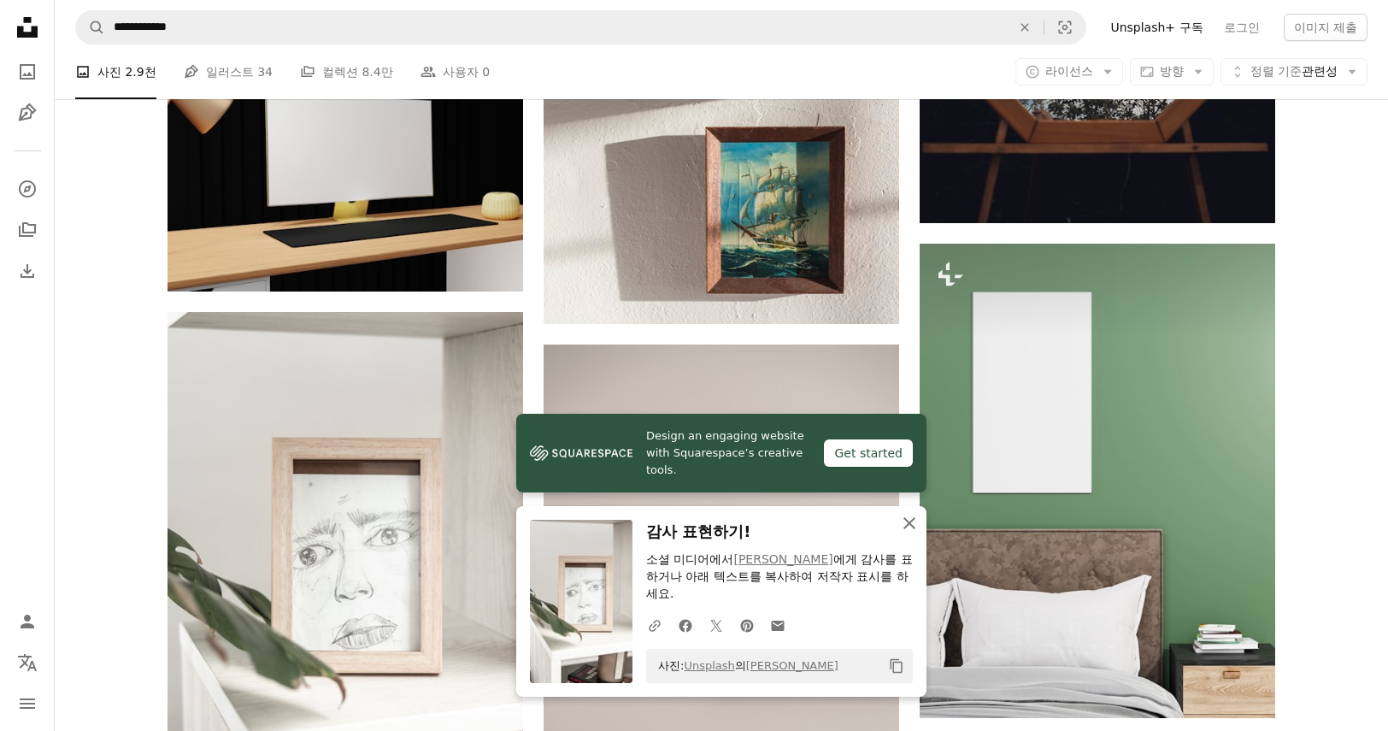
click at [919, 540] on button "An X shape 닫기" at bounding box center [909, 523] width 34 height 34
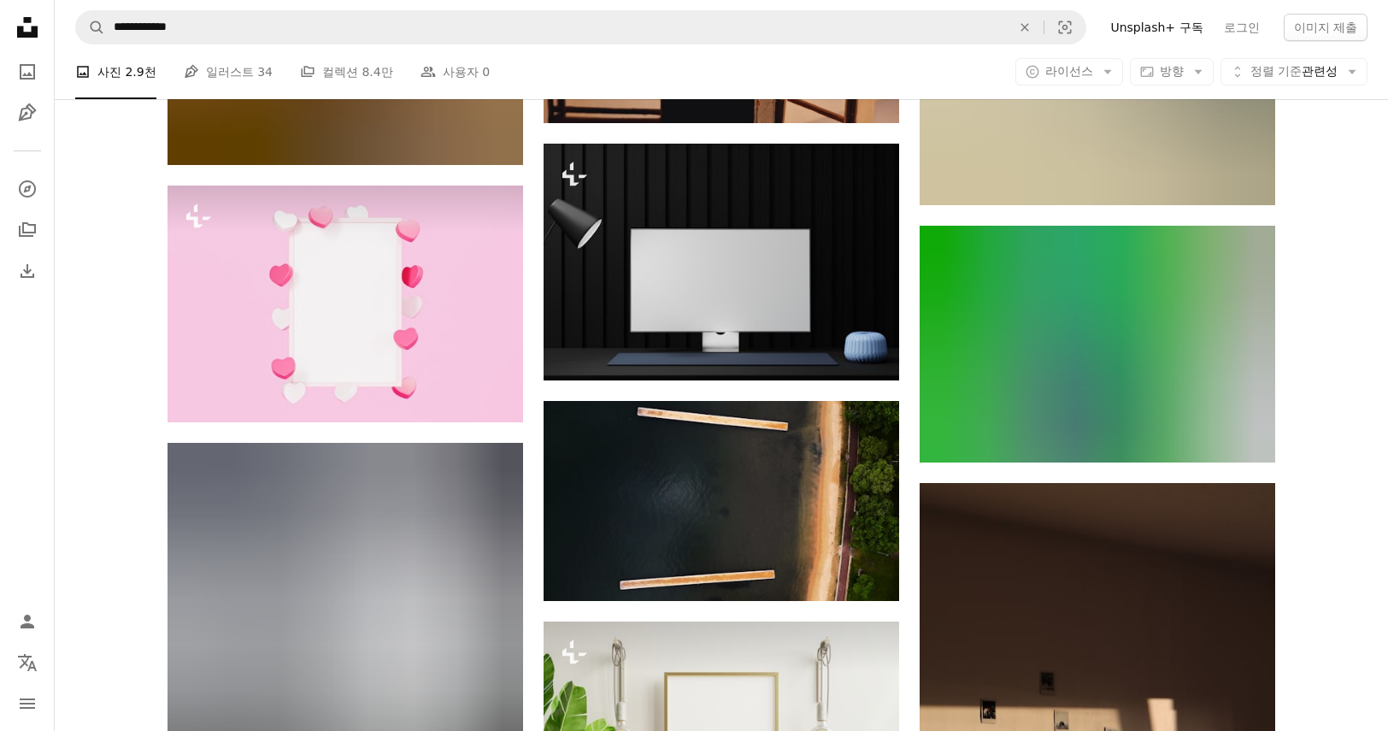
scroll to position [53201, 0]
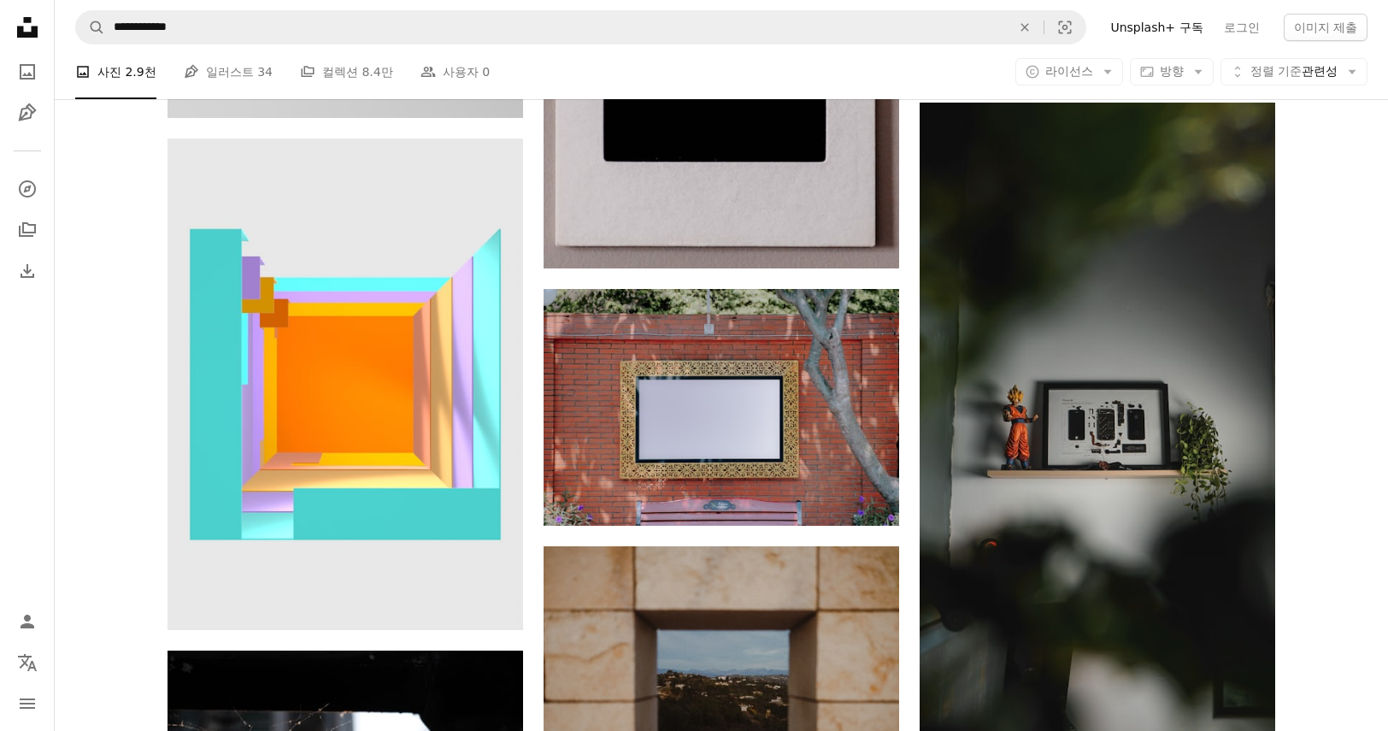
scroll to position [63541, 0]
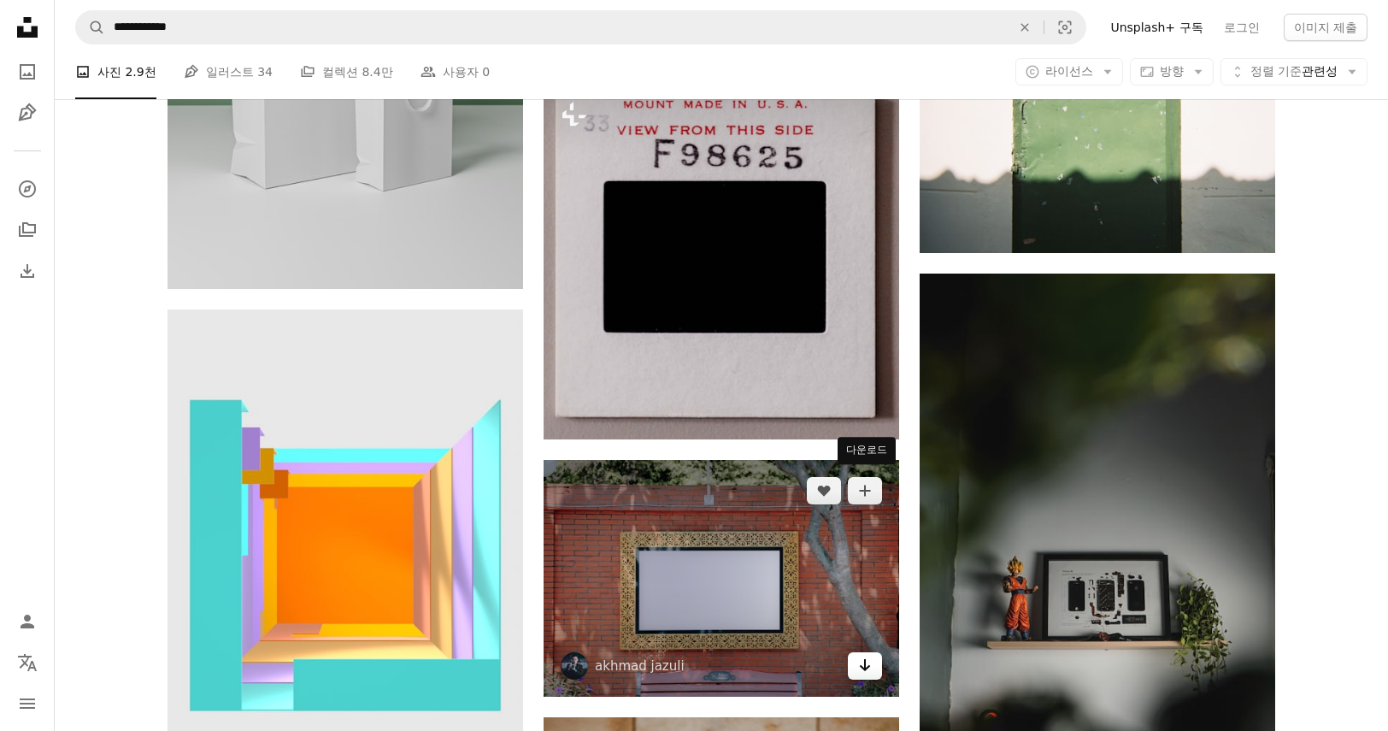
click at [861, 655] on icon "Arrow pointing down" at bounding box center [865, 665] width 14 height 21
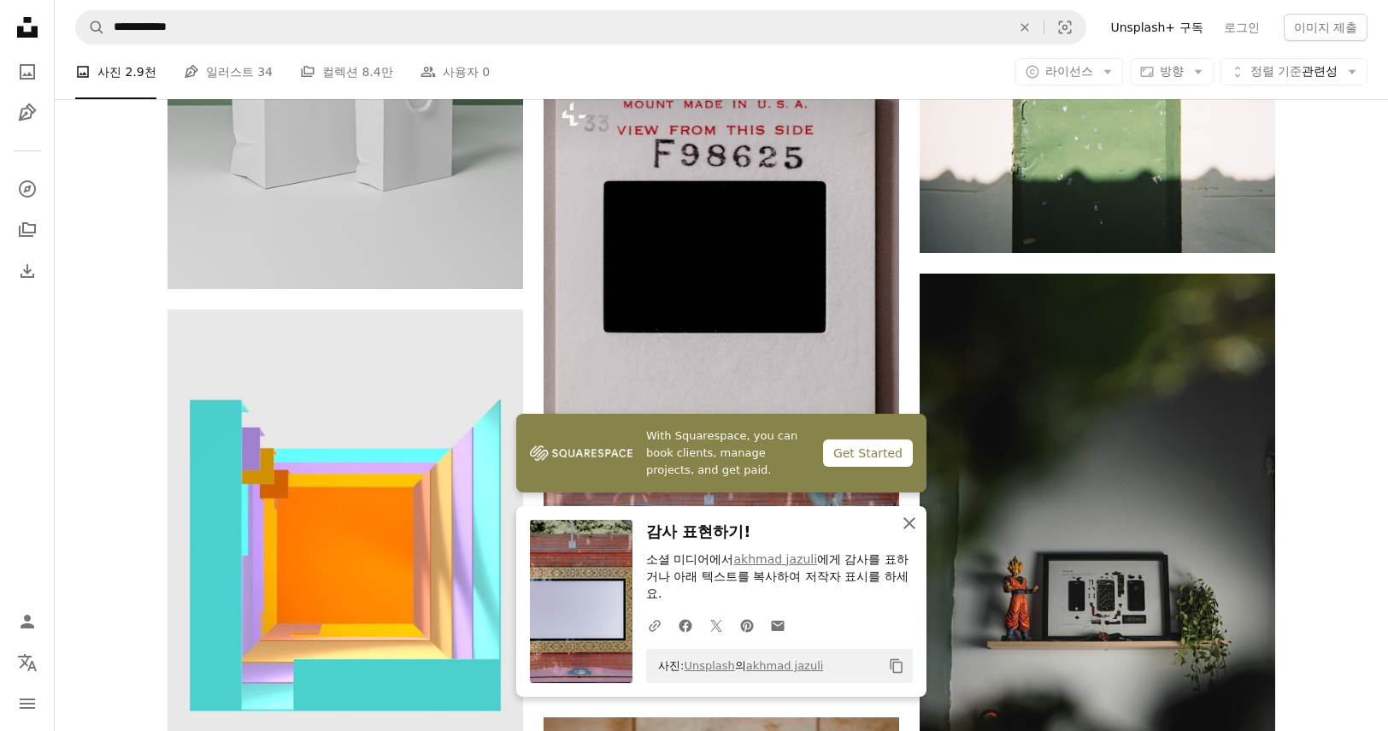
click at [906, 533] on icon "An X shape" at bounding box center [909, 523] width 21 height 21
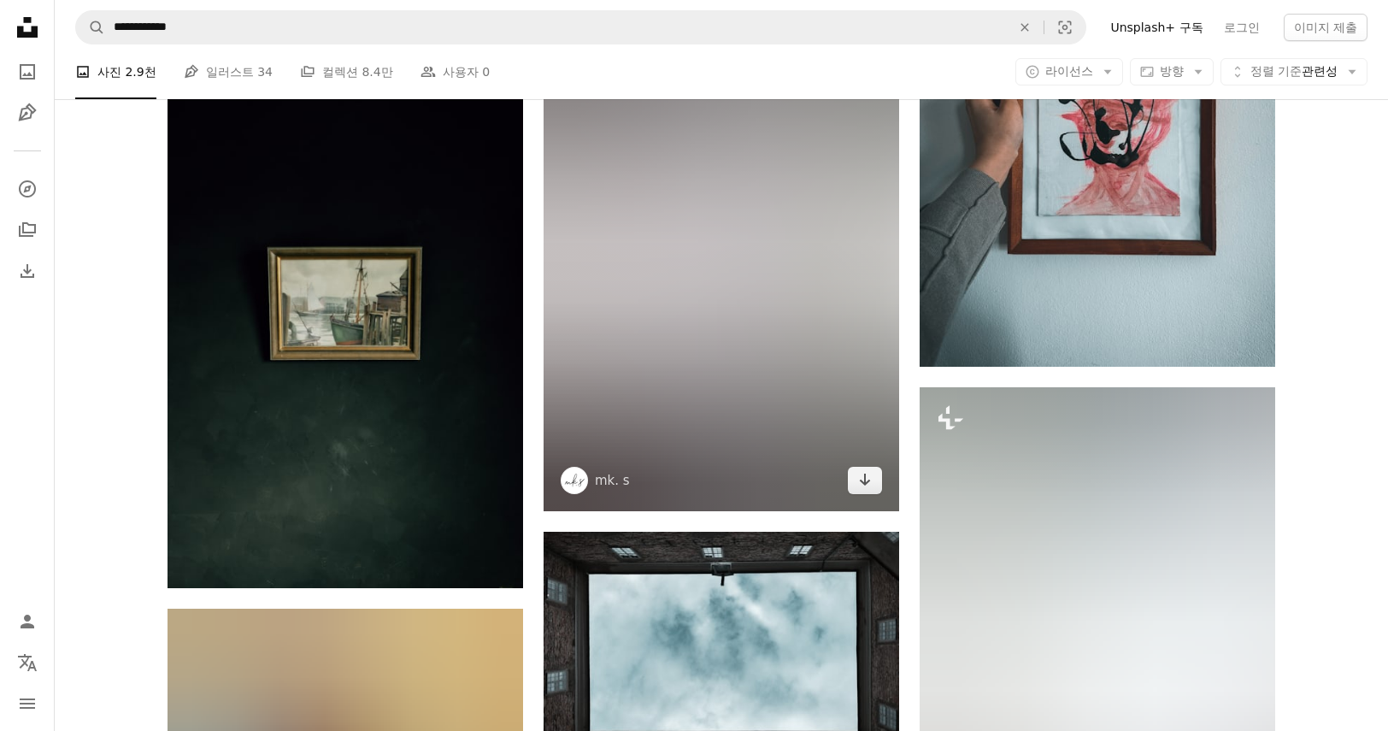
scroll to position [64481, 0]
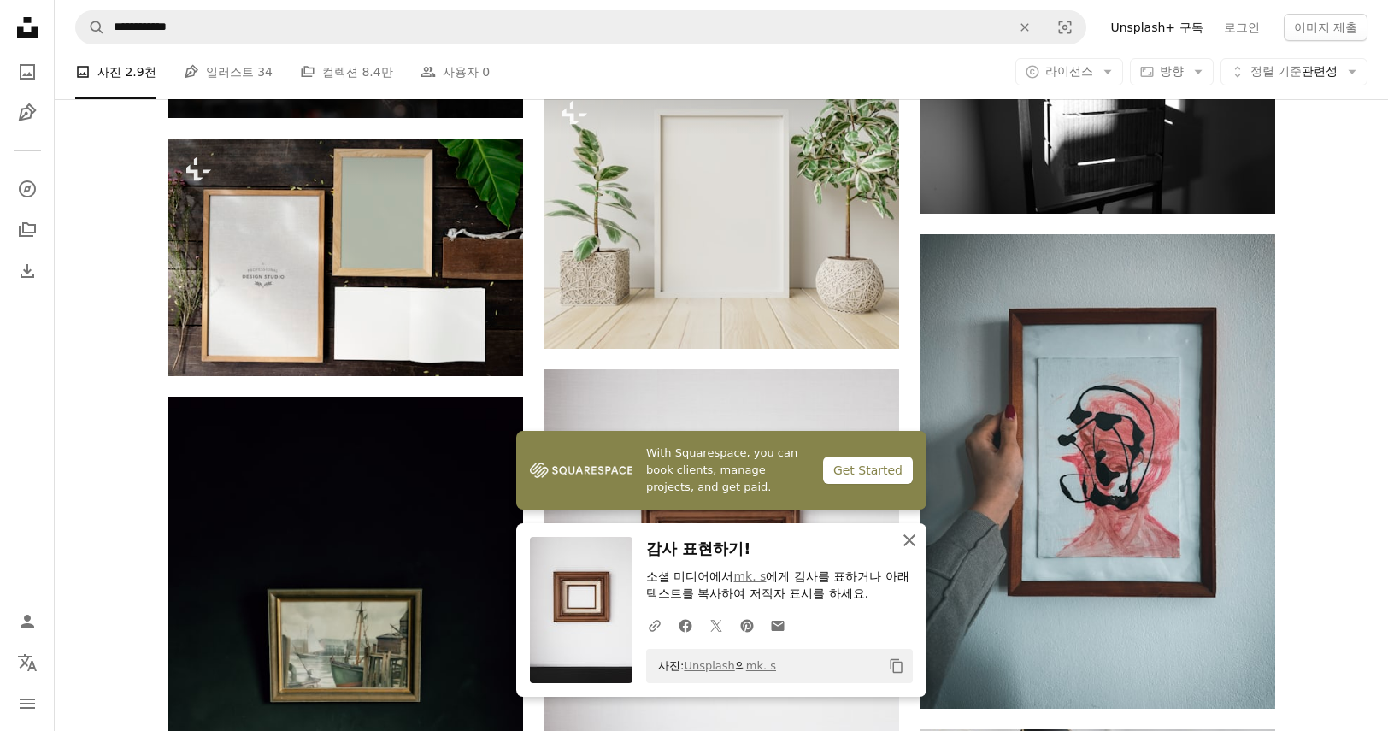
click at [909, 549] on icon "An X shape" at bounding box center [909, 540] width 21 height 21
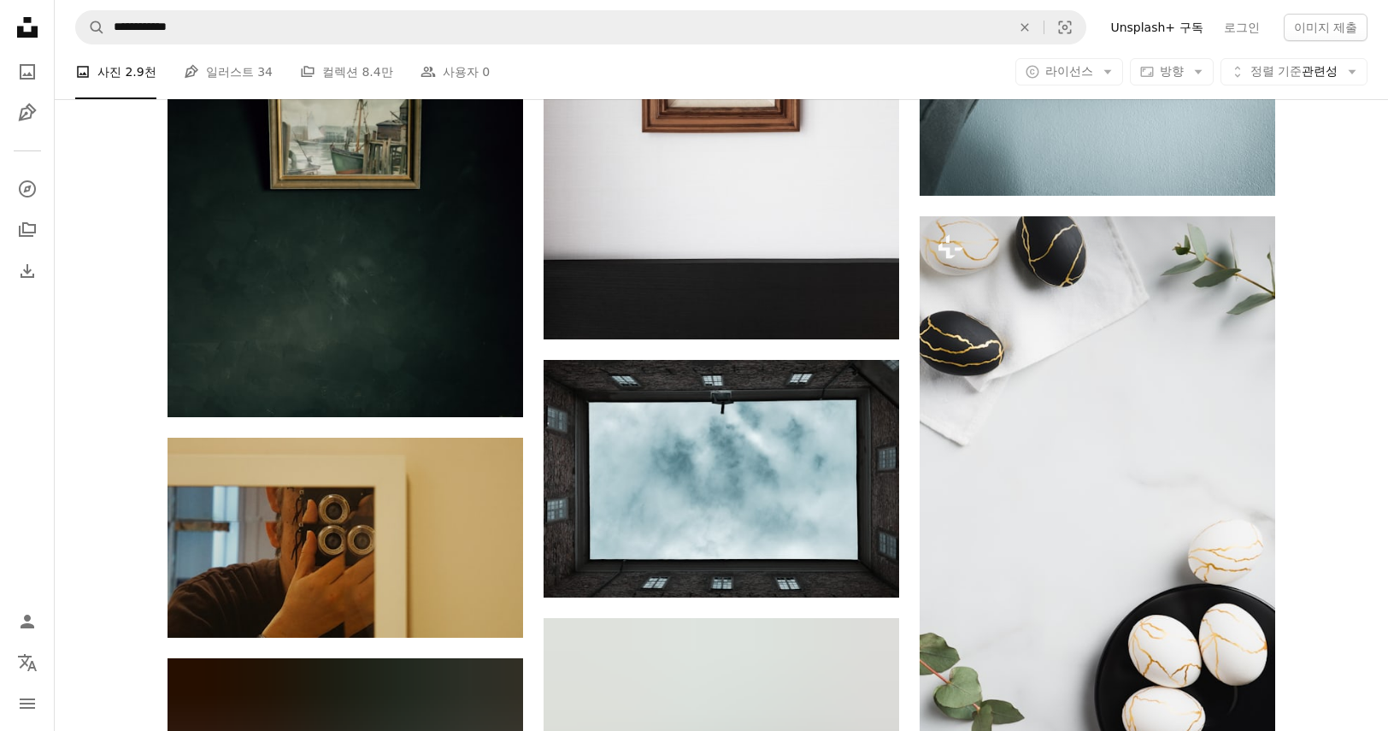
scroll to position [65336, 0]
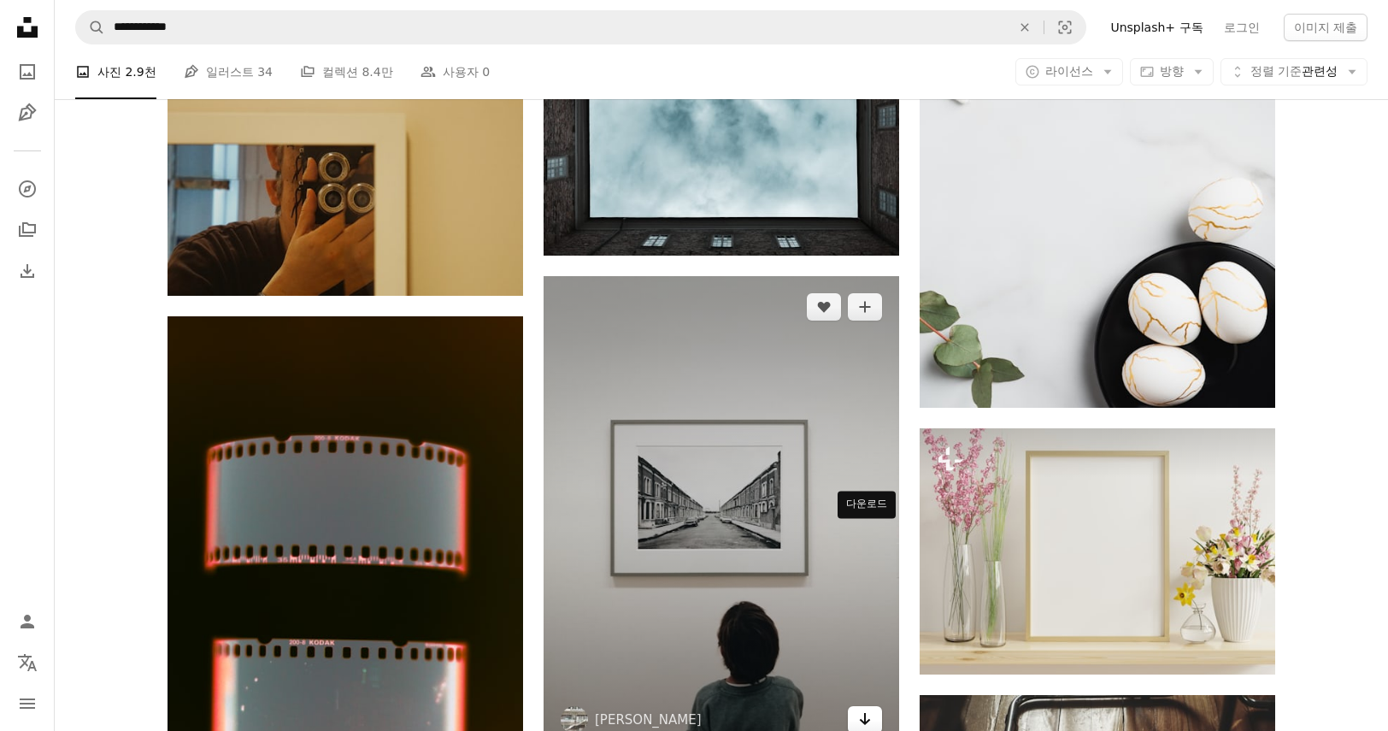
click at [866, 708] on icon "Arrow pointing down" at bounding box center [865, 718] width 14 height 21
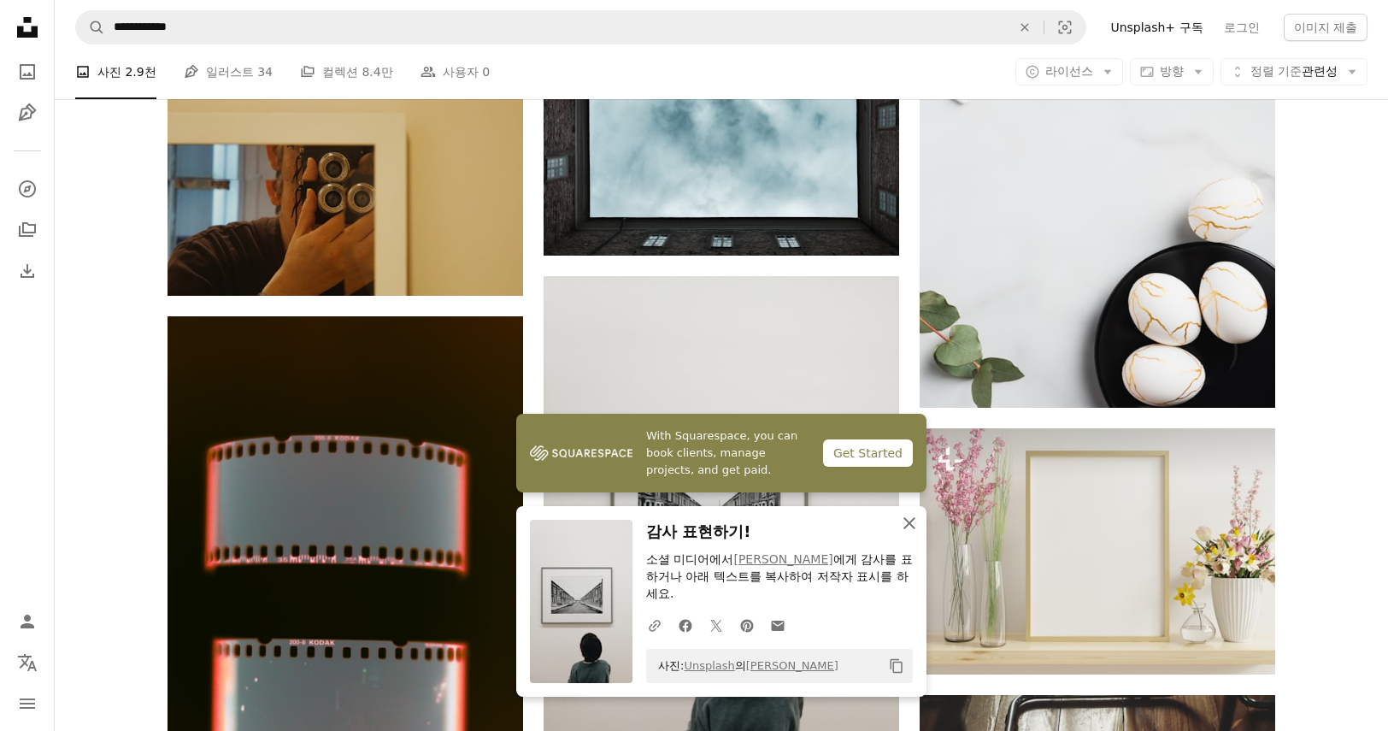
click at [907, 529] on icon "button" at bounding box center [909, 523] width 12 height 12
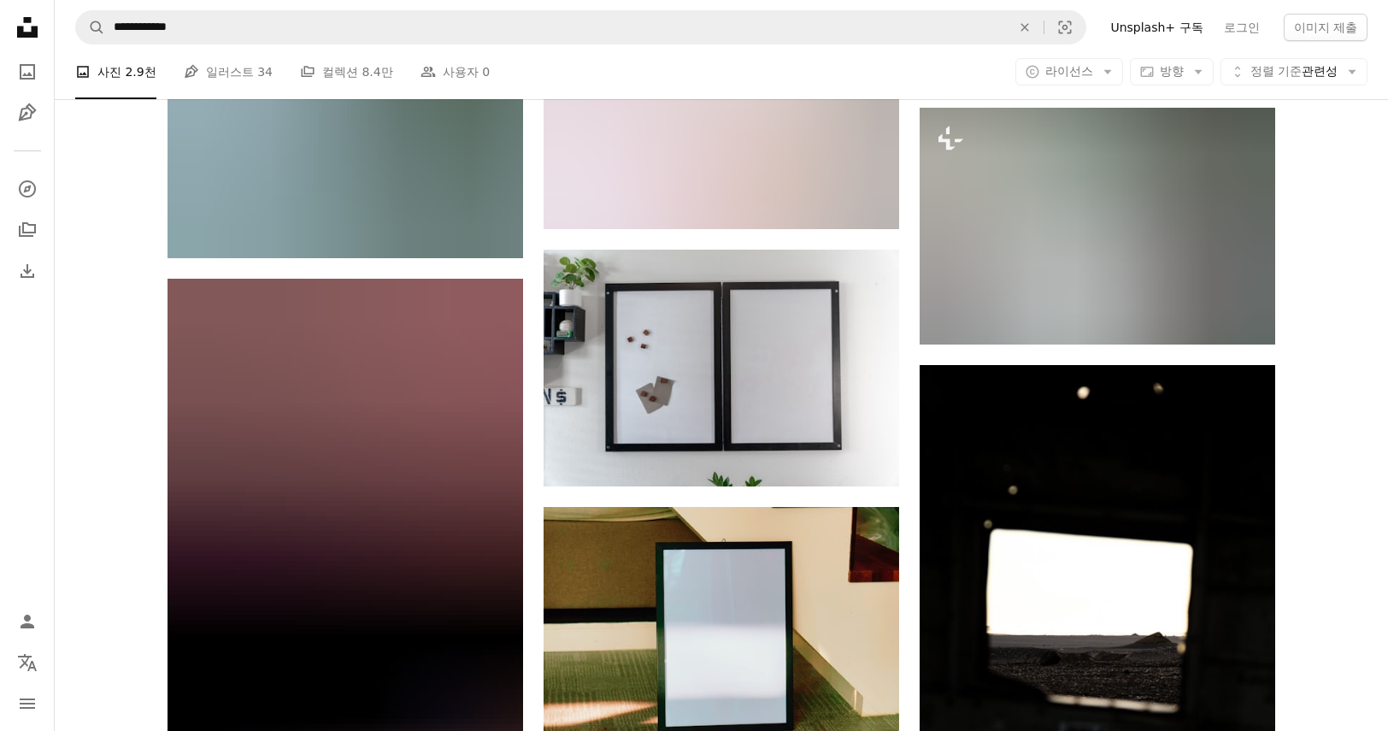
scroll to position [73881, 0]
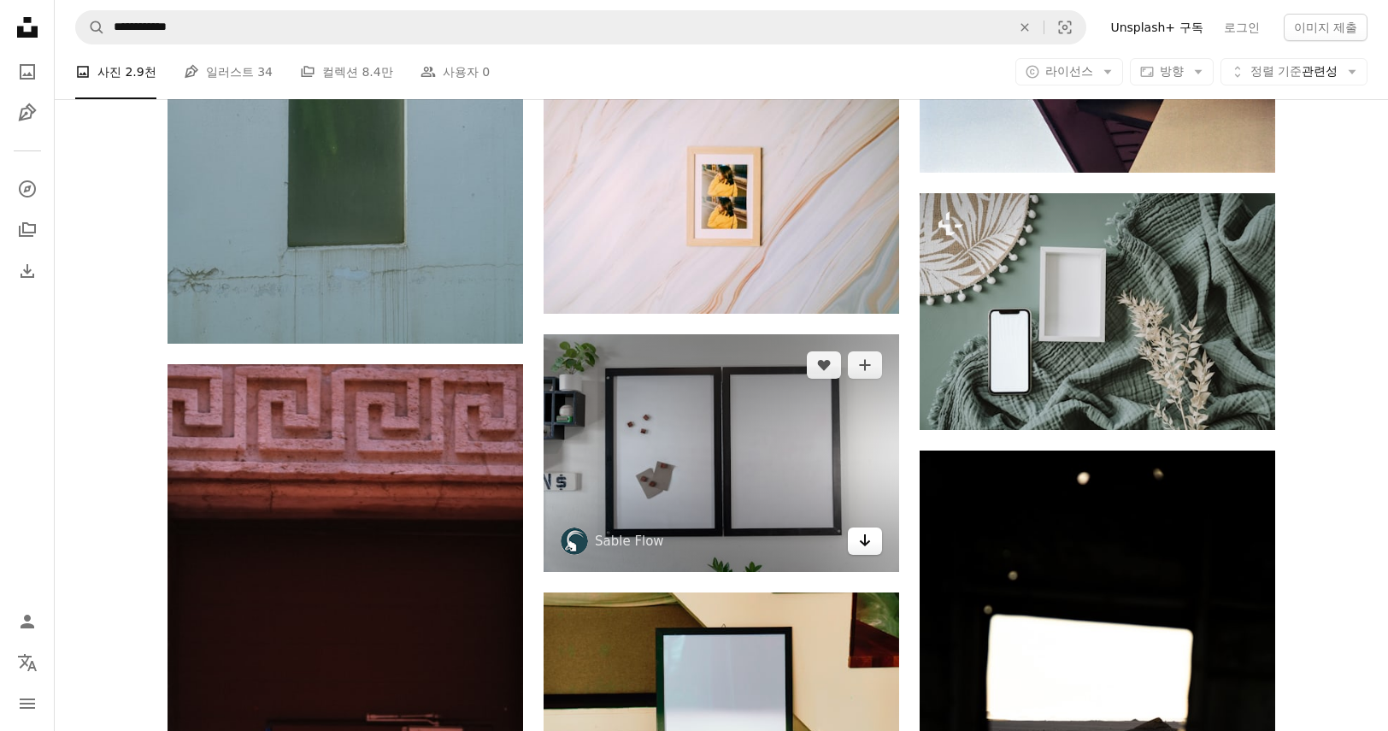
click at [865, 530] on icon "Arrow pointing down" at bounding box center [865, 540] width 14 height 21
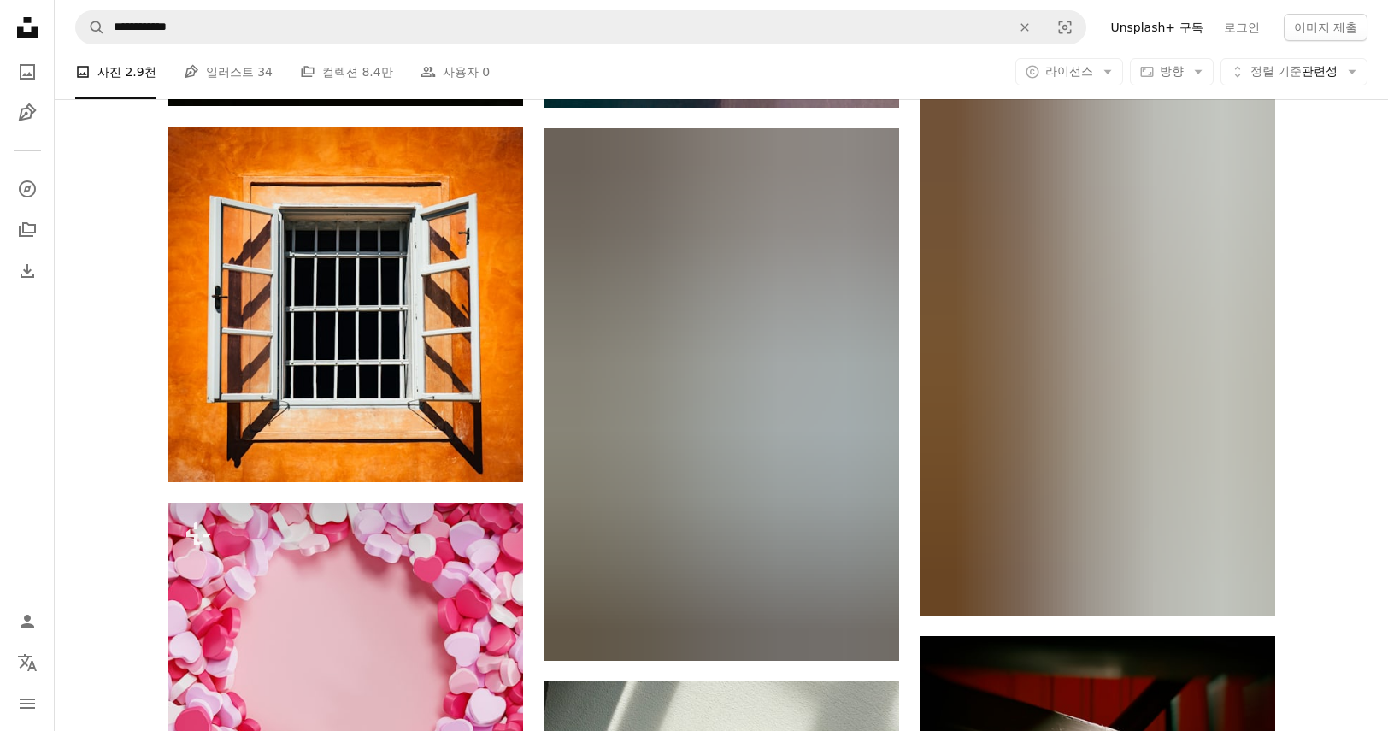
scroll to position [100031, 0]
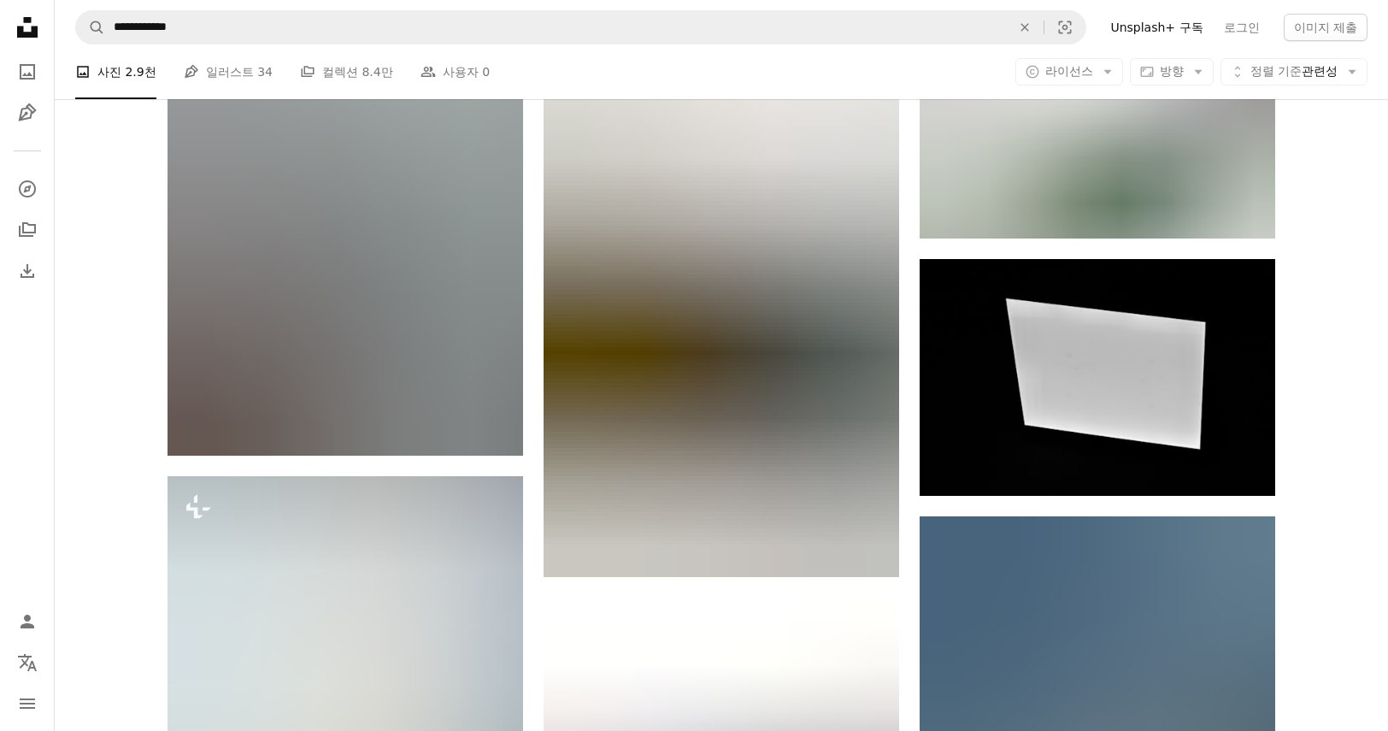
scroll to position [101996, 0]
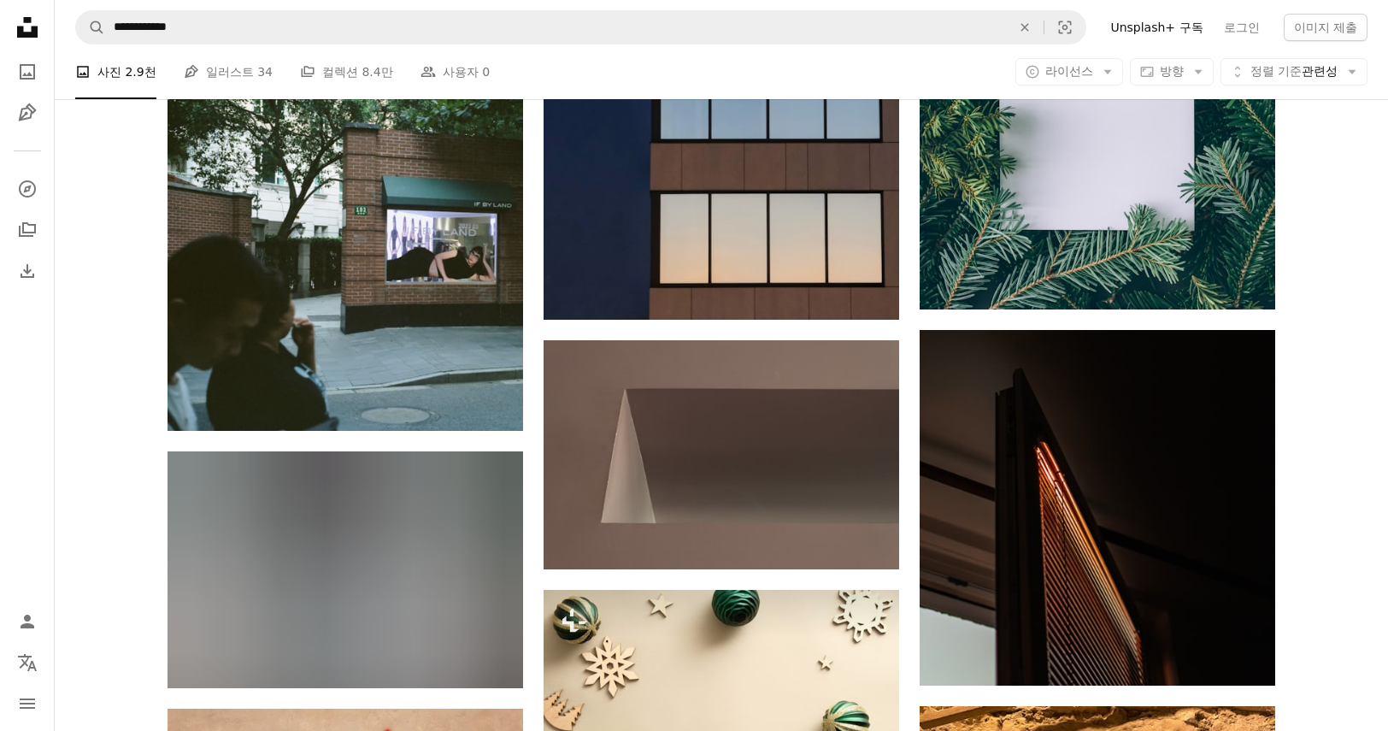
scroll to position [108474, 0]
